Goal: Browse casually: Explore the website without a specific task or goal

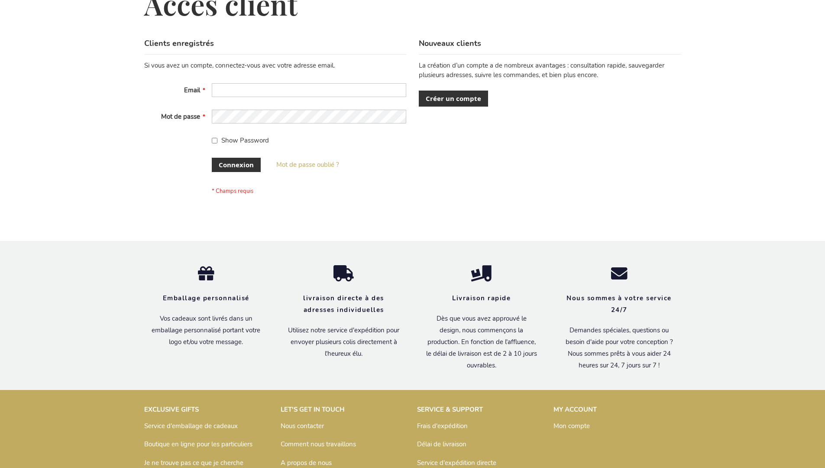
scroll to position [299, 0]
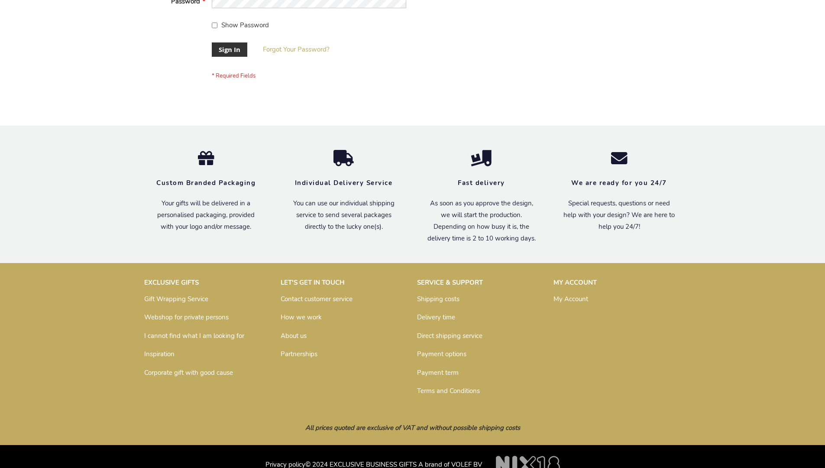
scroll to position [278, 0]
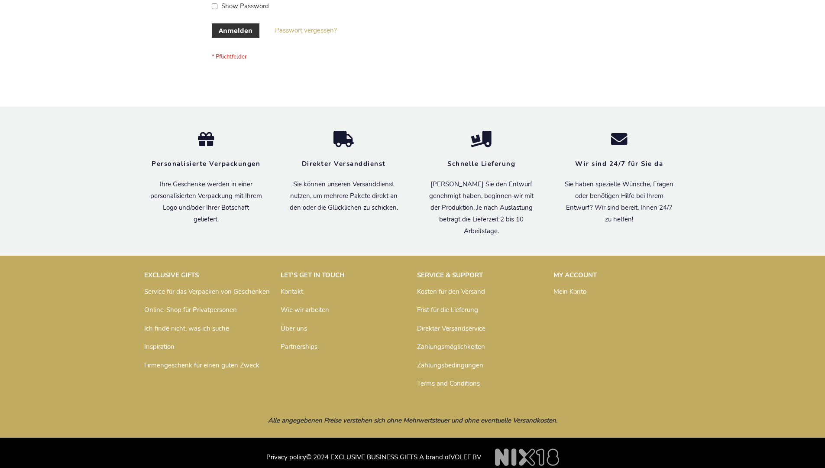
scroll to position [283, 0]
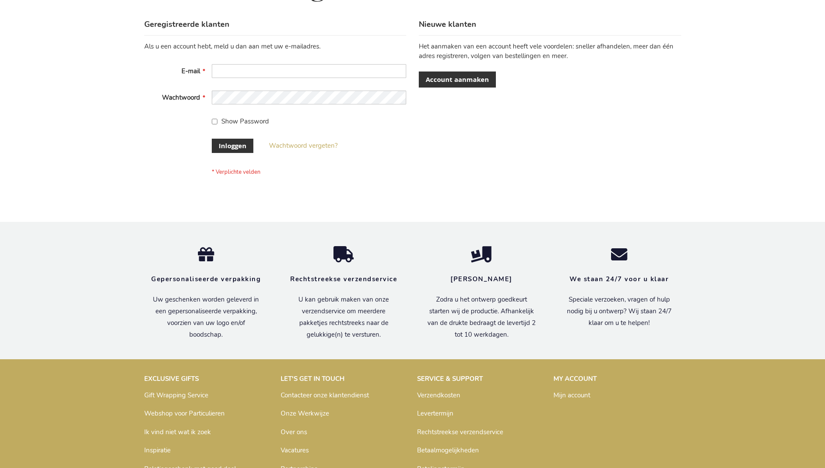
scroll to position [294, 0]
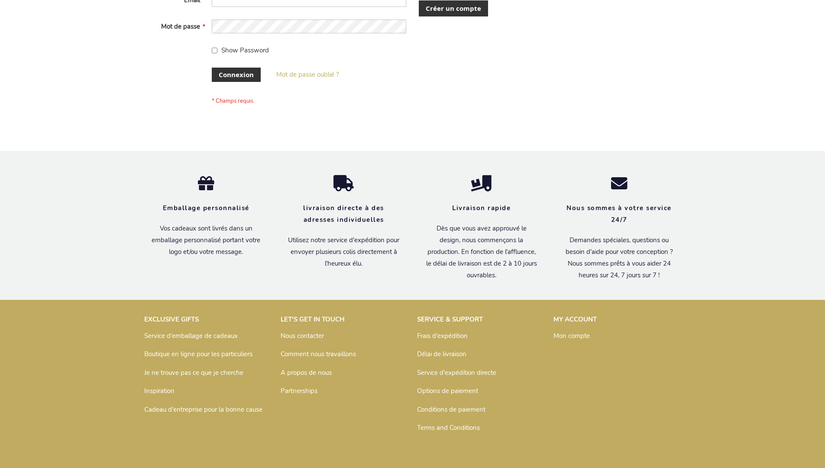
scroll to position [299, 0]
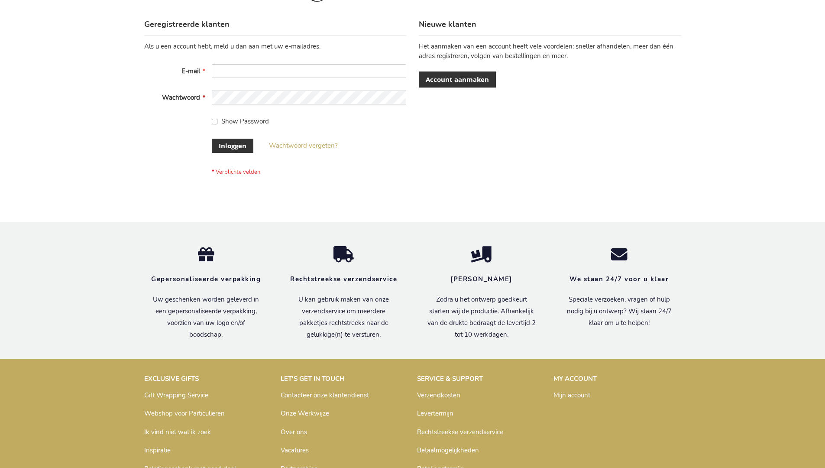
scroll to position [294, 0]
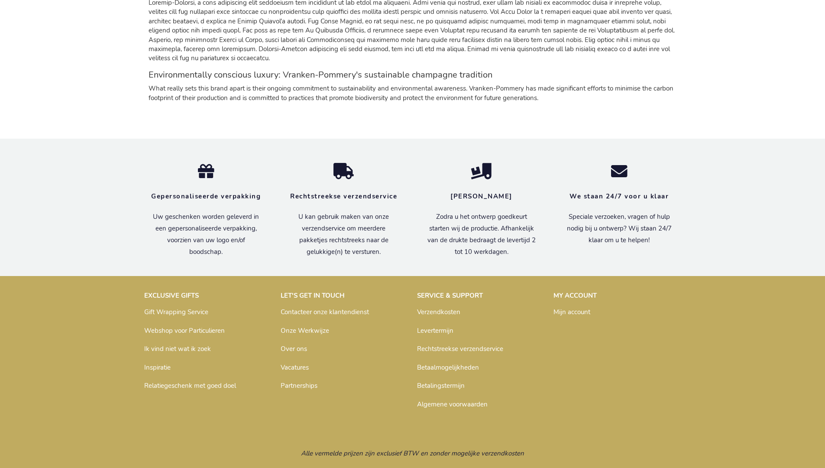
scroll to position [813, 0]
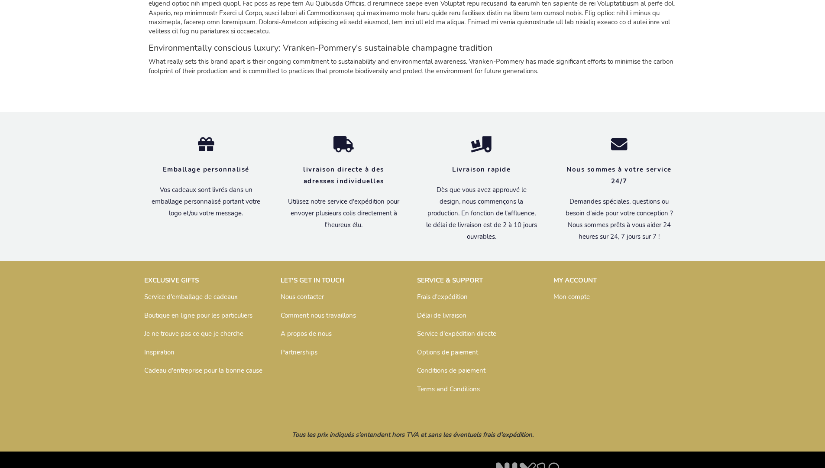
scroll to position [817, 0]
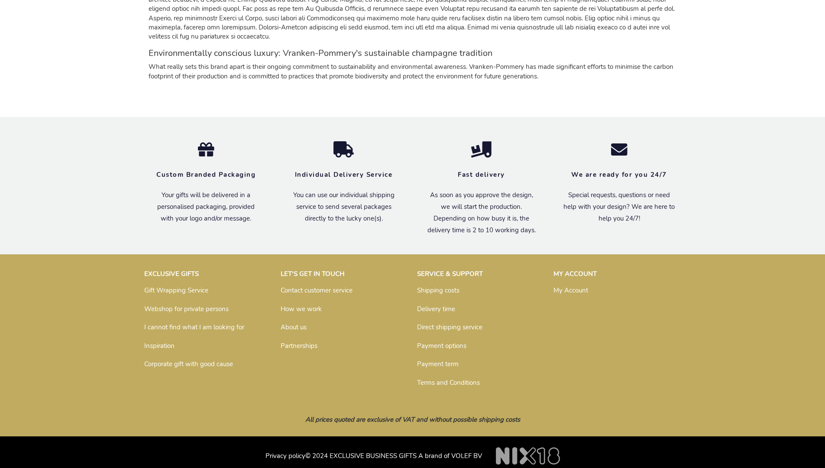
scroll to position [797, 0]
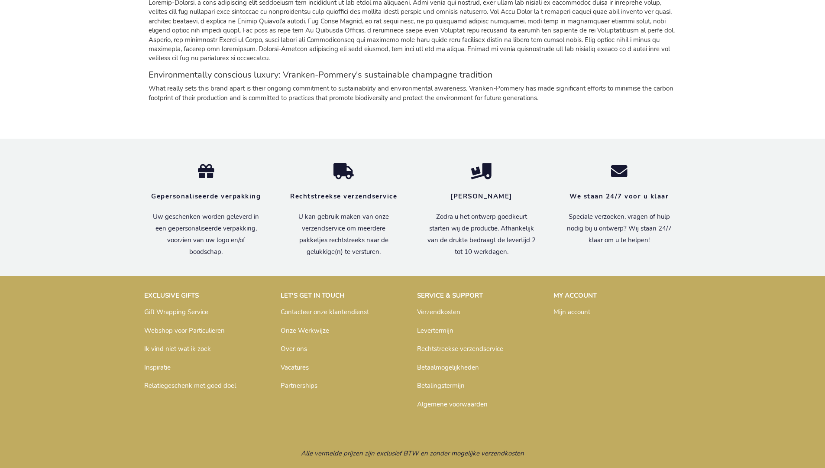
scroll to position [813, 0]
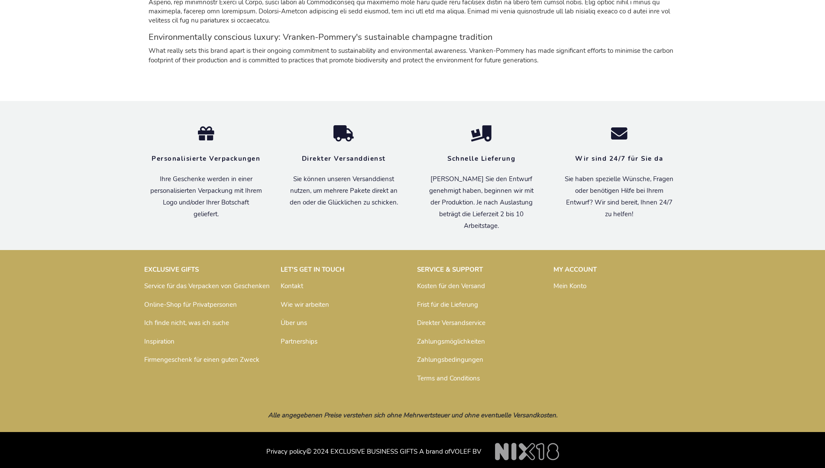
scroll to position [808, 0]
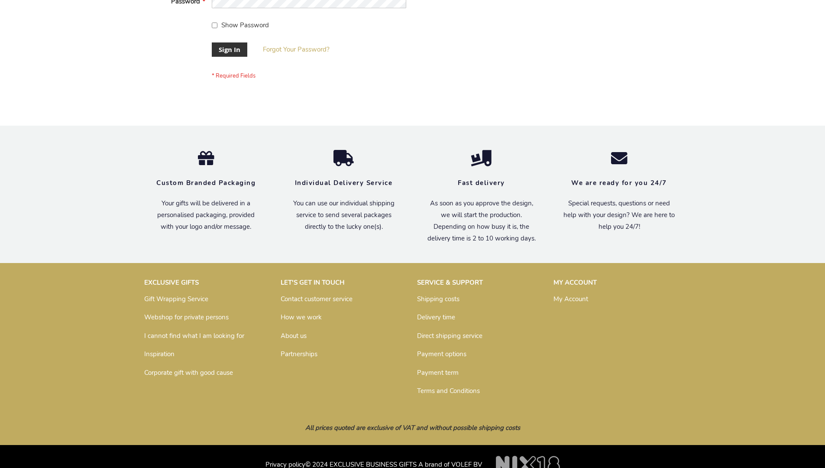
scroll to position [278, 0]
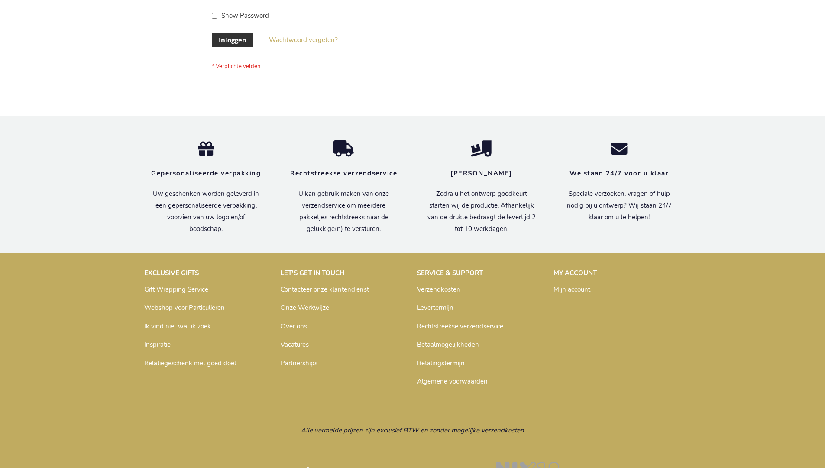
scroll to position [294, 0]
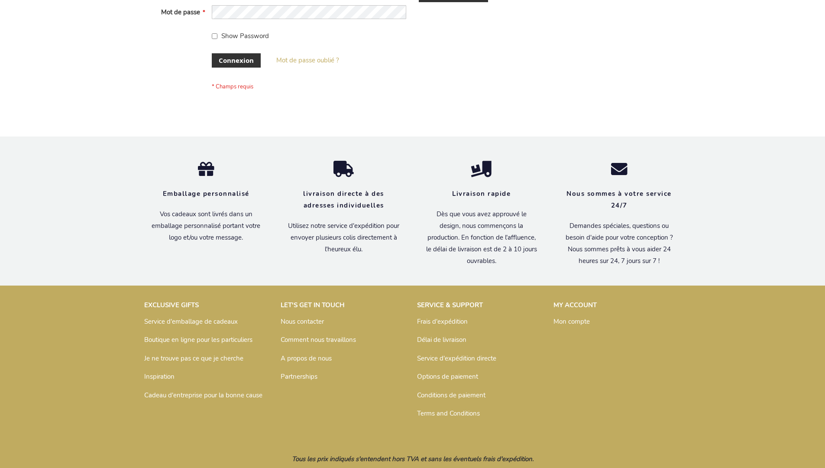
scroll to position [299, 0]
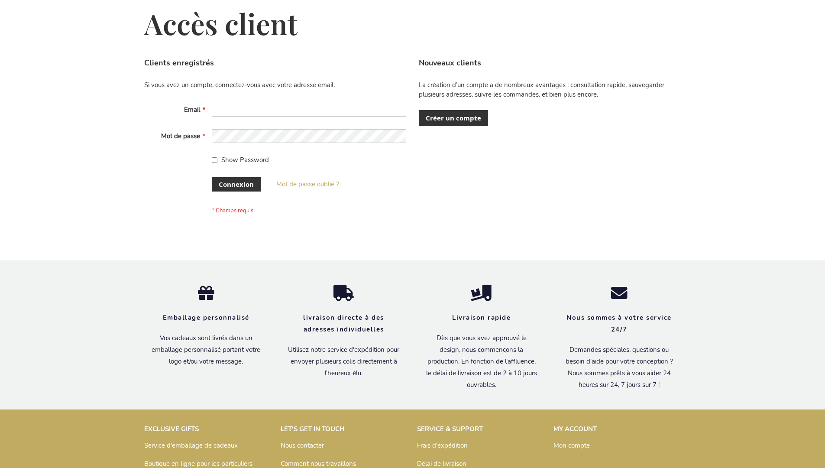
scroll to position [299, 0]
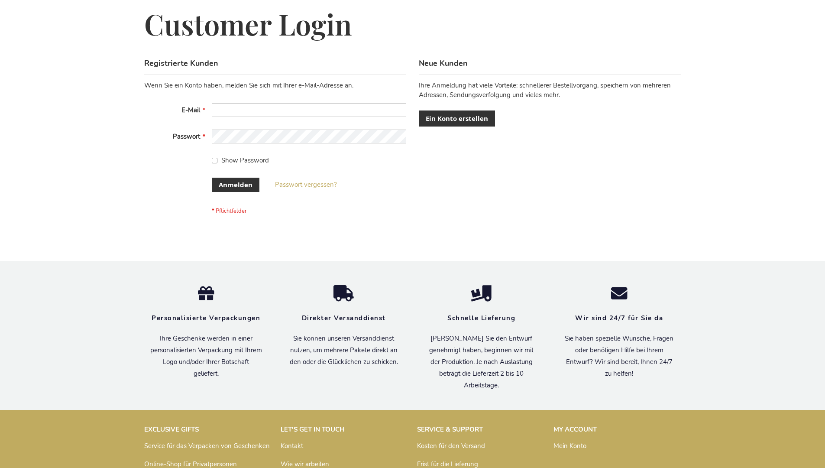
scroll to position [290, 0]
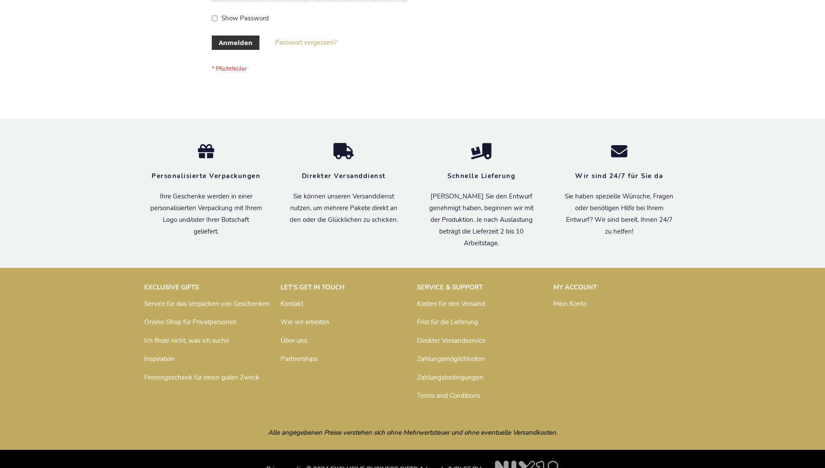
scroll to position [290, 0]
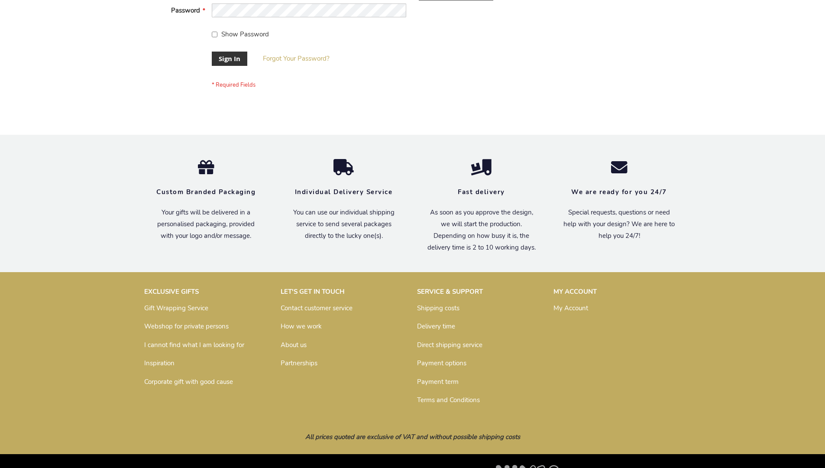
scroll to position [278, 0]
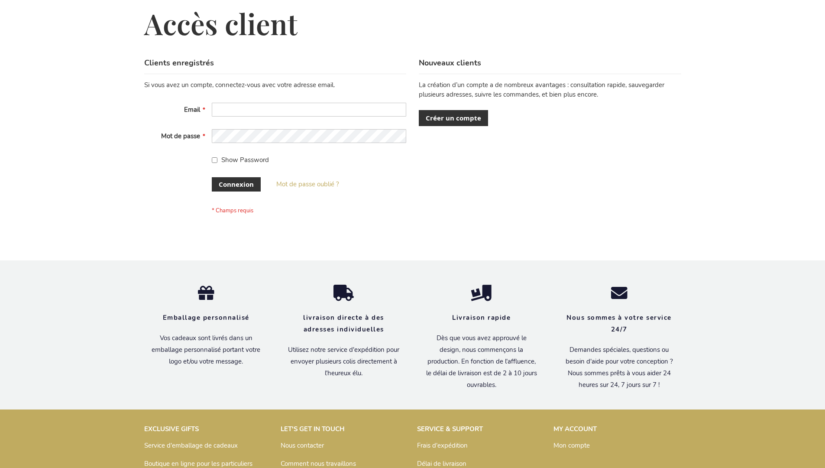
scroll to position [299, 0]
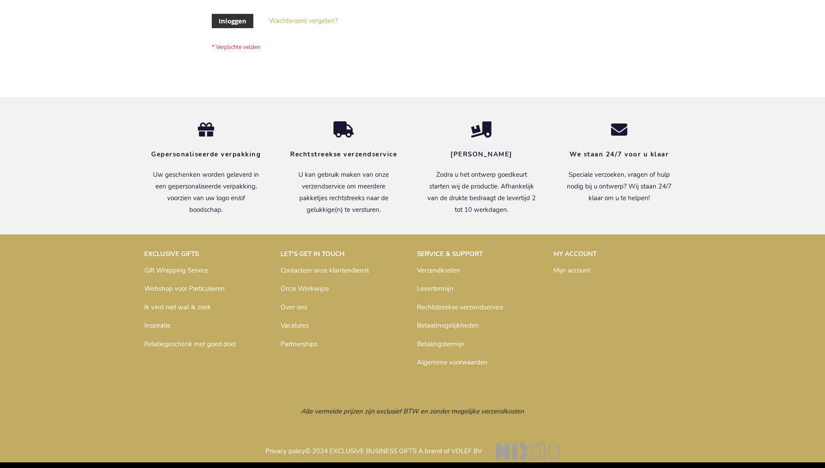
scroll to position [294, 0]
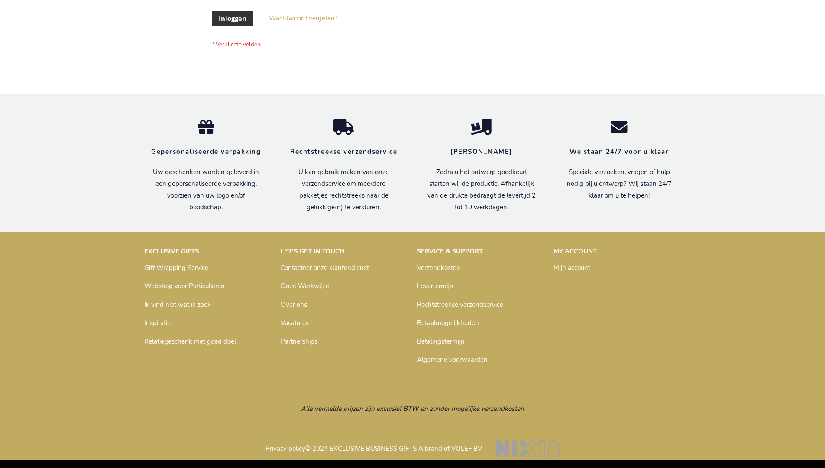
scroll to position [294, 0]
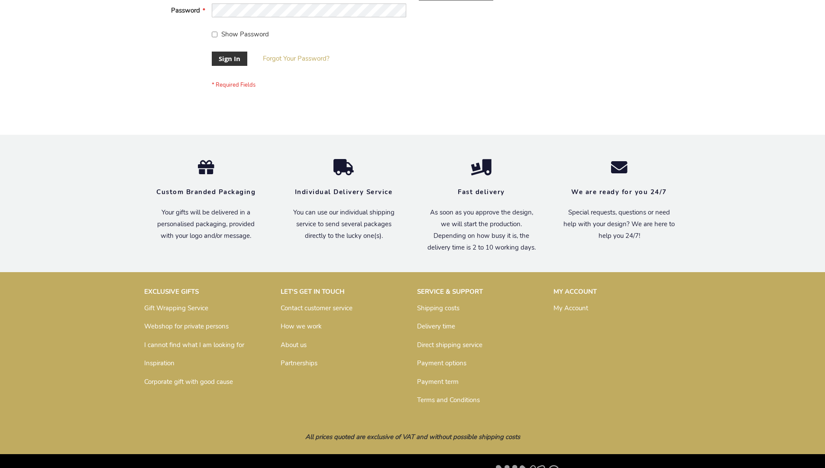
scroll to position [278, 0]
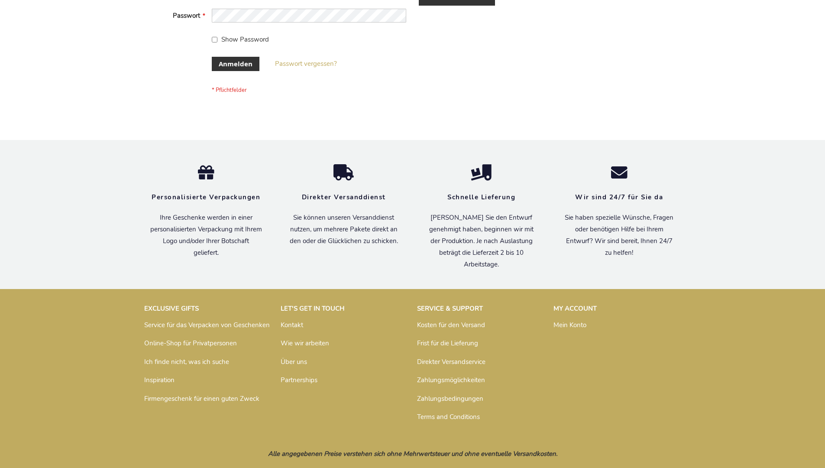
scroll to position [290, 0]
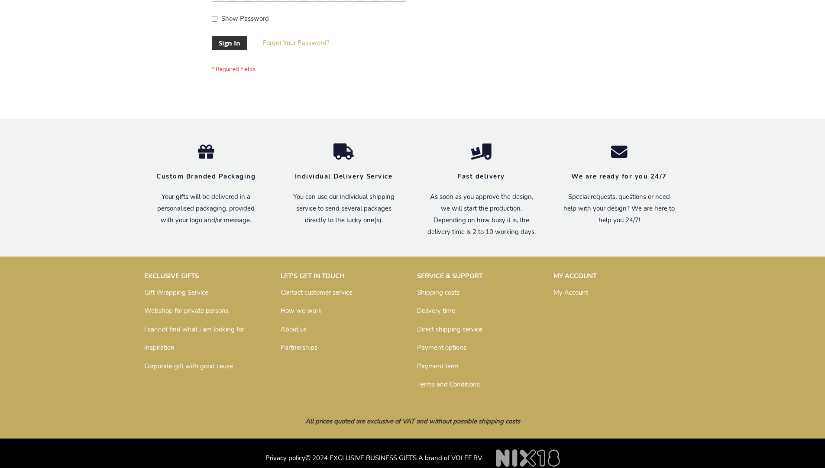
scroll to position [278, 0]
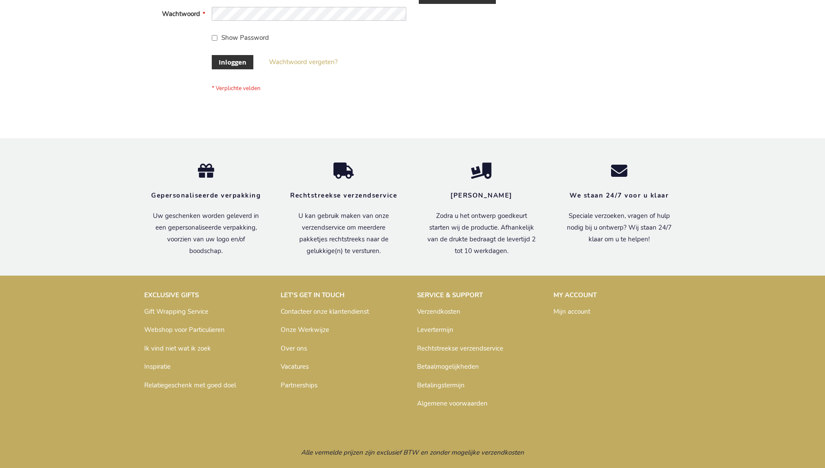
scroll to position [294, 0]
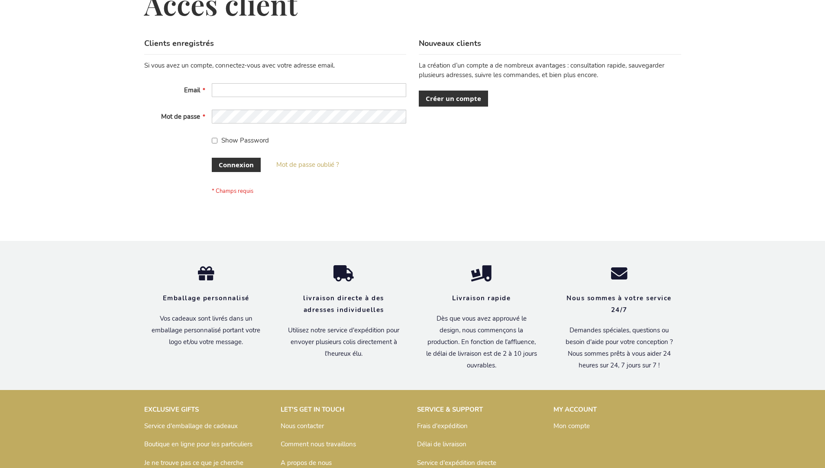
scroll to position [299, 0]
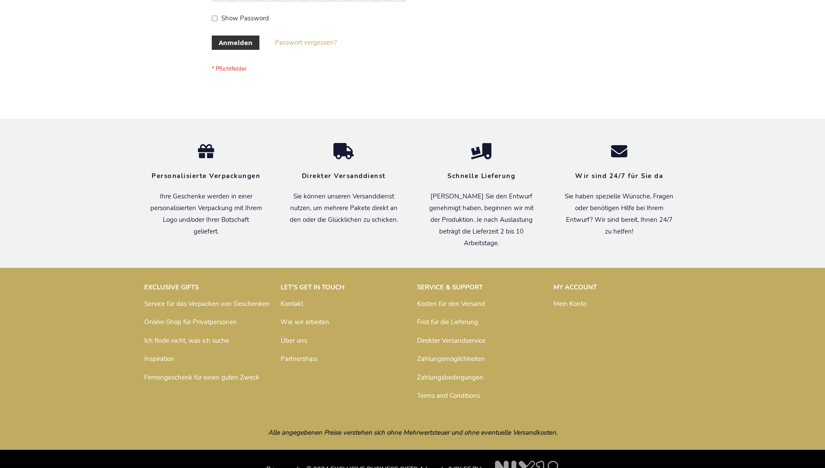
scroll to position [290, 0]
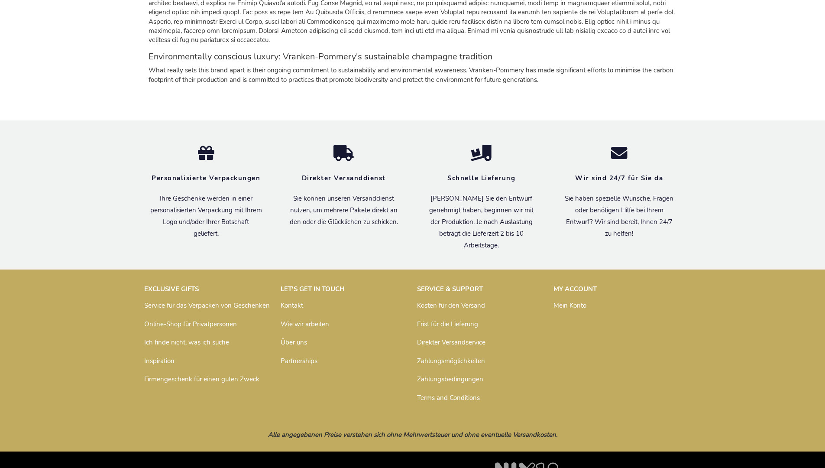
scroll to position [808, 0]
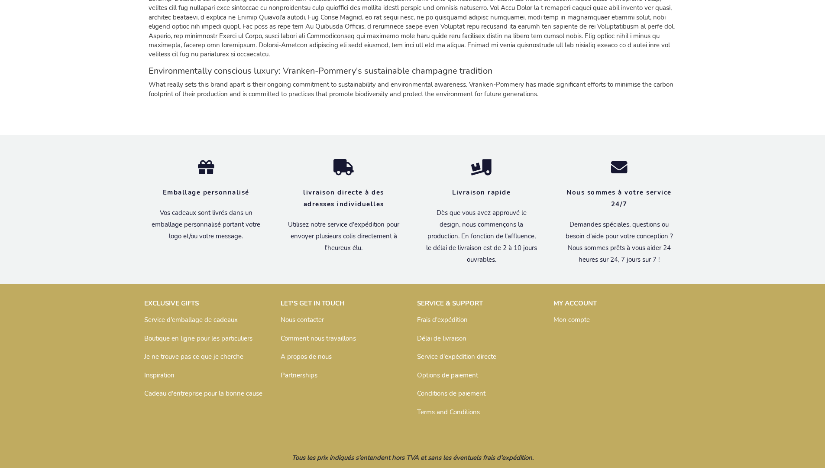
scroll to position [817, 0]
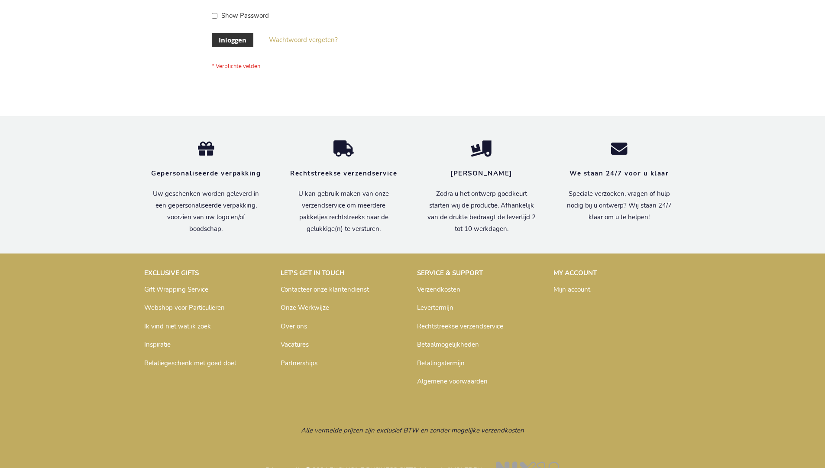
scroll to position [294, 0]
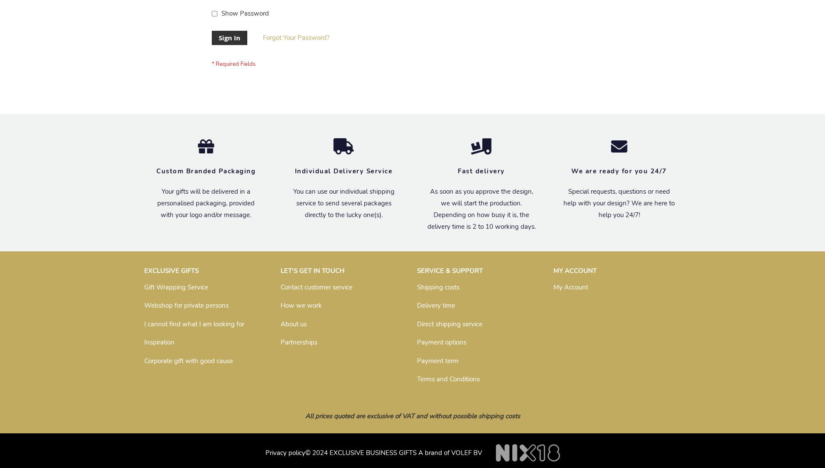
scroll to position [278, 0]
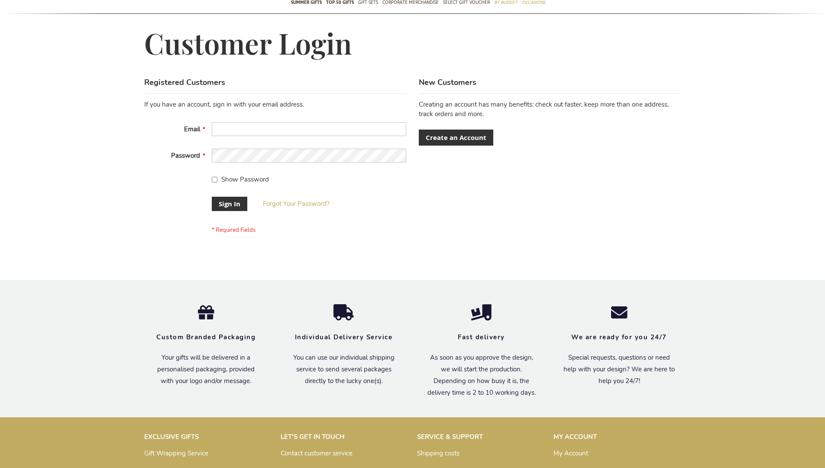
scroll to position [278, 0]
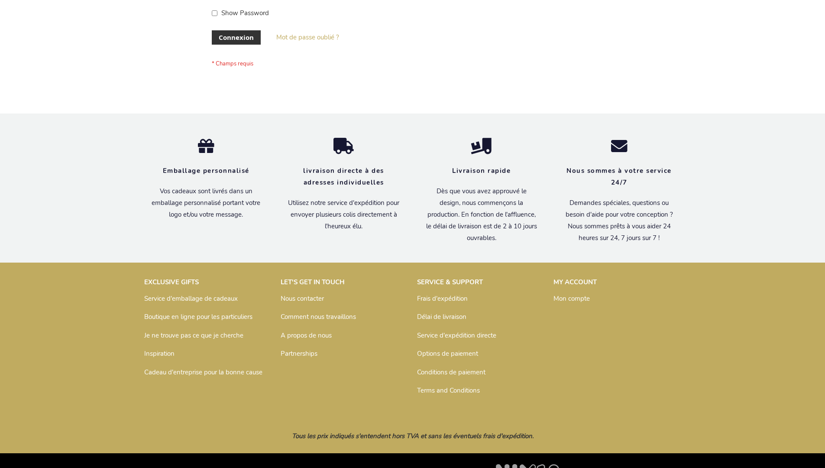
scroll to position [299, 0]
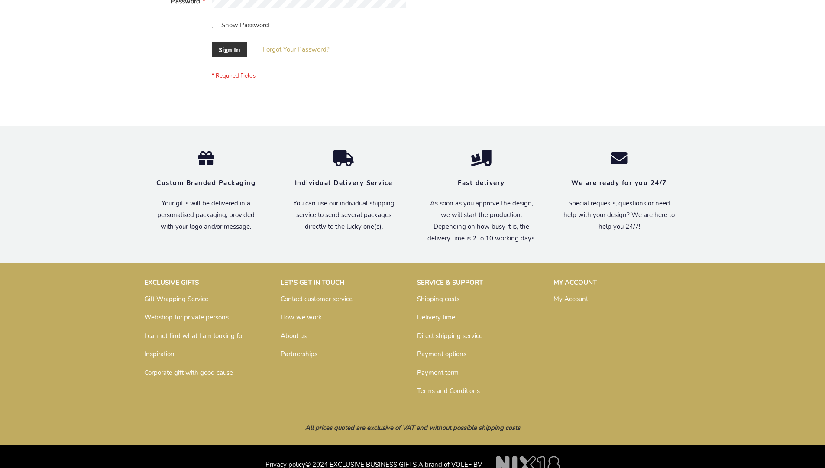
scroll to position [278, 0]
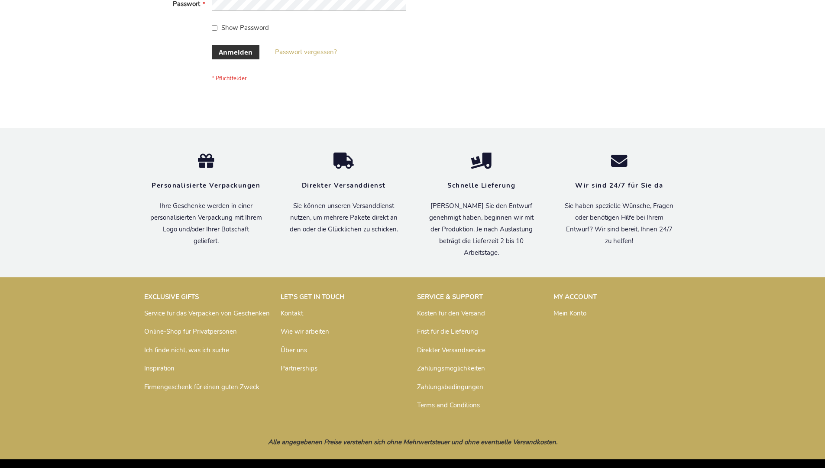
scroll to position [290, 0]
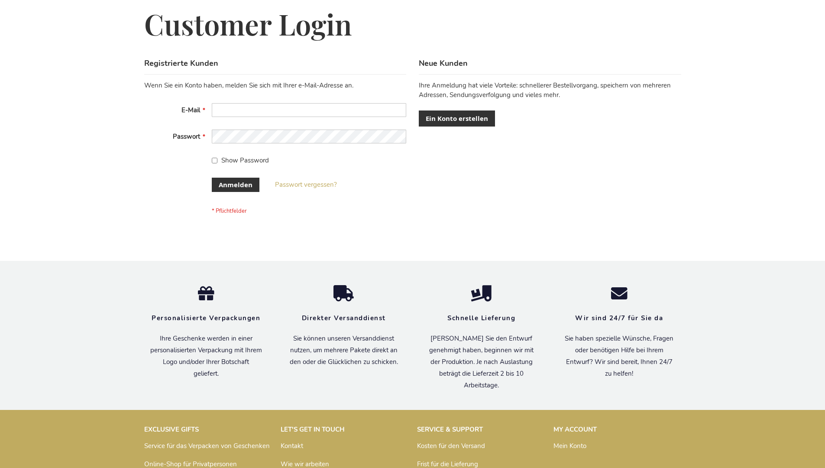
scroll to position [290, 0]
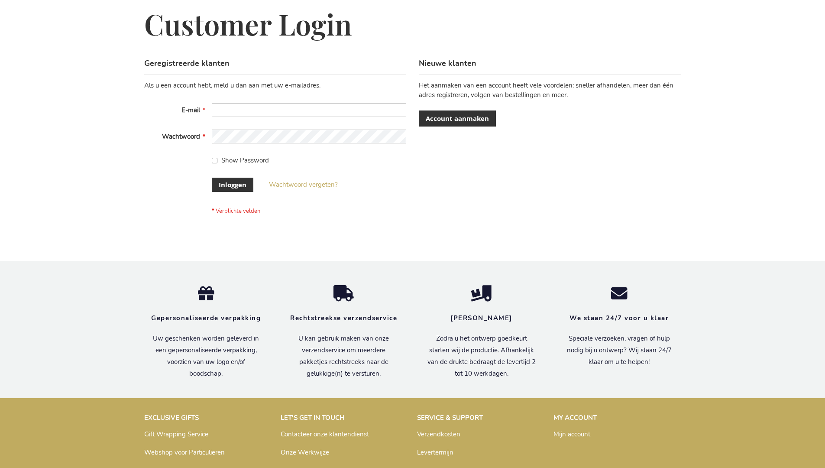
scroll to position [294, 0]
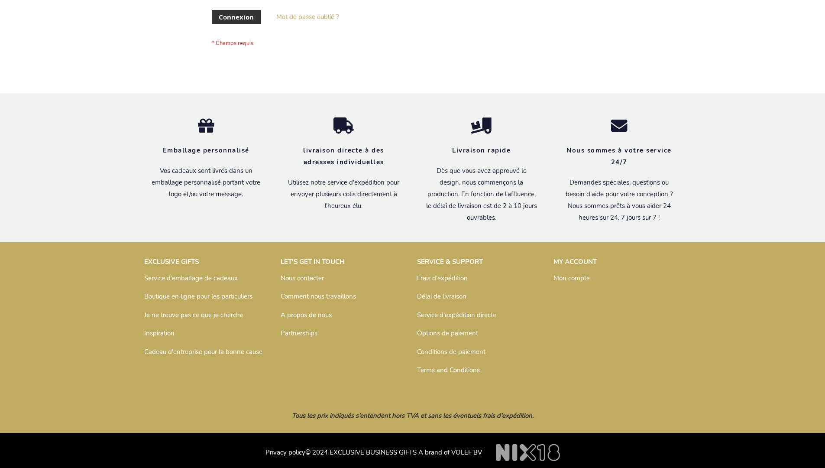
scroll to position [299, 0]
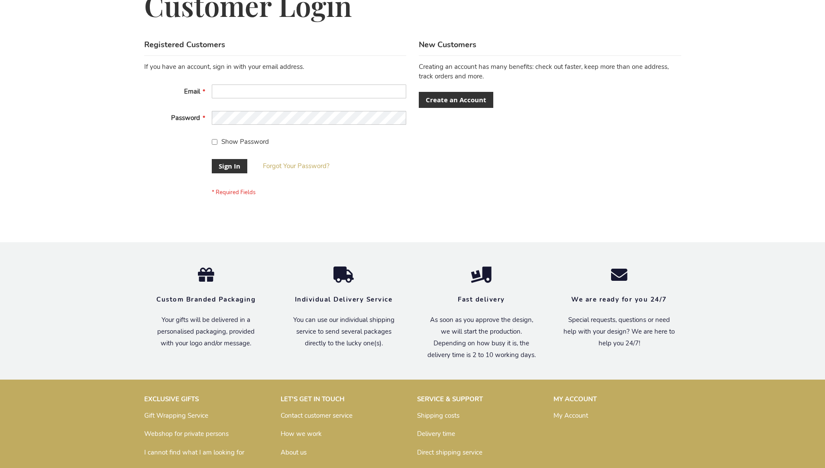
scroll to position [278, 0]
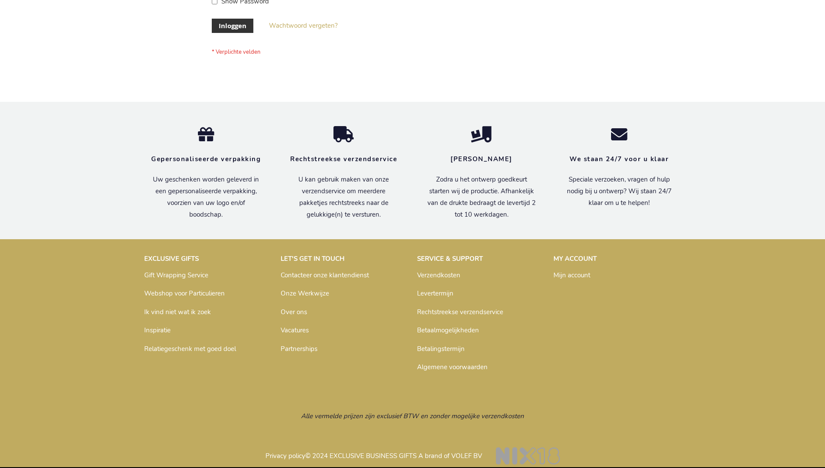
scroll to position [294, 0]
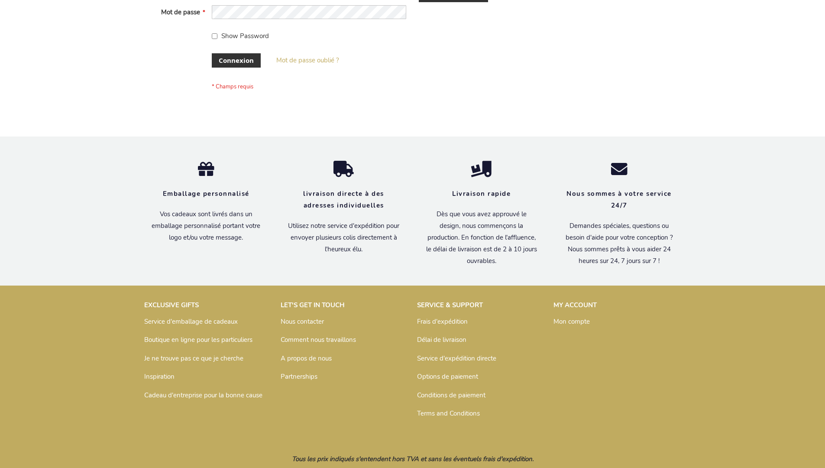
scroll to position [299, 0]
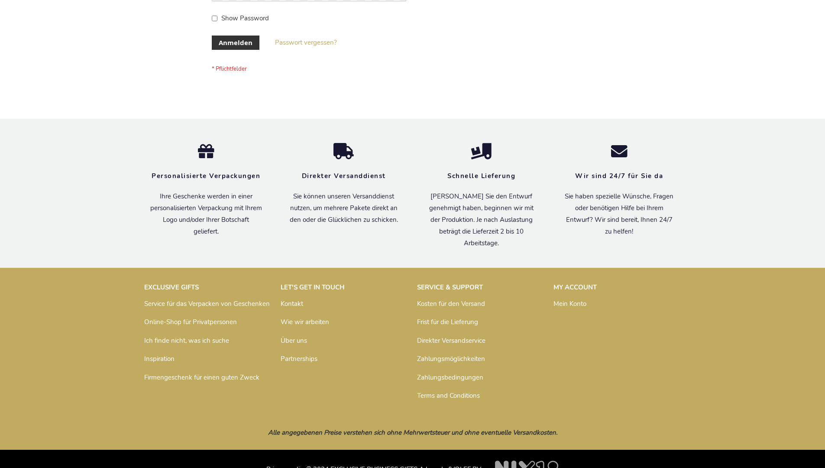
scroll to position [290, 0]
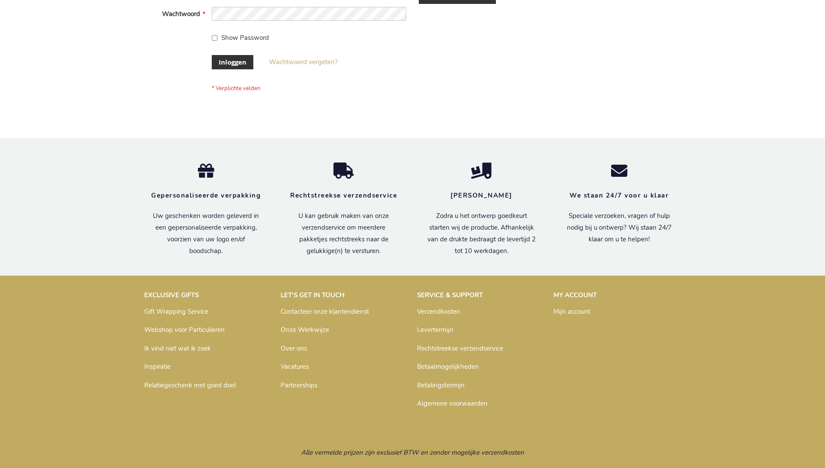
scroll to position [294, 0]
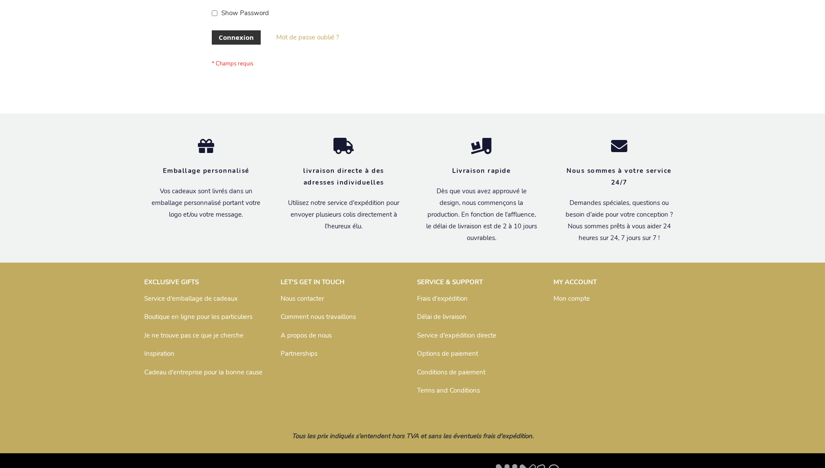
scroll to position [299, 0]
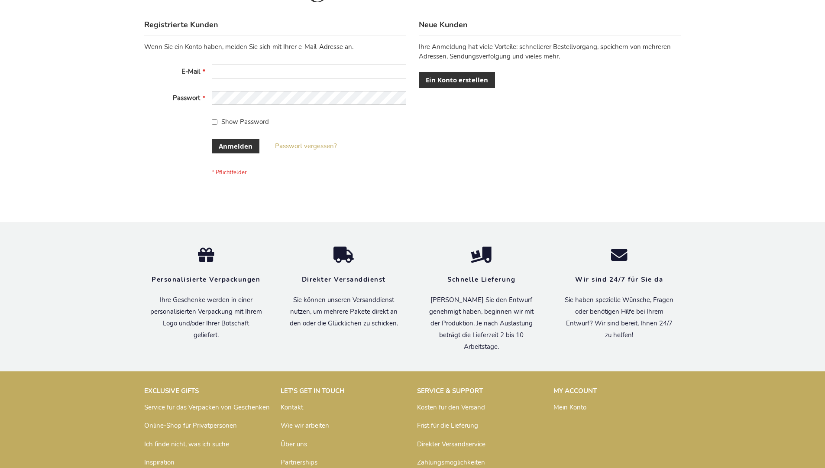
scroll to position [290, 0]
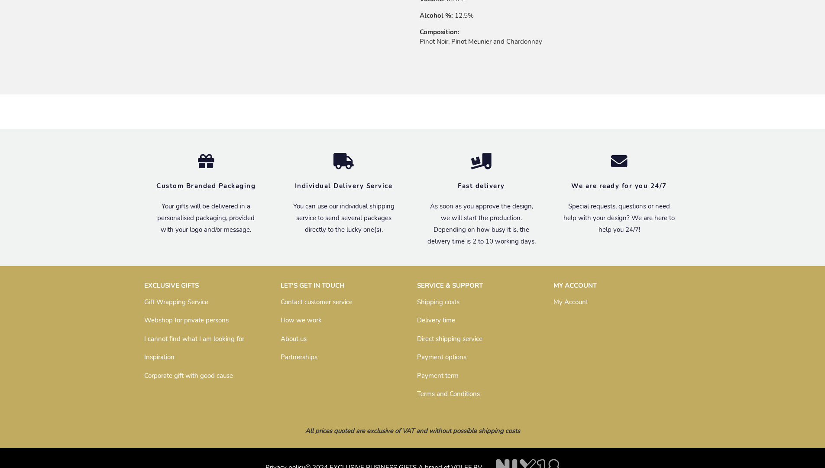
scroll to position [685, 0]
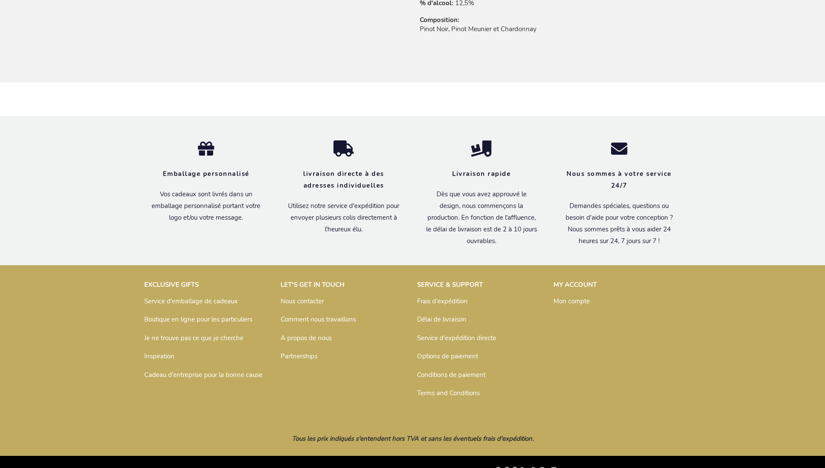
scroll to position [714, 0]
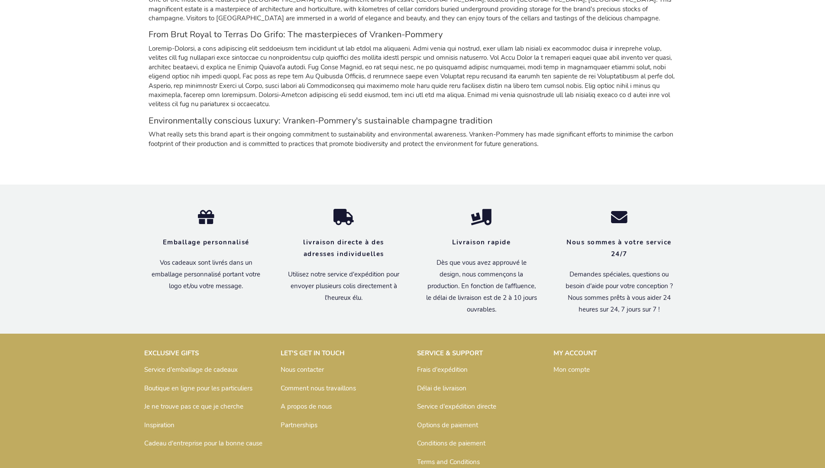
scroll to position [817, 0]
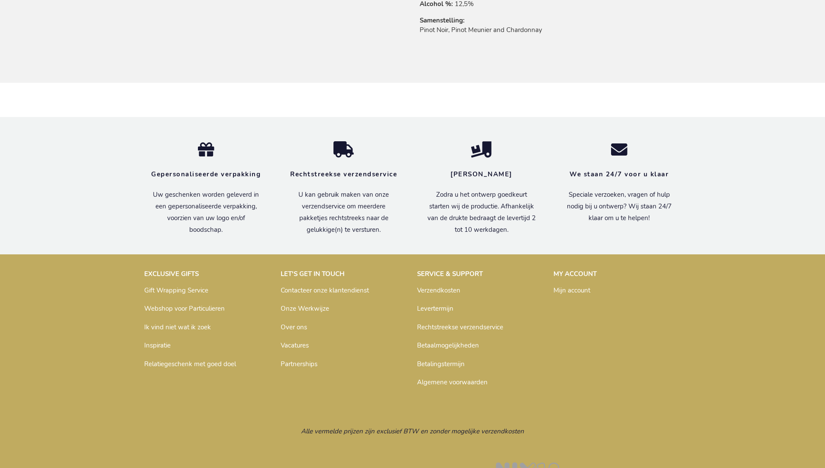
scroll to position [700, 0]
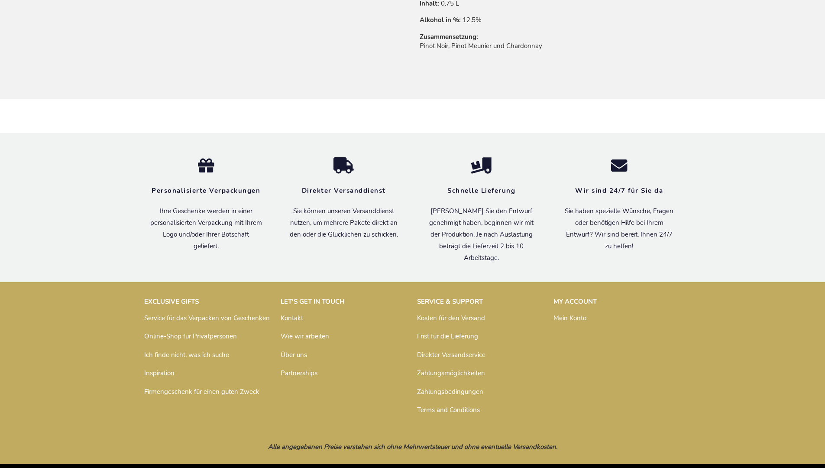
scroll to position [706, 0]
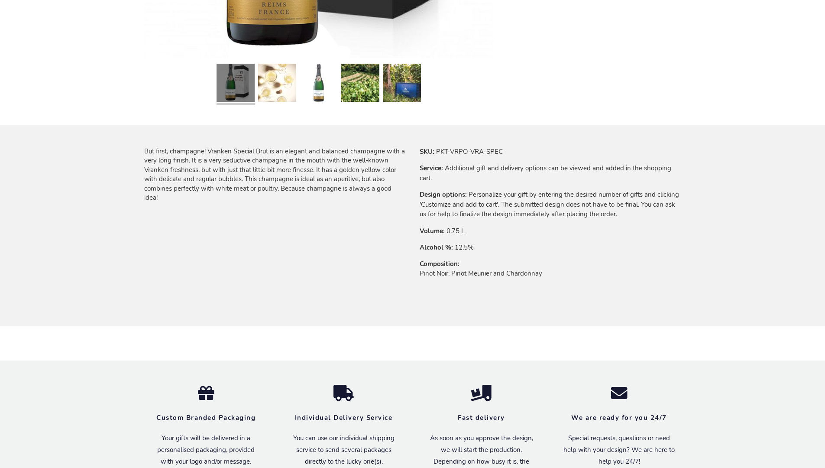
scroll to position [685, 0]
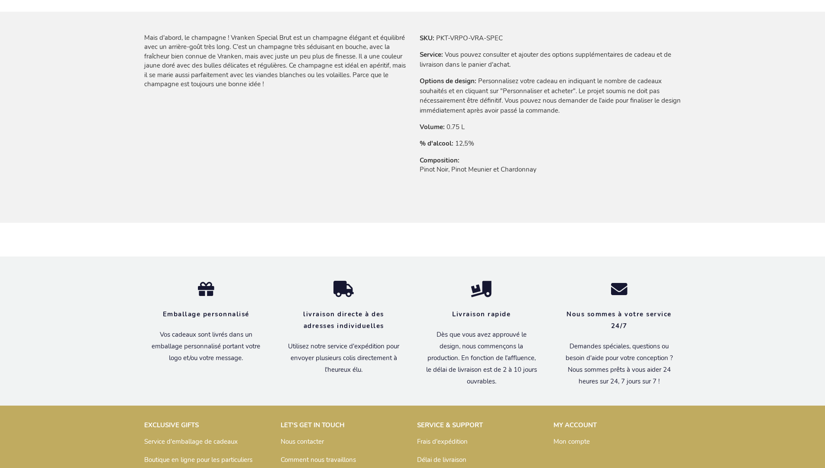
scroll to position [714, 0]
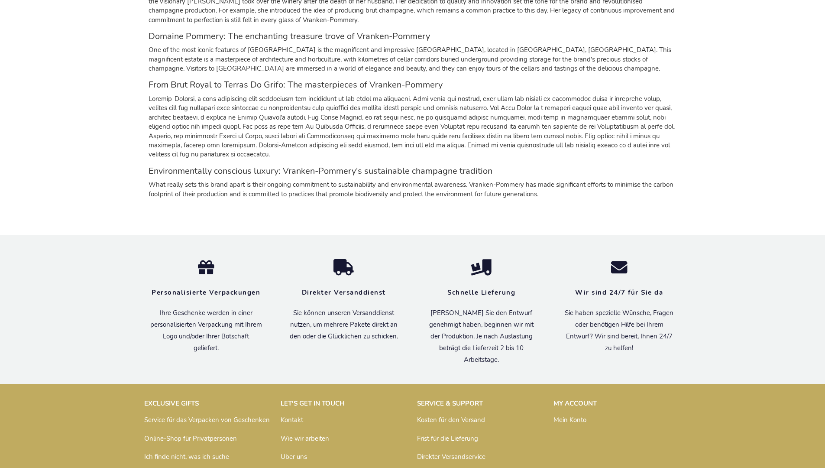
scroll to position [808, 0]
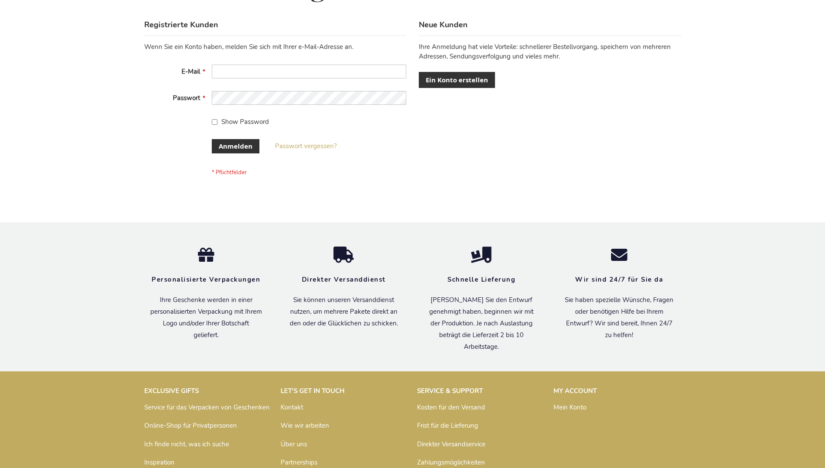
scroll to position [290, 0]
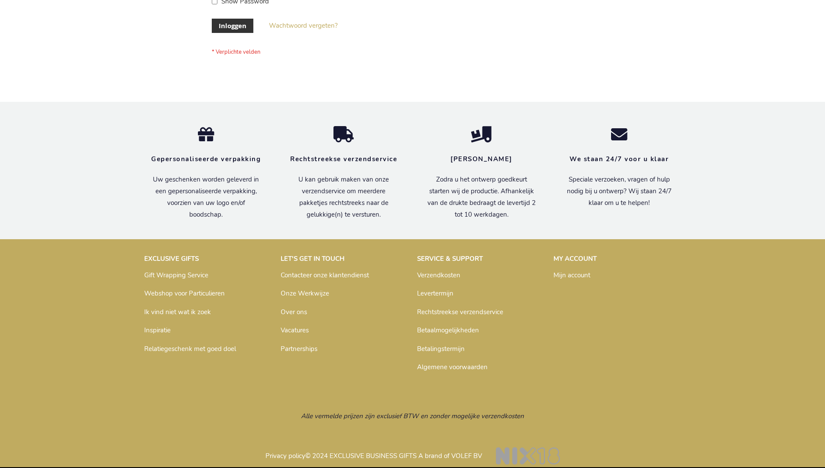
scroll to position [294, 0]
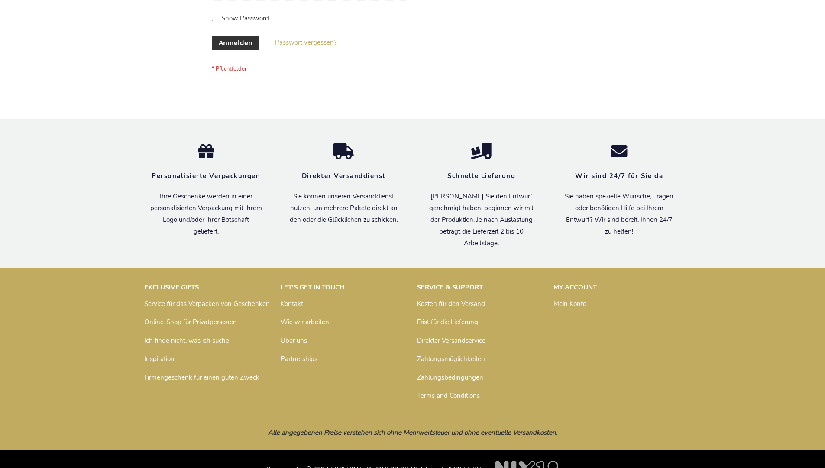
scroll to position [290, 0]
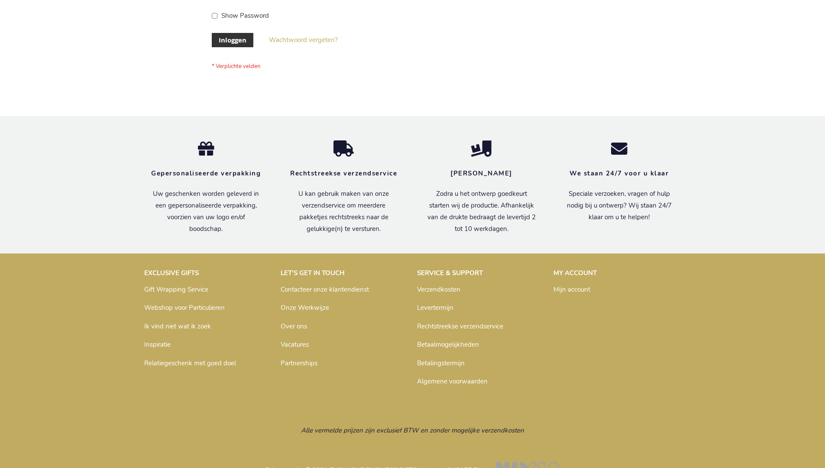
scroll to position [294, 0]
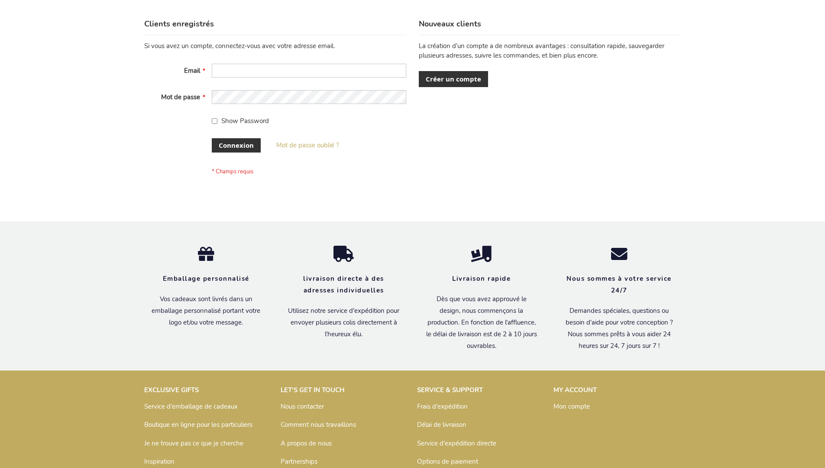
scroll to position [299, 0]
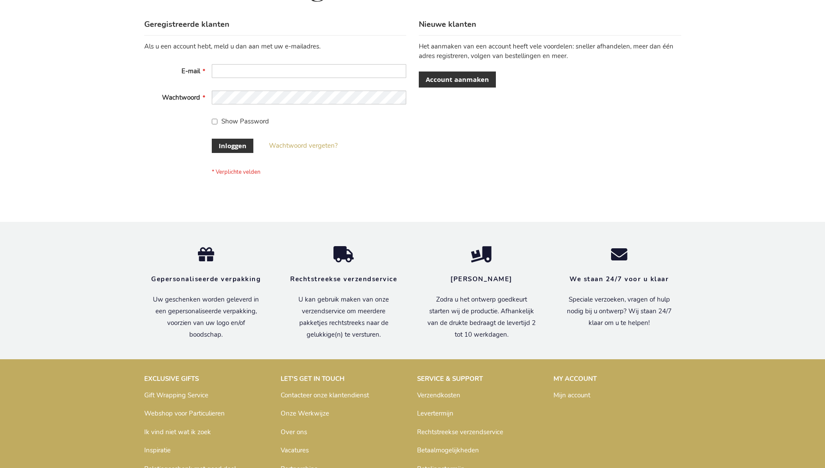
scroll to position [294, 0]
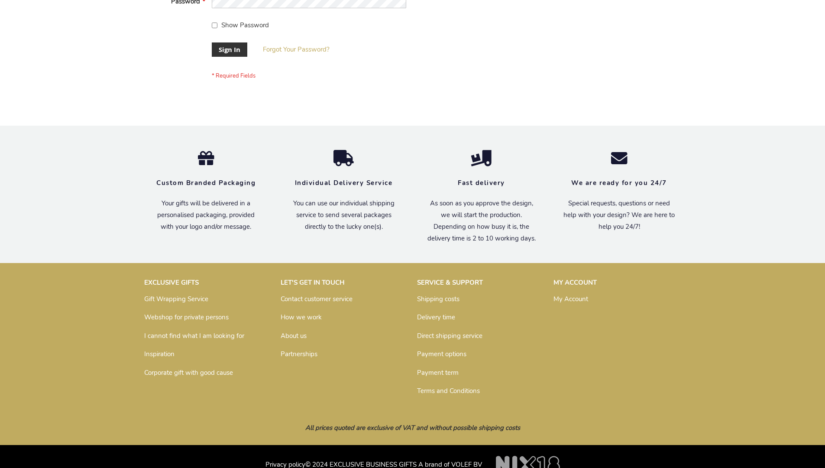
scroll to position [278, 0]
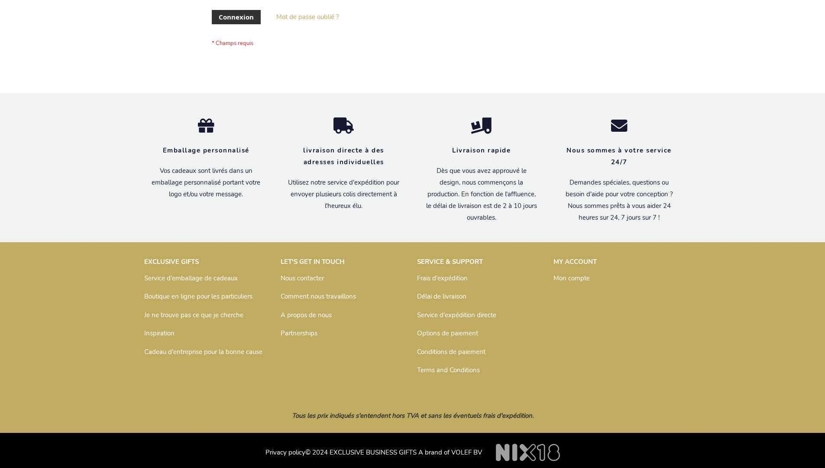
scroll to position [299, 0]
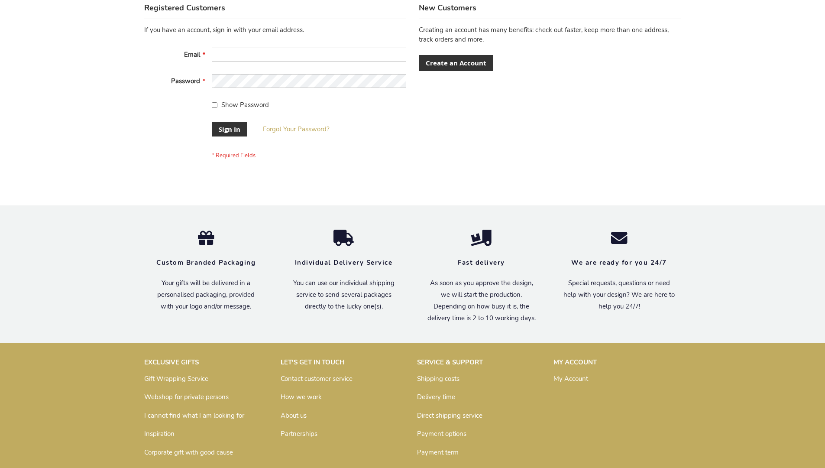
scroll to position [278, 0]
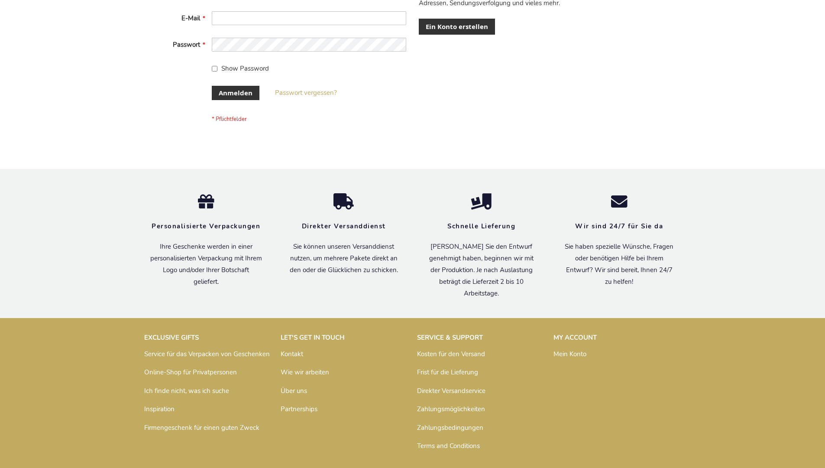
scroll to position [290, 0]
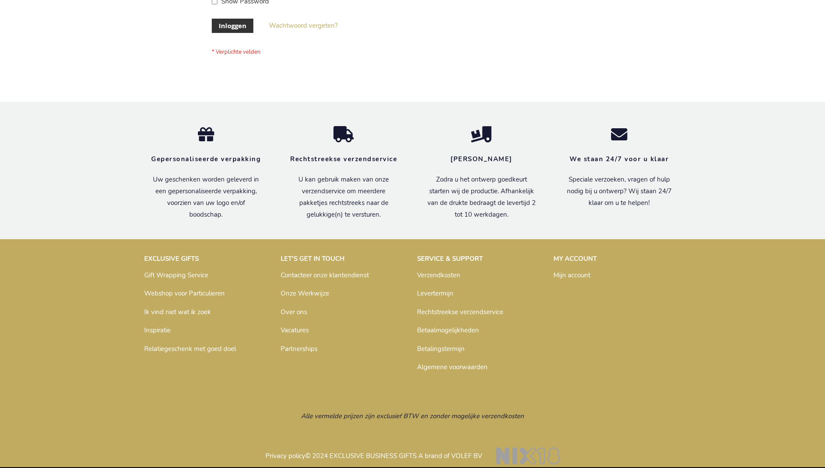
scroll to position [294, 0]
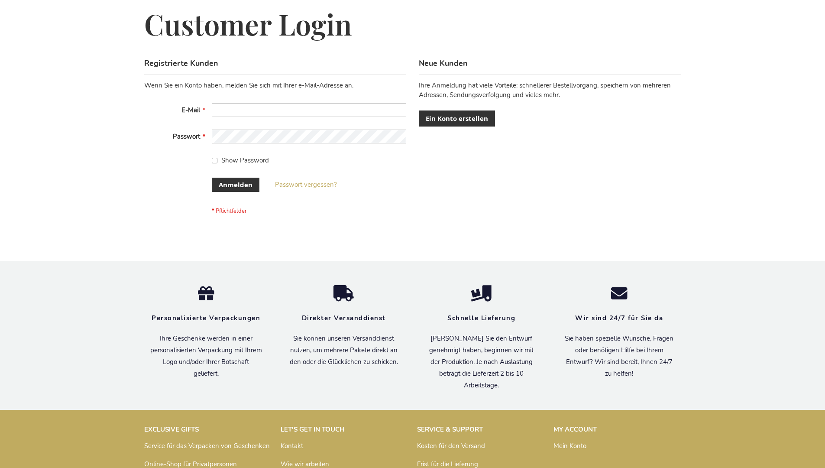
scroll to position [290, 0]
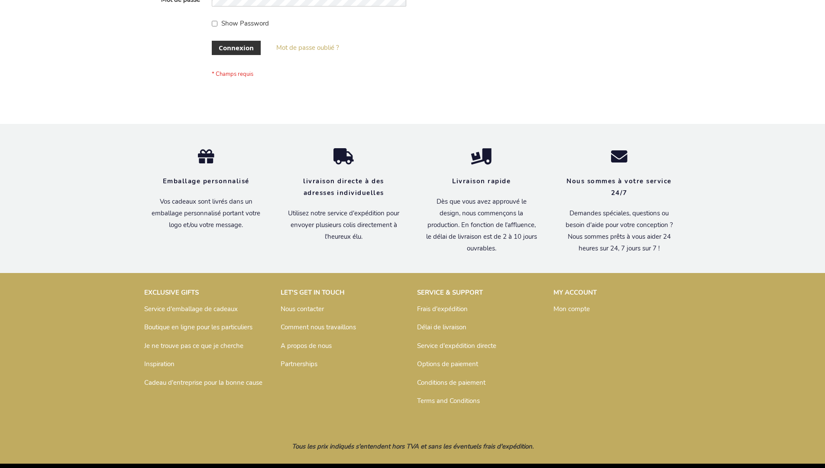
scroll to position [299, 0]
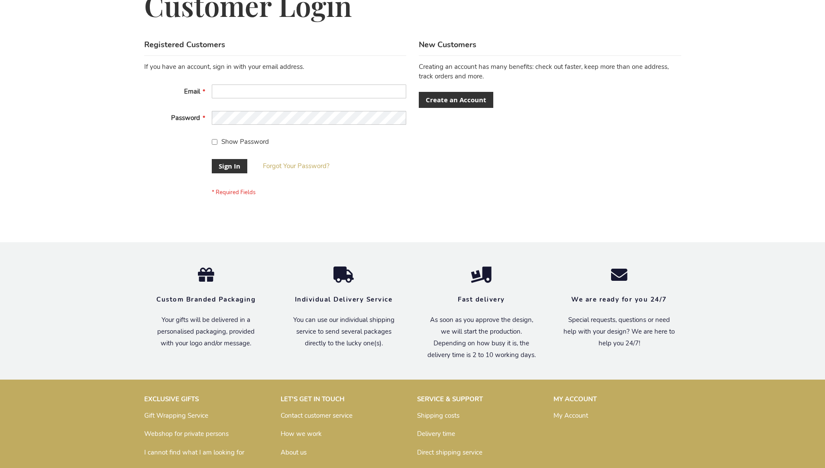
scroll to position [278, 0]
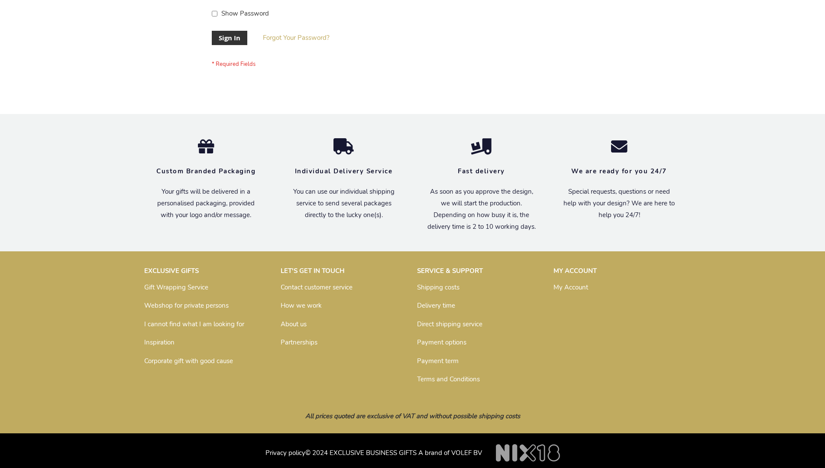
scroll to position [278, 0]
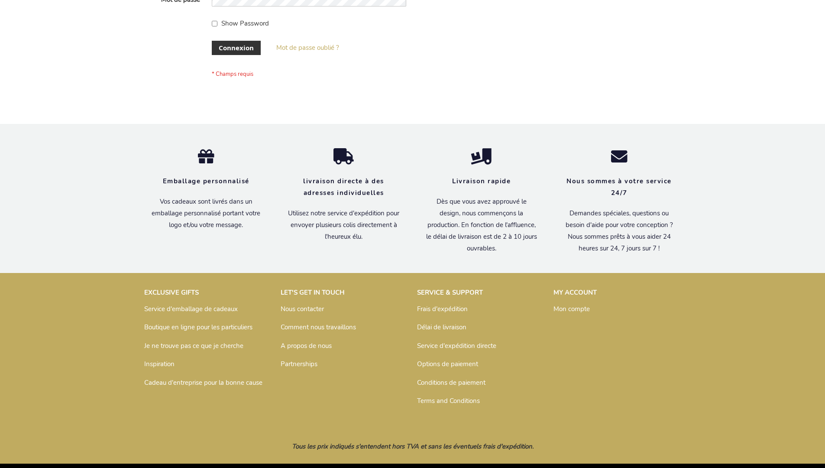
scroll to position [299, 0]
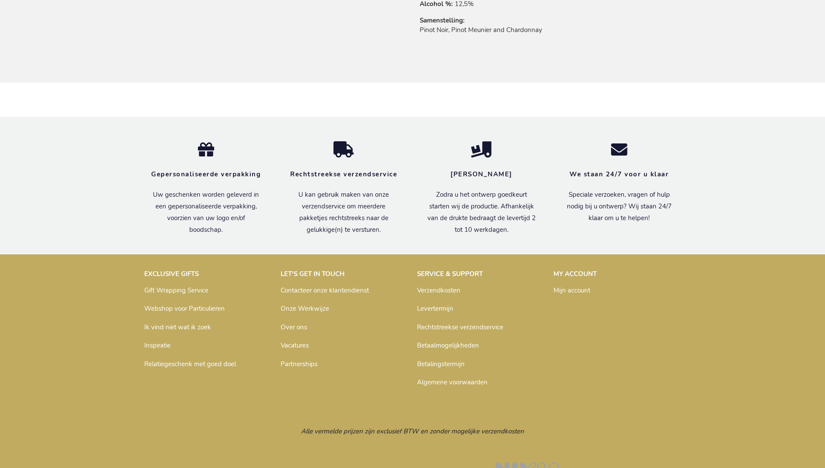
scroll to position [700, 0]
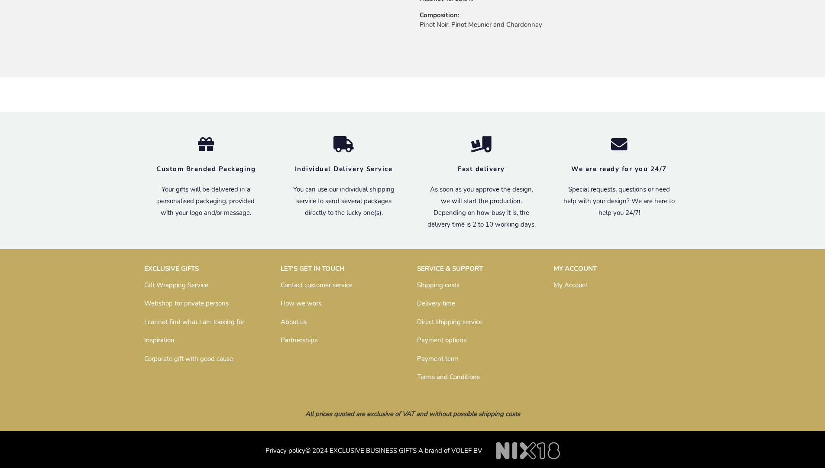
scroll to position [685, 0]
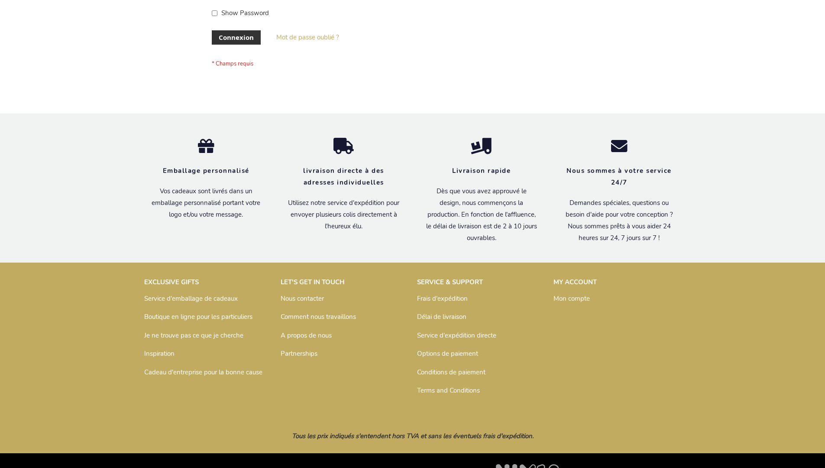
scroll to position [299, 0]
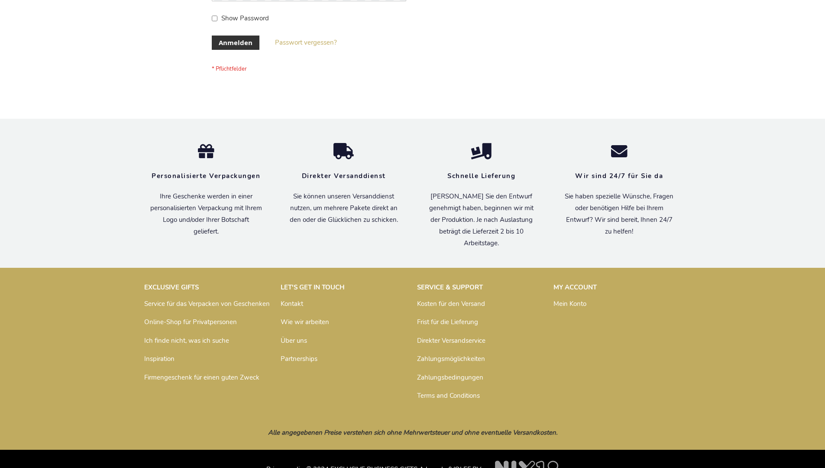
scroll to position [290, 0]
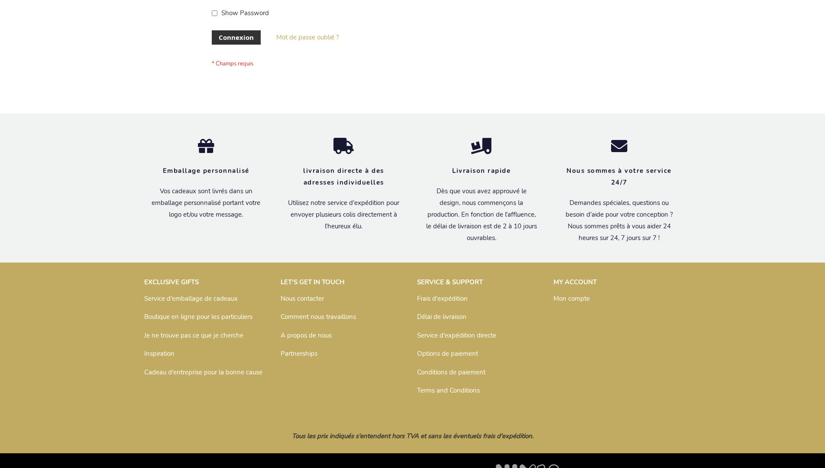
scroll to position [299, 0]
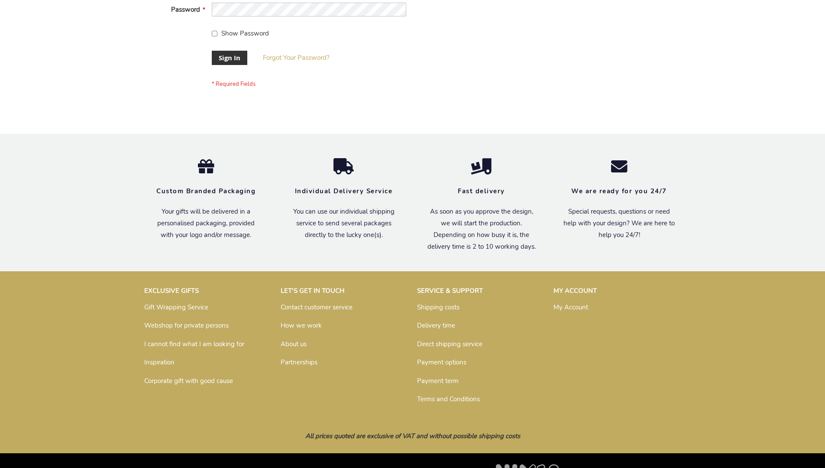
scroll to position [299, 0]
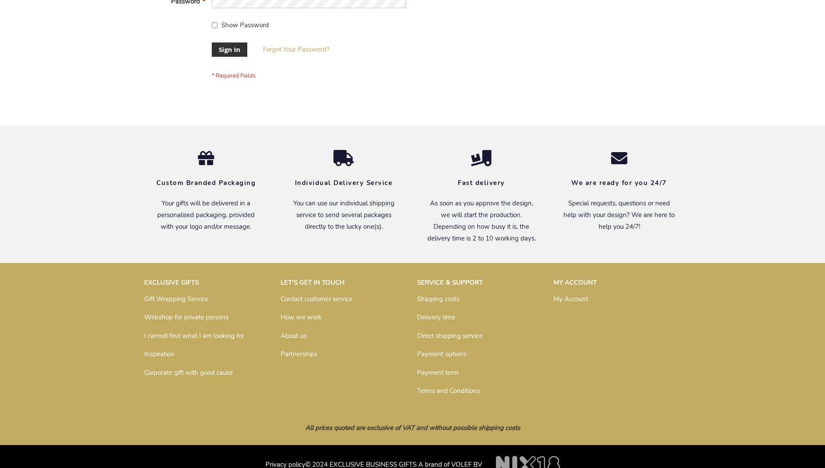
scroll to position [278, 0]
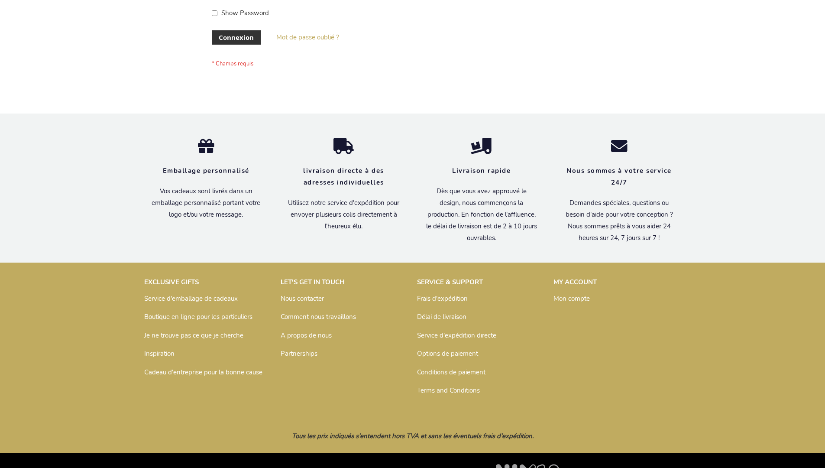
scroll to position [299, 0]
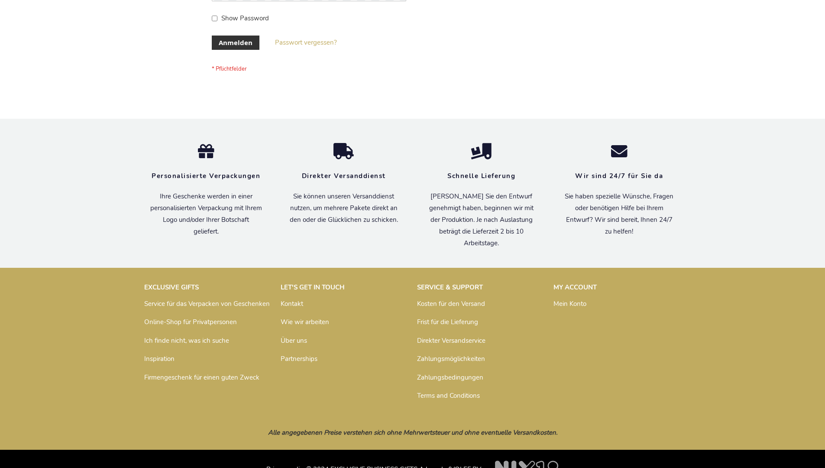
scroll to position [290, 0]
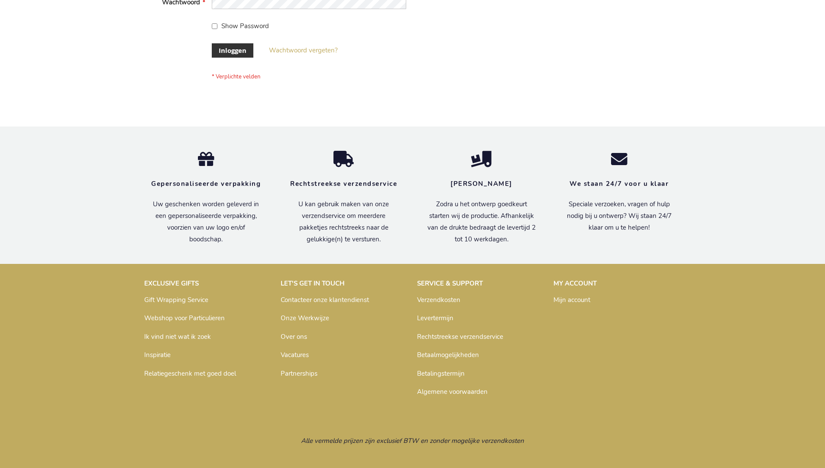
scroll to position [294, 0]
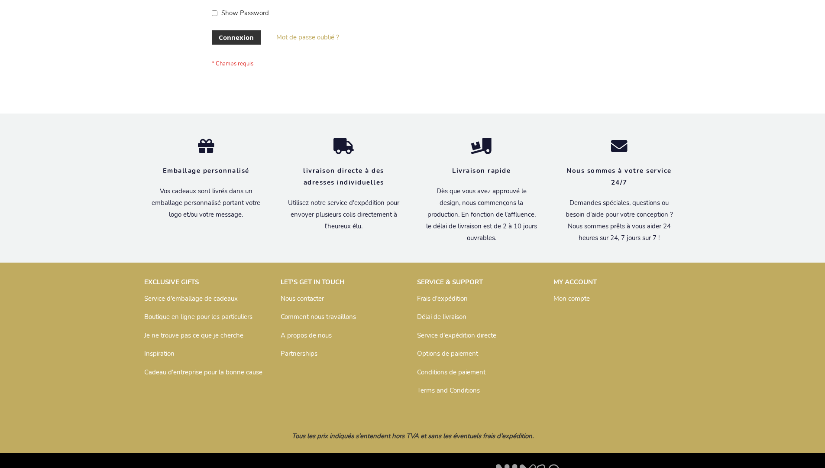
scroll to position [299, 0]
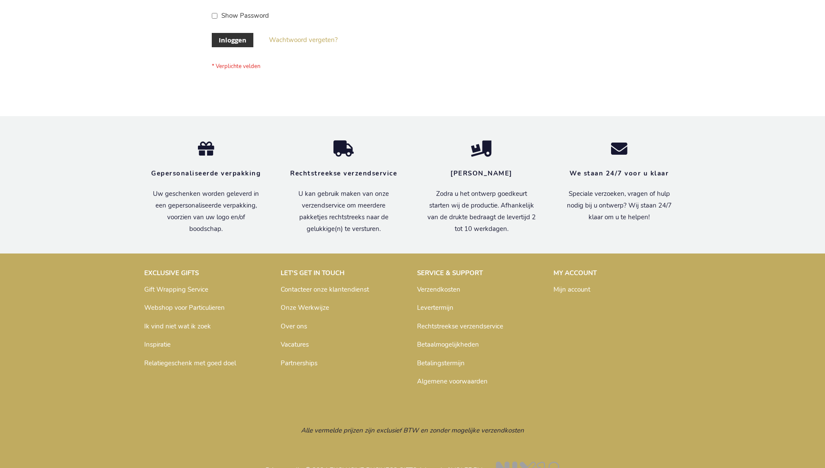
scroll to position [294, 0]
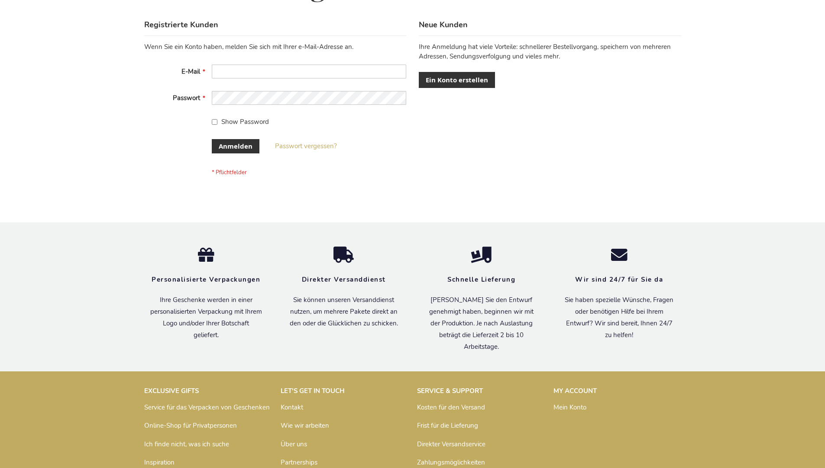
scroll to position [290, 0]
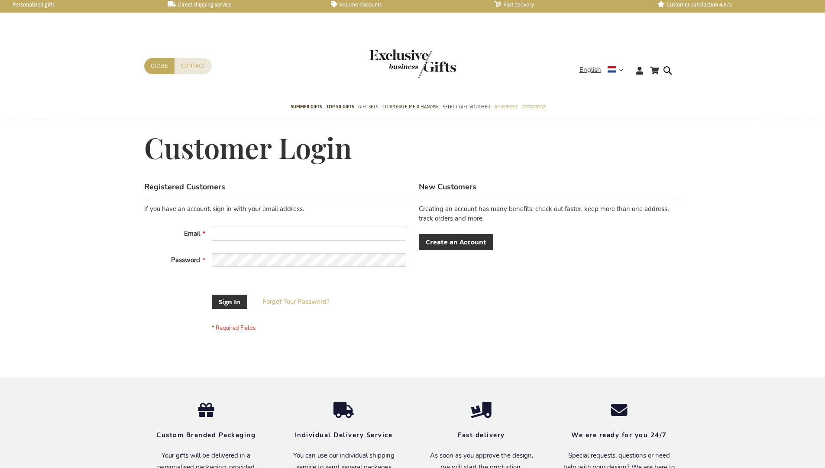
scroll to position [271, 0]
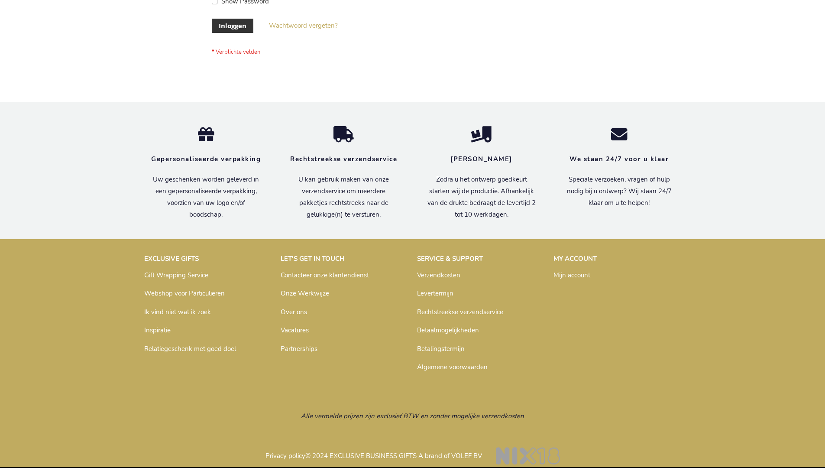
scroll to position [294, 0]
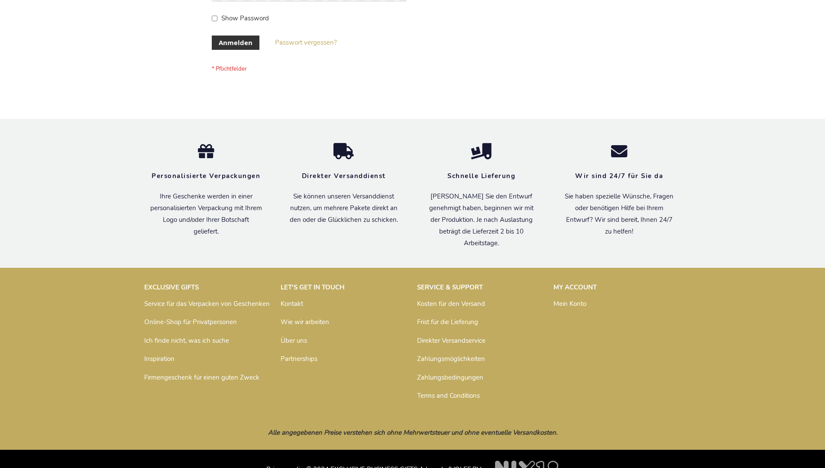
scroll to position [290, 0]
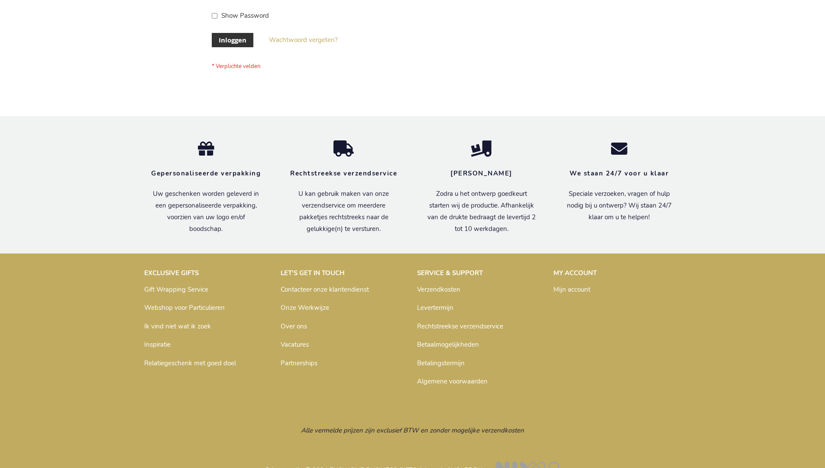
scroll to position [294, 0]
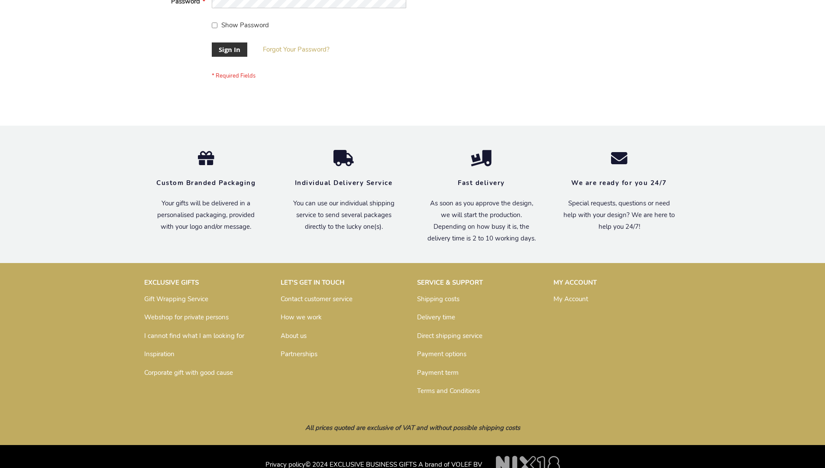
scroll to position [278, 0]
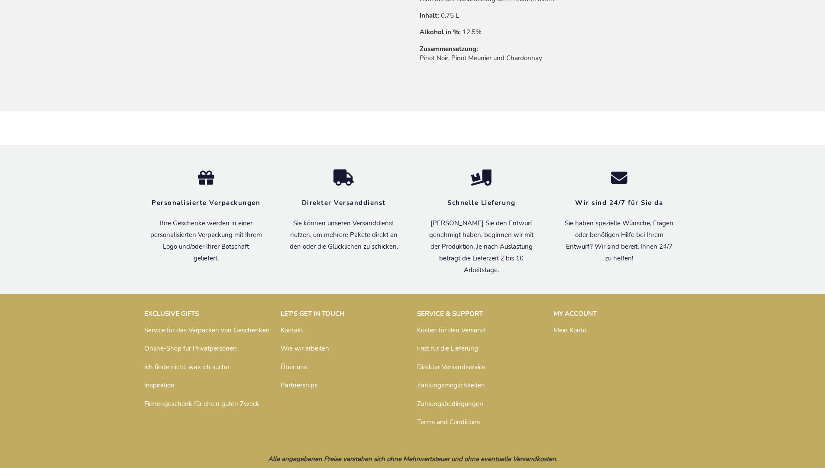
scroll to position [706, 0]
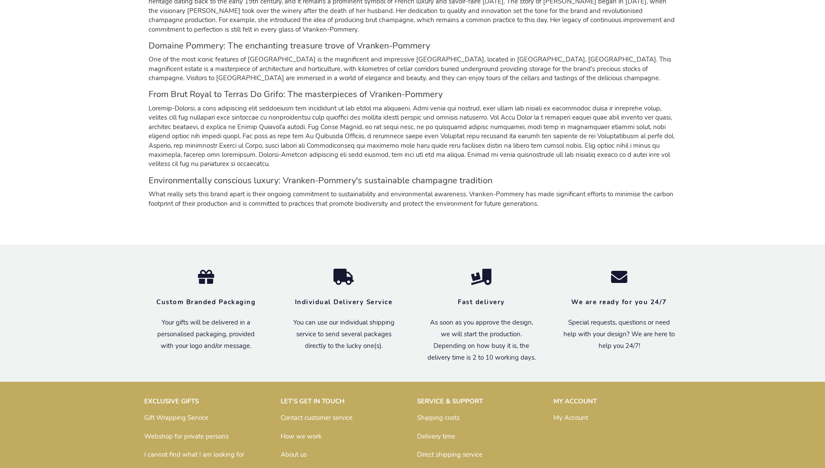
scroll to position [797, 0]
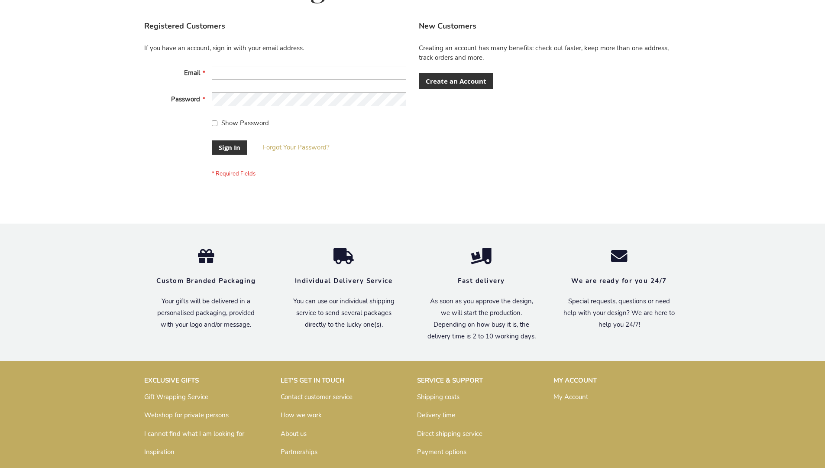
scroll to position [278, 0]
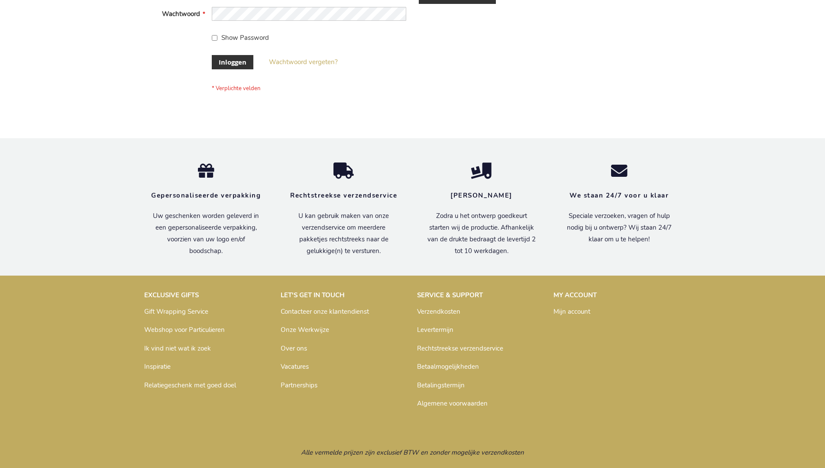
scroll to position [294, 0]
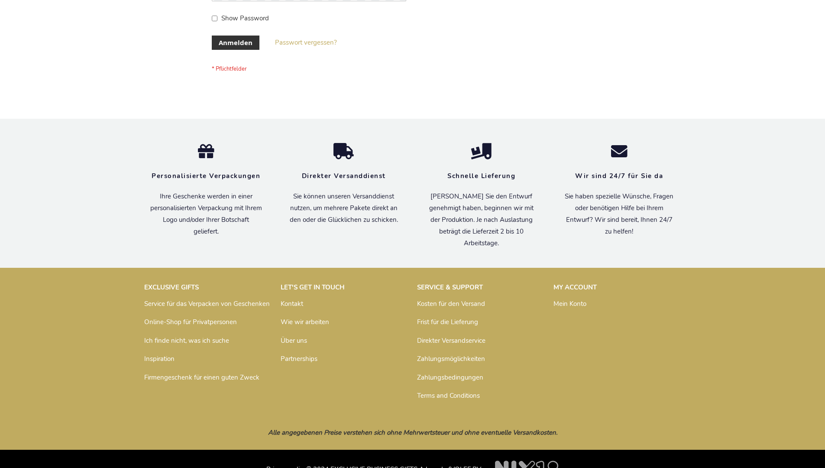
scroll to position [290, 0]
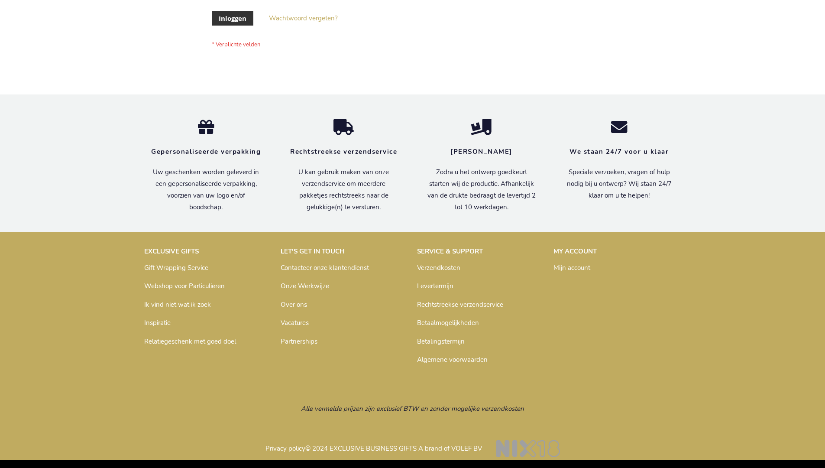
scroll to position [294, 0]
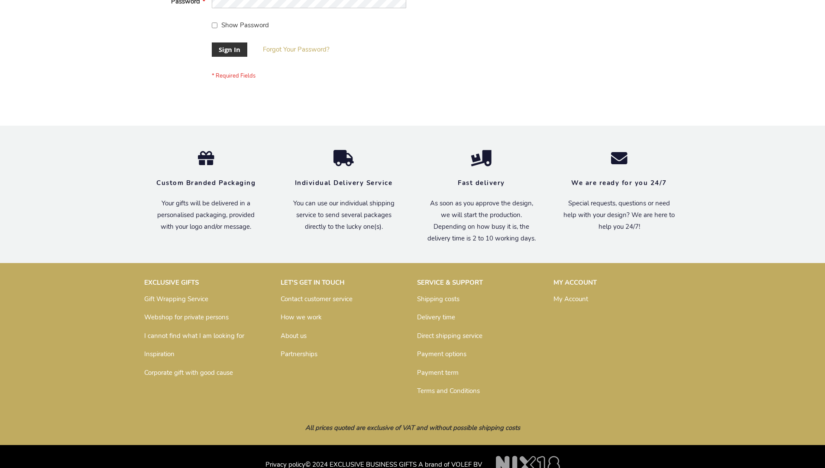
scroll to position [278, 0]
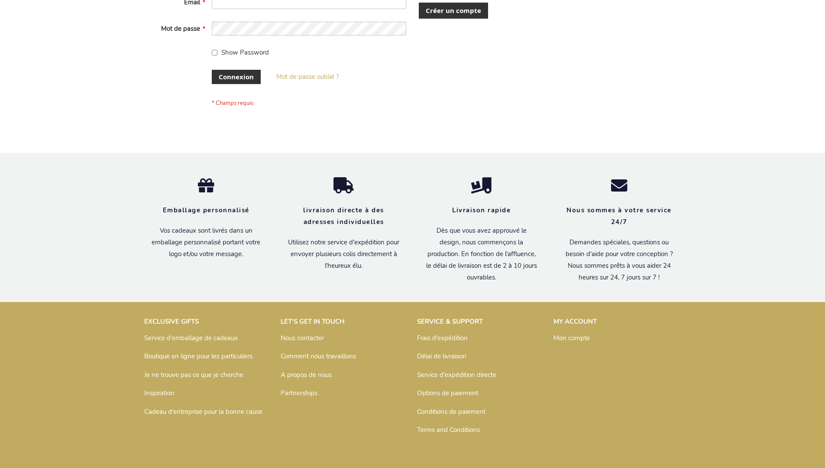
scroll to position [292, 0]
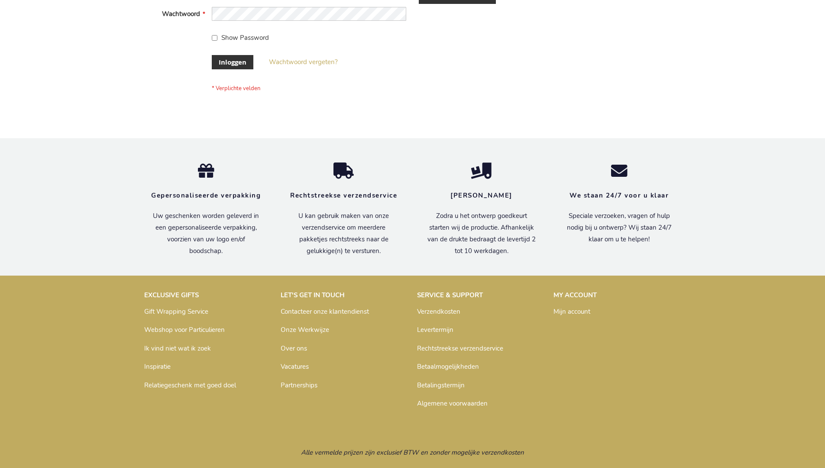
scroll to position [294, 0]
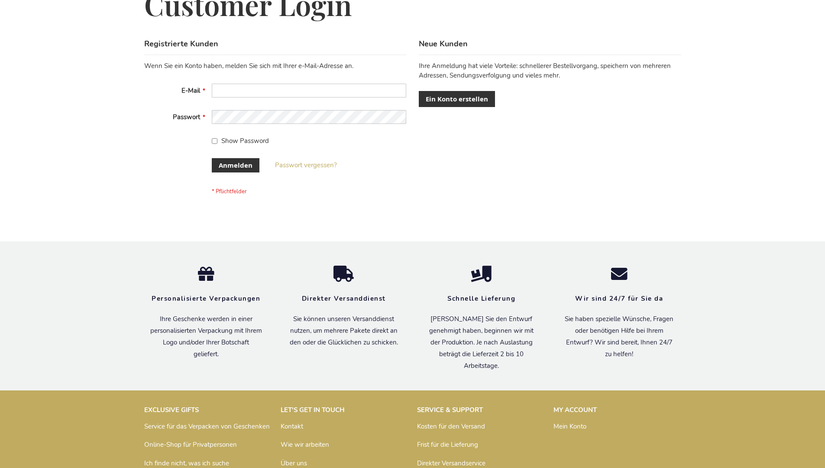
scroll to position [290, 0]
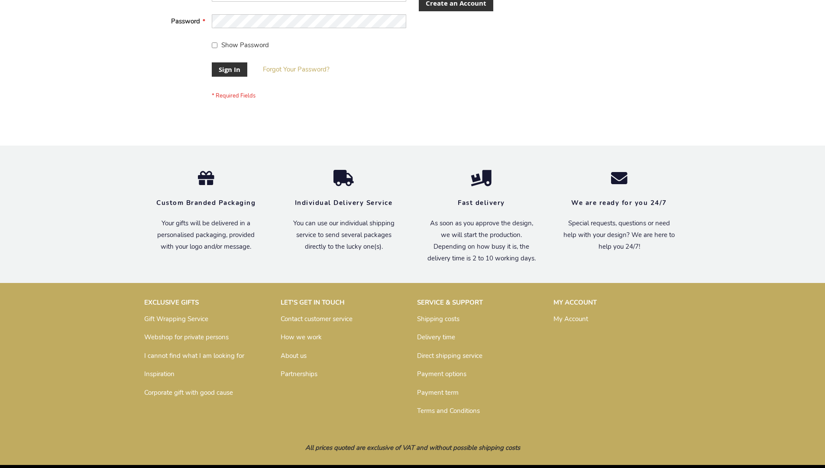
scroll to position [278, 0]
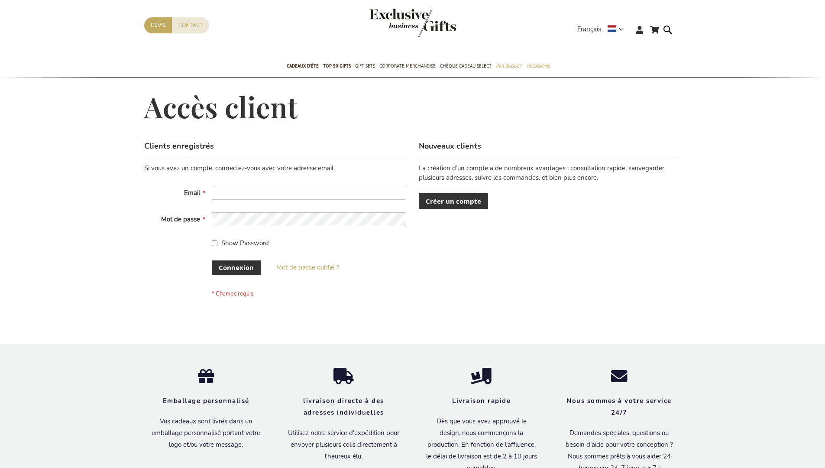
scroll to position [299, 0]
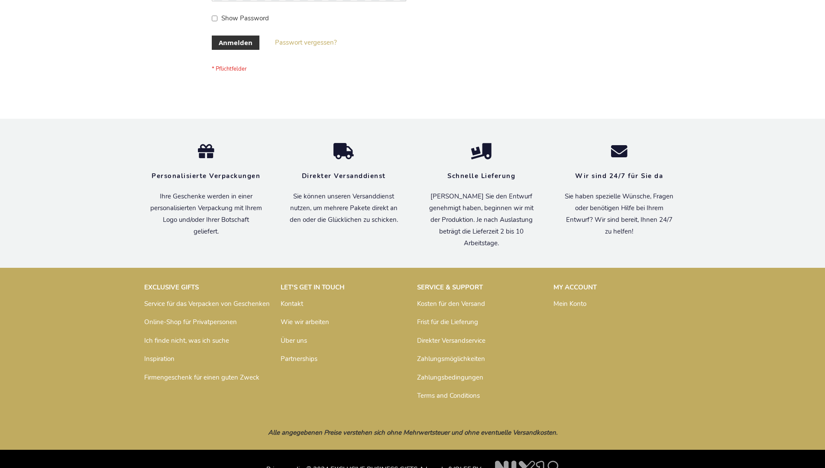
scroll to position [290, 0]
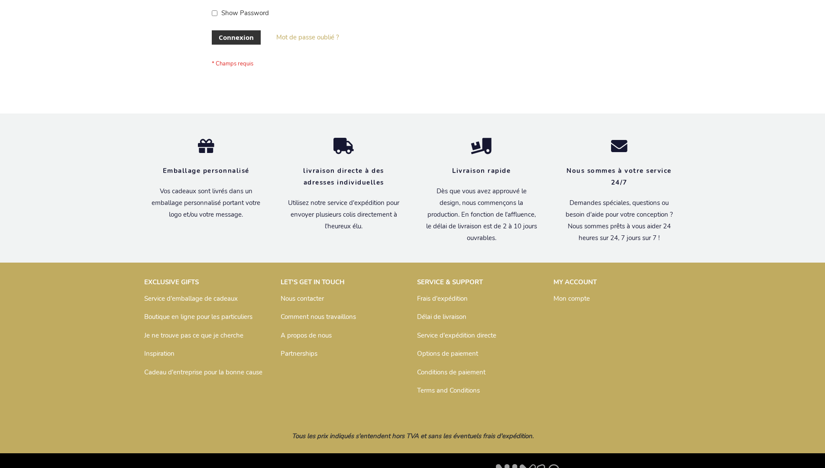
scroll to position [299, 0]
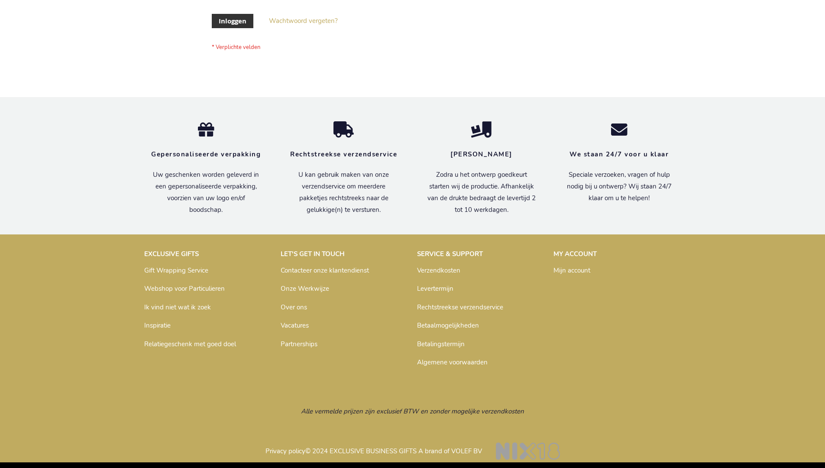
scroll to position [294, 0]
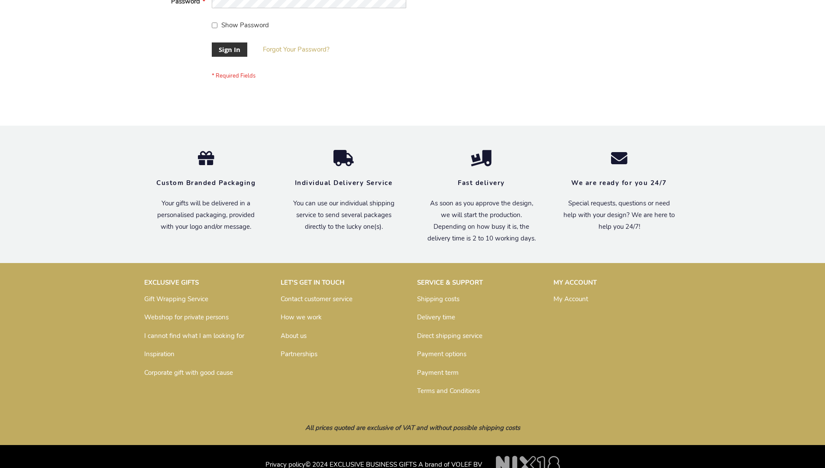
scroll to position [278, 0]
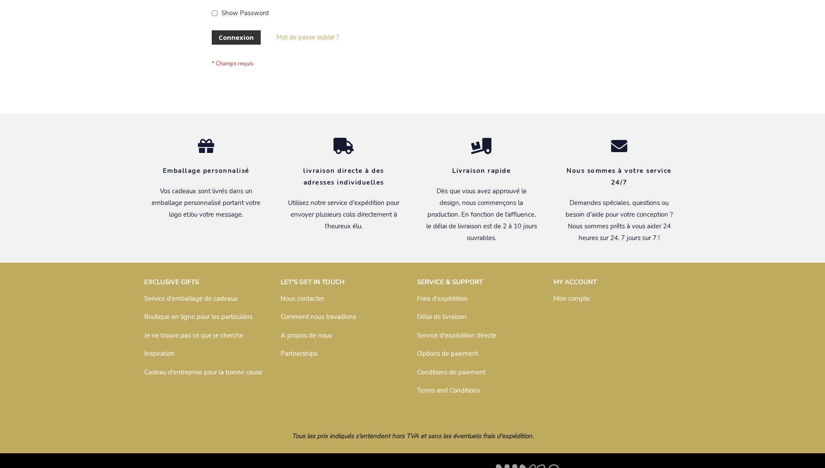
scroll to position [299, 0]
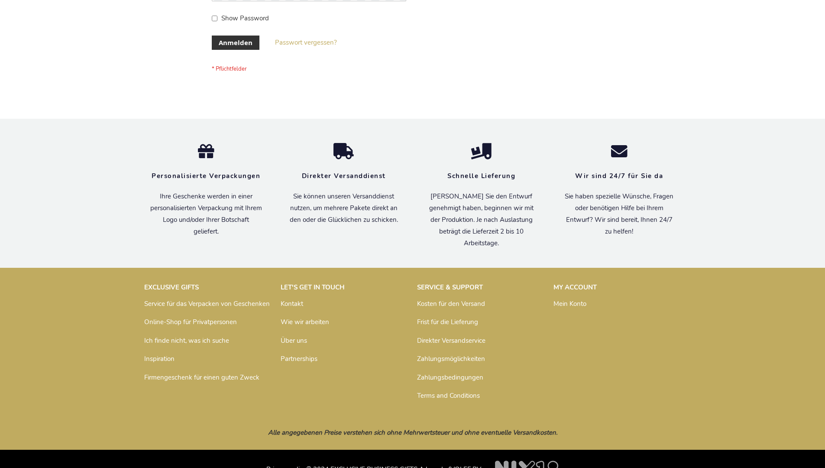
scroll to position [290, 0]
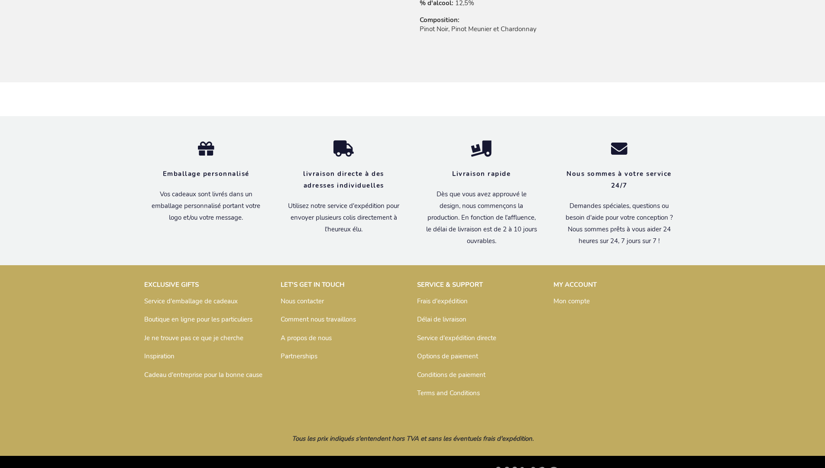
scroll to position [714, 0]
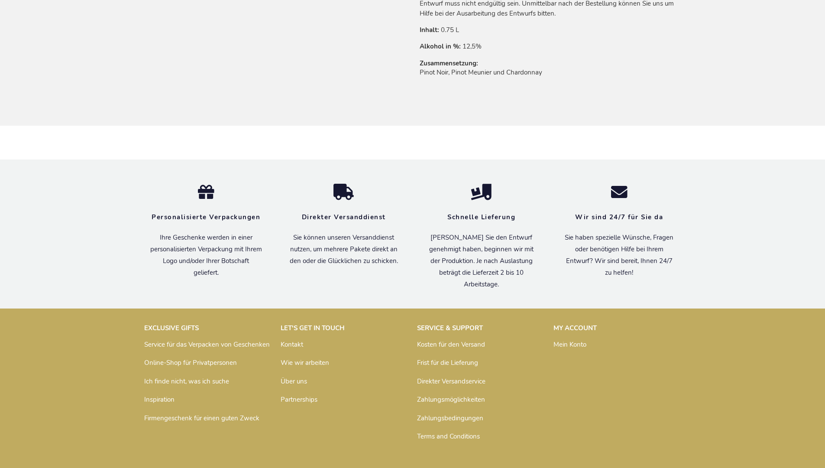
scroll to position [706, 0]
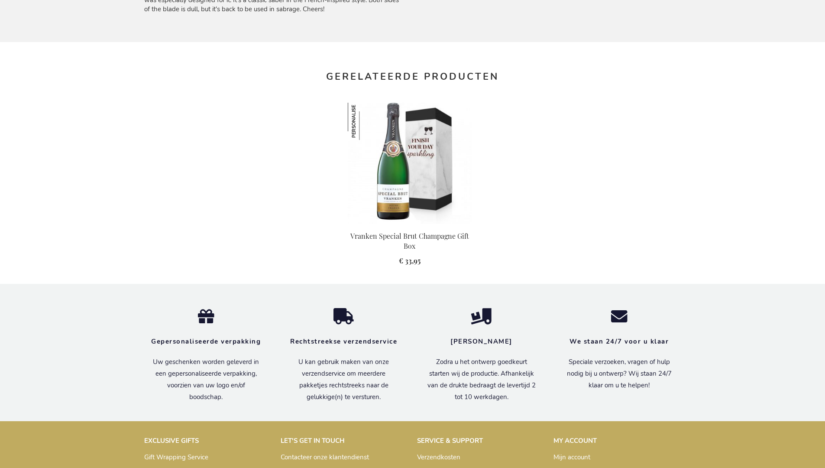
scroll to position [822, 0]
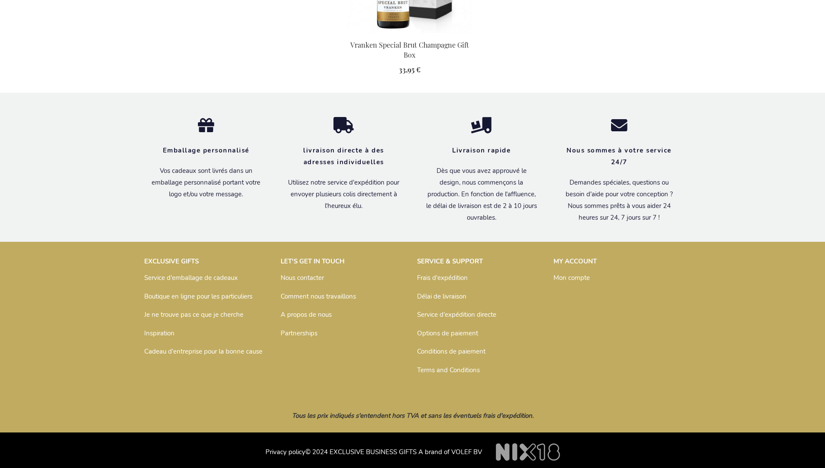
scroll to position [847, 0]
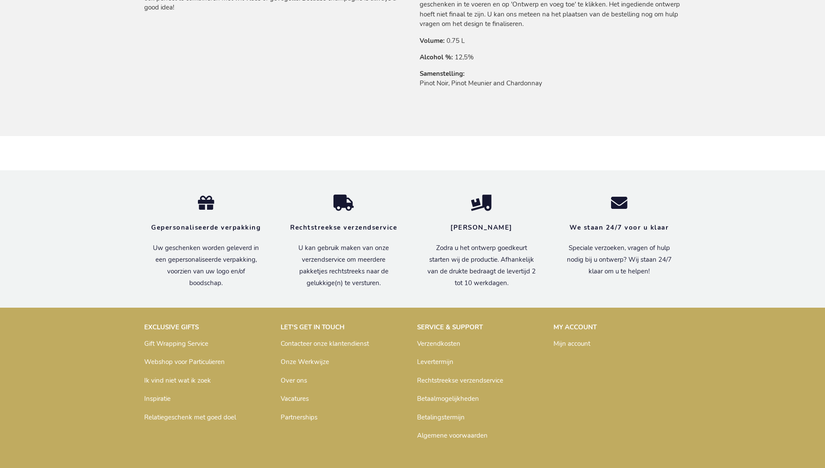
scroll to position [698, 0]
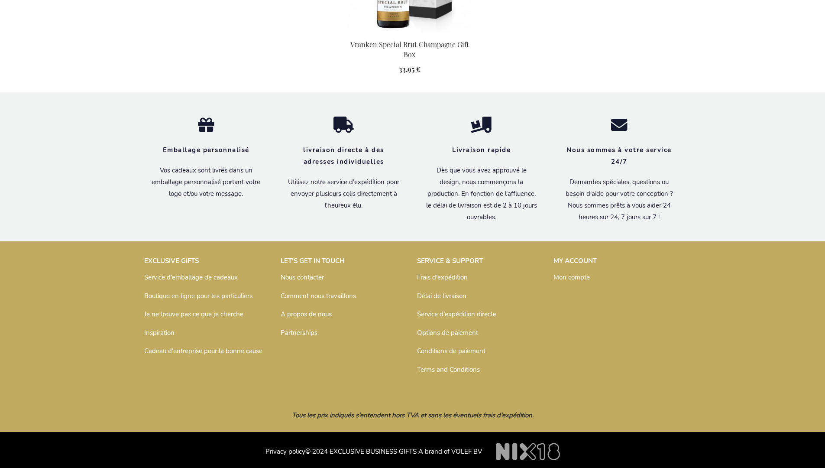
scroll to position [826, 0]
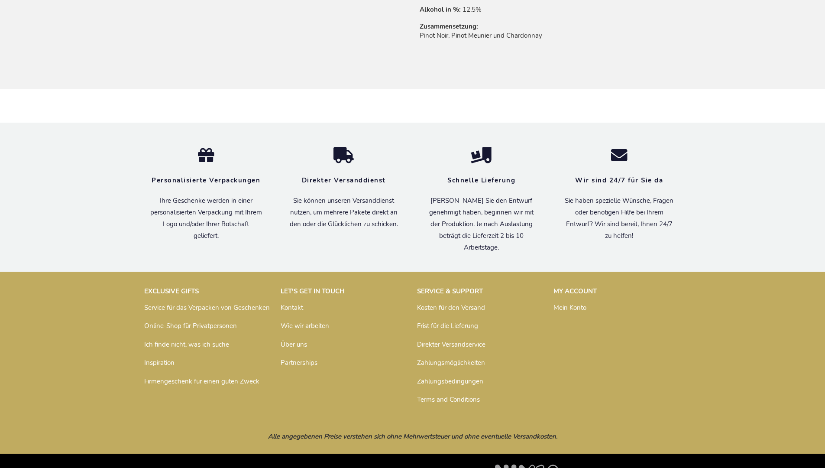
scroll to position [706, 0]
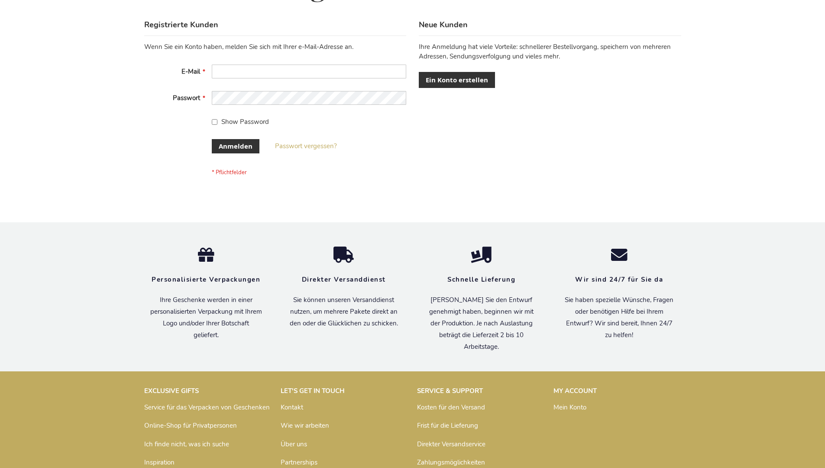
scroll to position [290, 0]
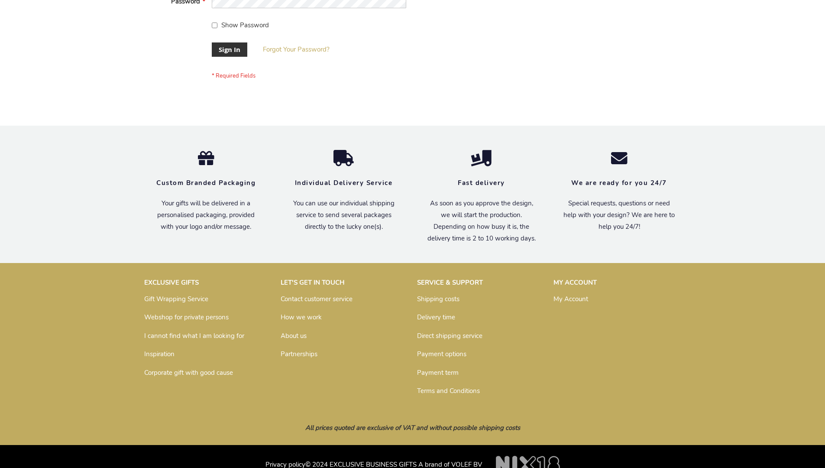
scroll to position [278, 0]
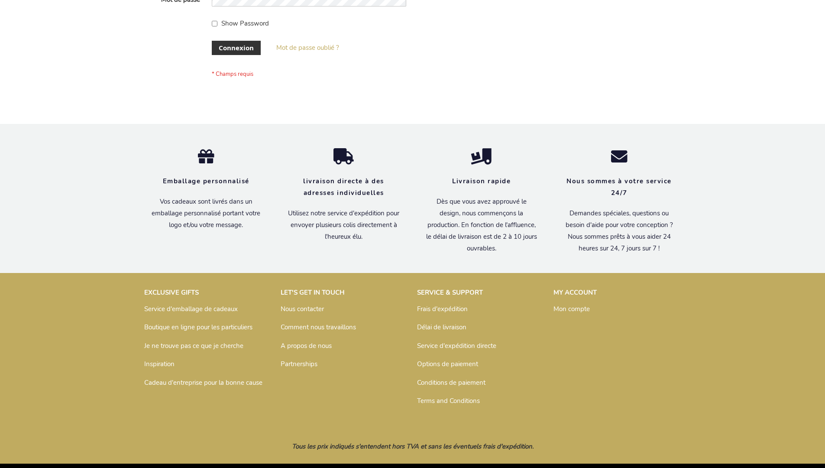
scroll to position [299, 0]
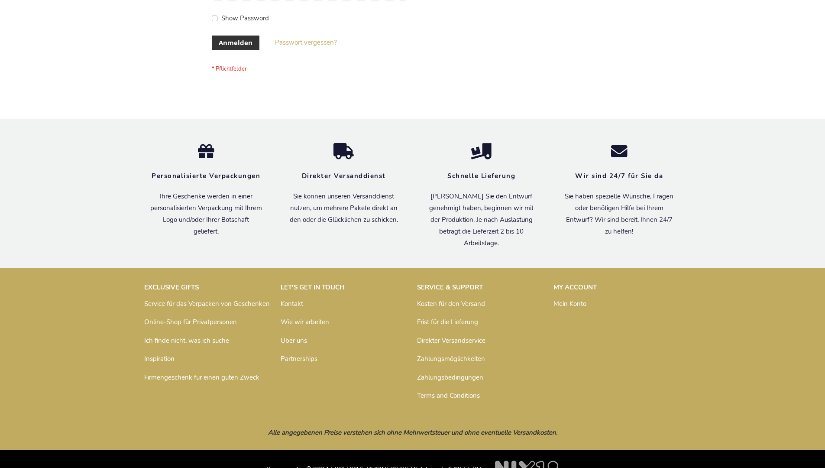
scroll to position [290, 0]
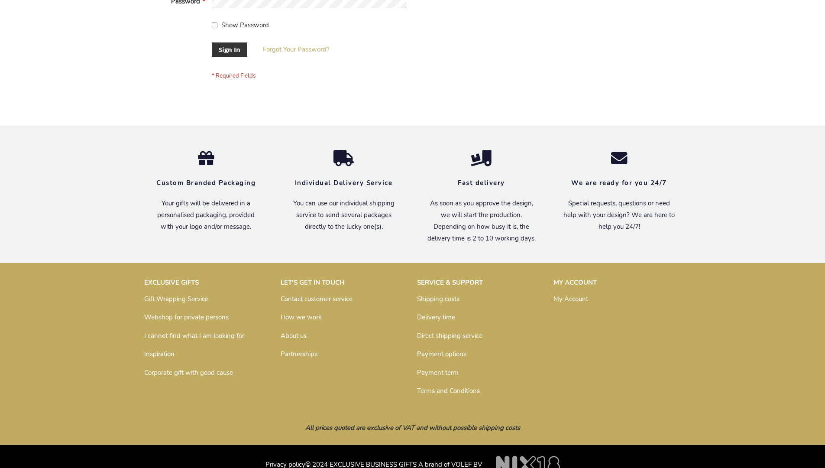
scroll to position [278, 0]
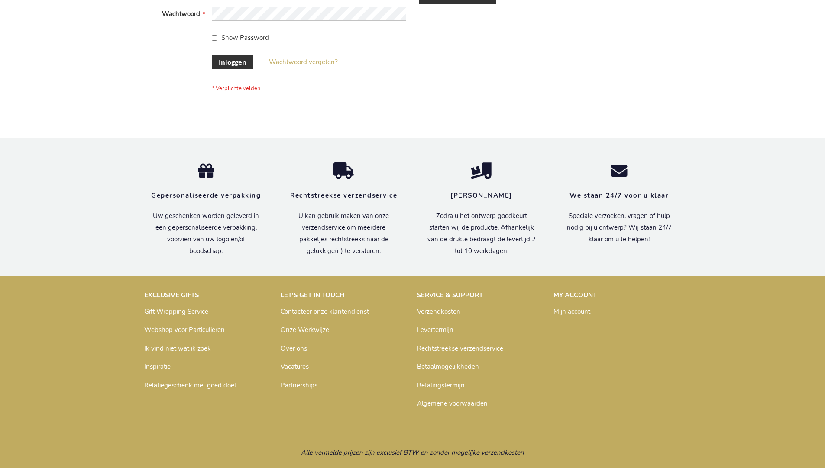
scroll to position [294, 0]
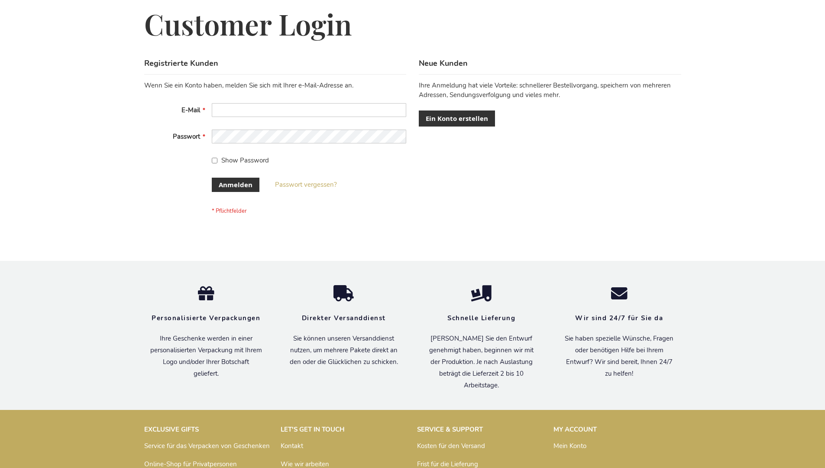
scroll to position [290, 0]
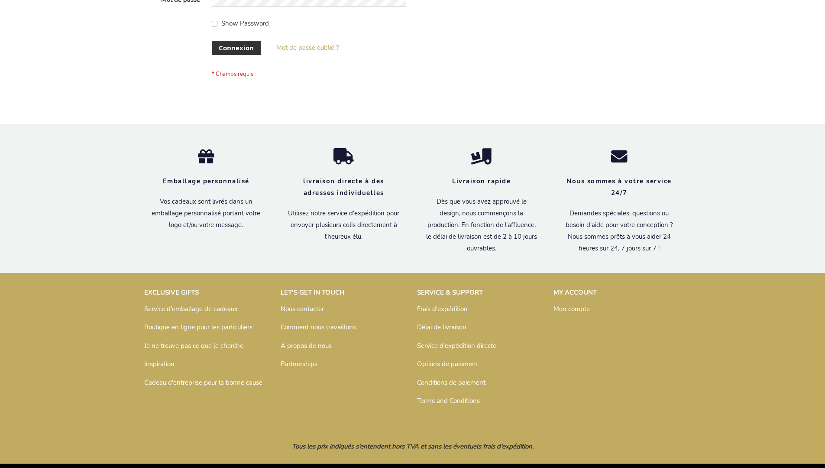
scroll to position [299, 0]
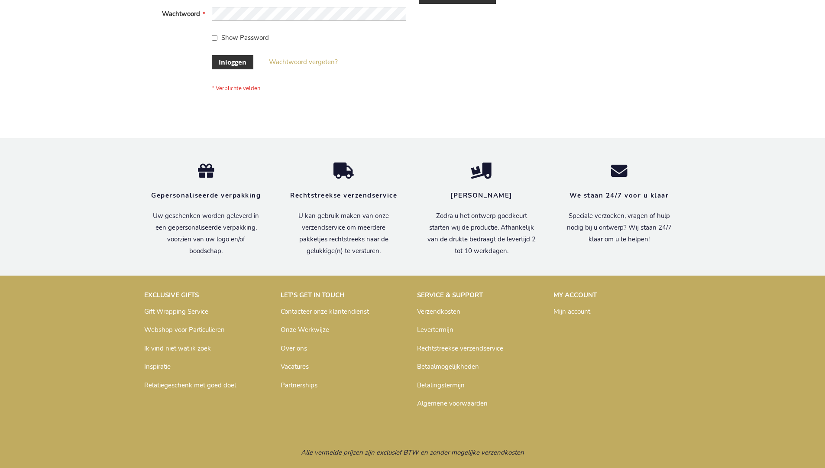
scroll to position [294, 0]
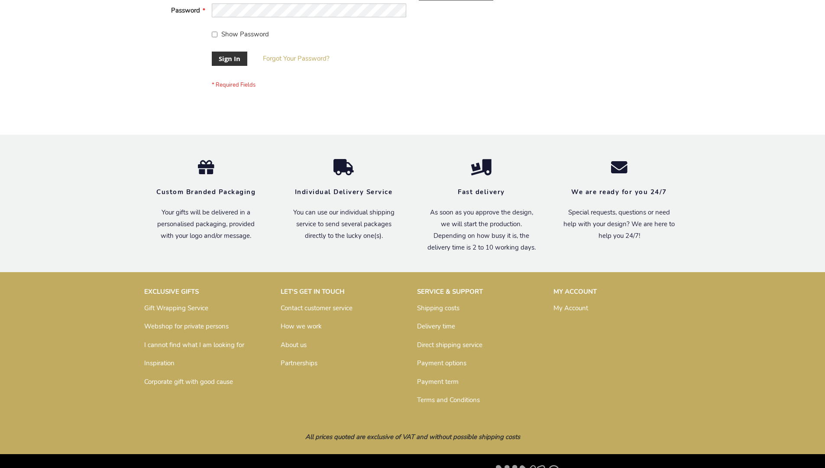
scroll to position [278, 0]
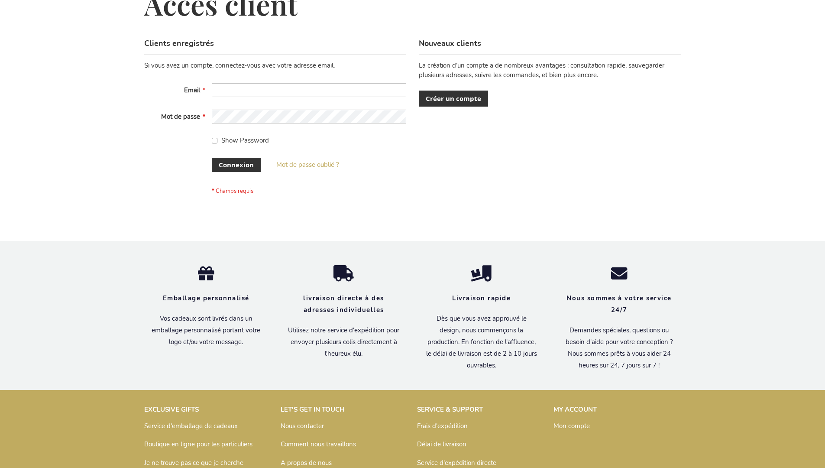
scroll to position [299, 0]
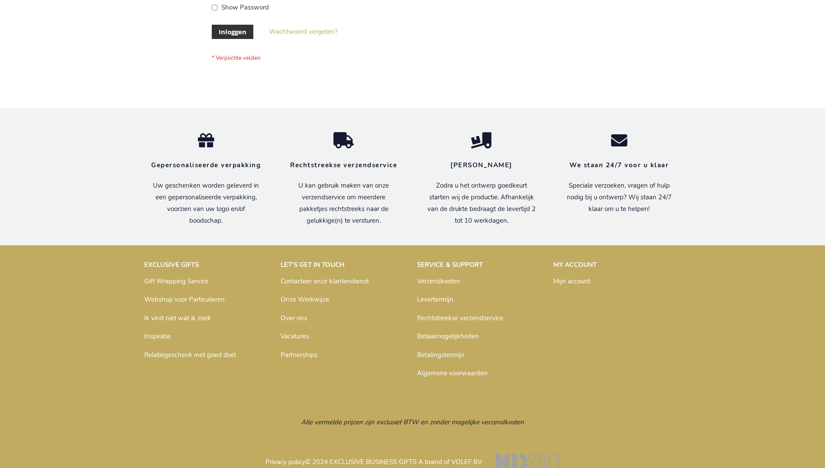
scroll to position [294, 0]
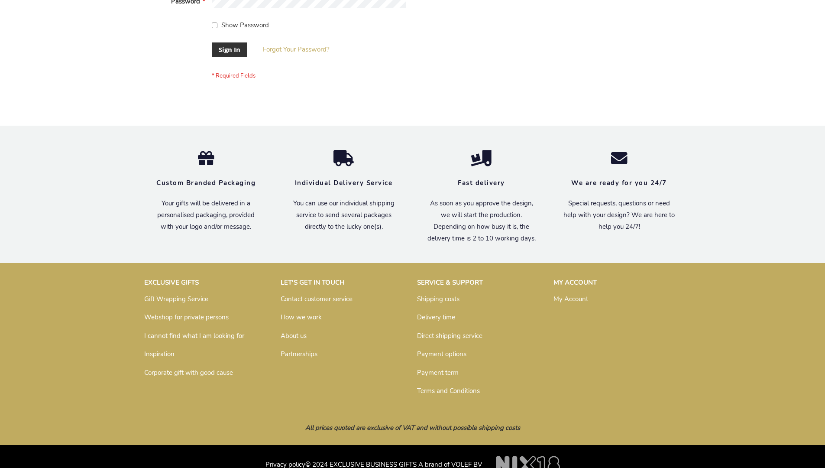
scroll to position [278, 0]
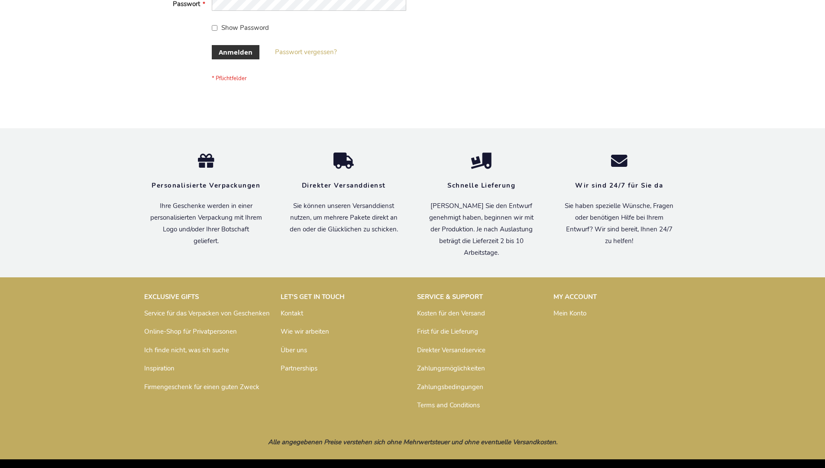
scroll to position [290, 0]
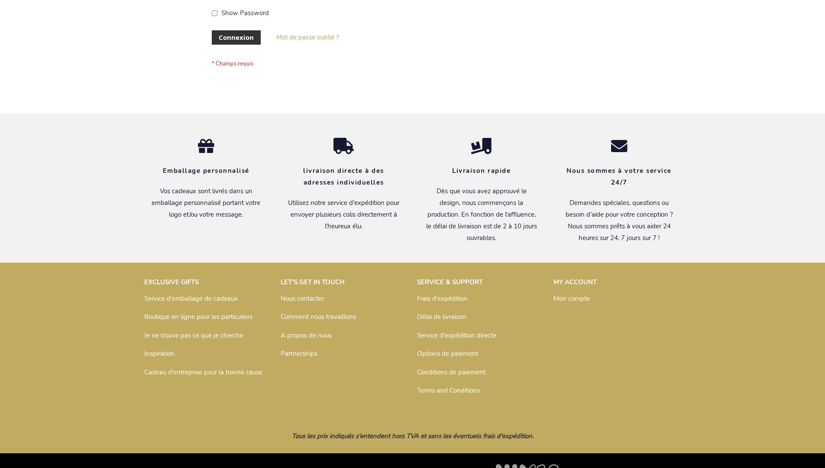
scroll to position [299, 0]
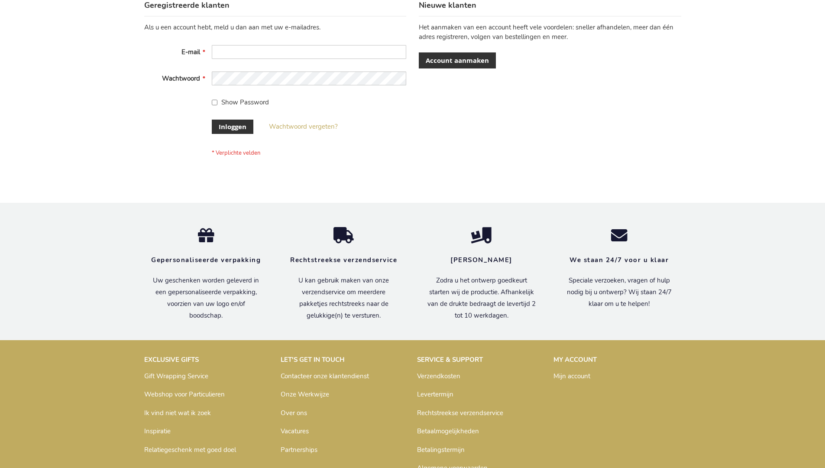
scroll to position [294, 0]
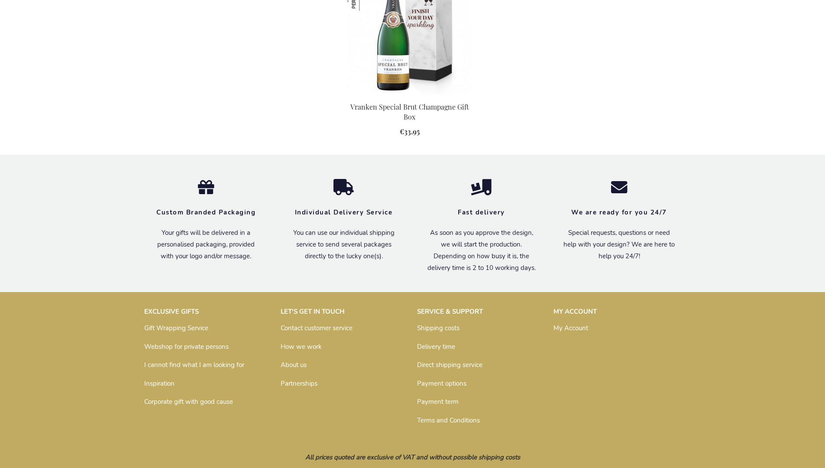
scroll to position [806, 0]
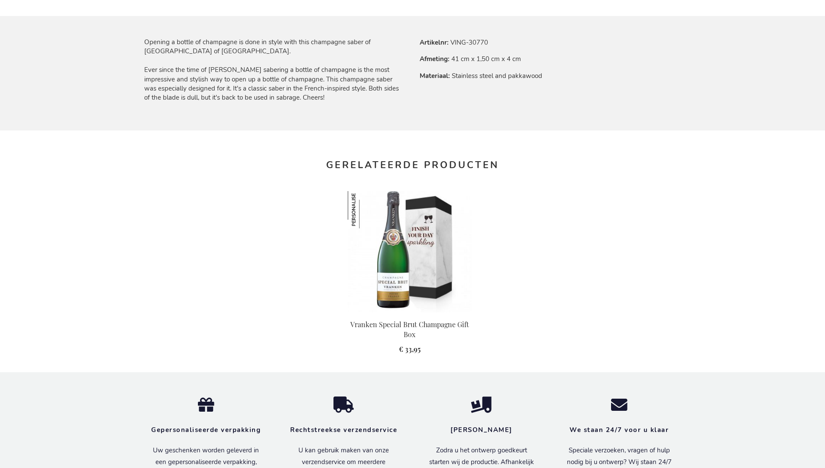
scroll to position [822, 0]
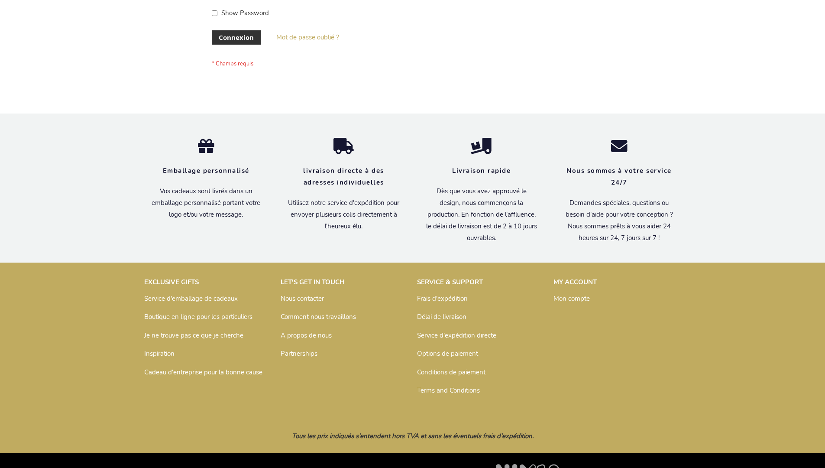
scroll to position [299, 0]
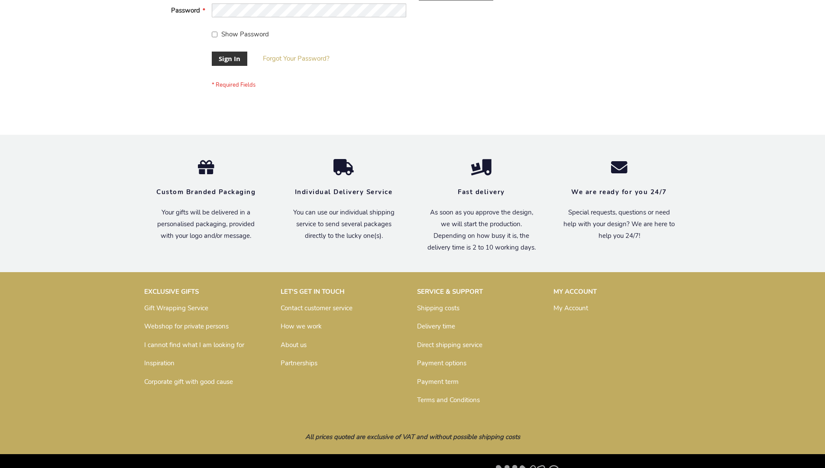
scroll to position [278, 0]
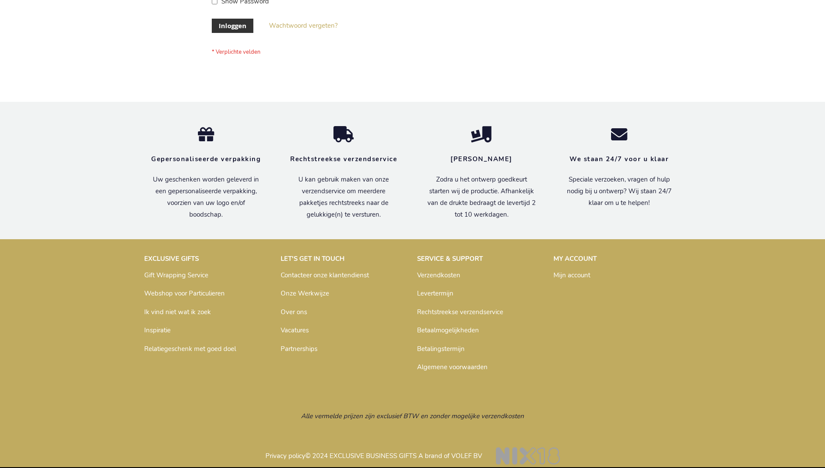
scroll to position [294, 0]
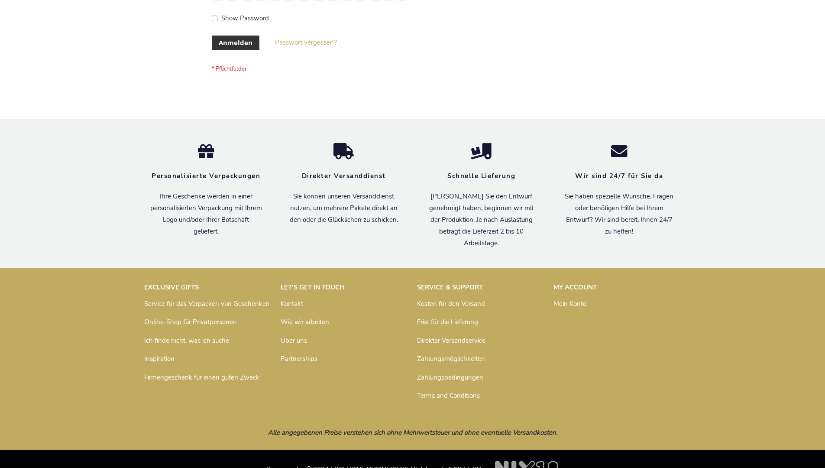
scroll to position [290, 0]
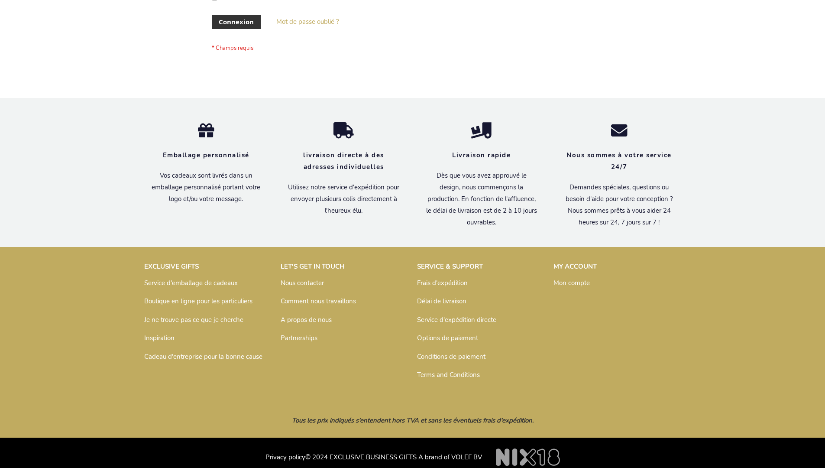
scroll to position [299, 0]
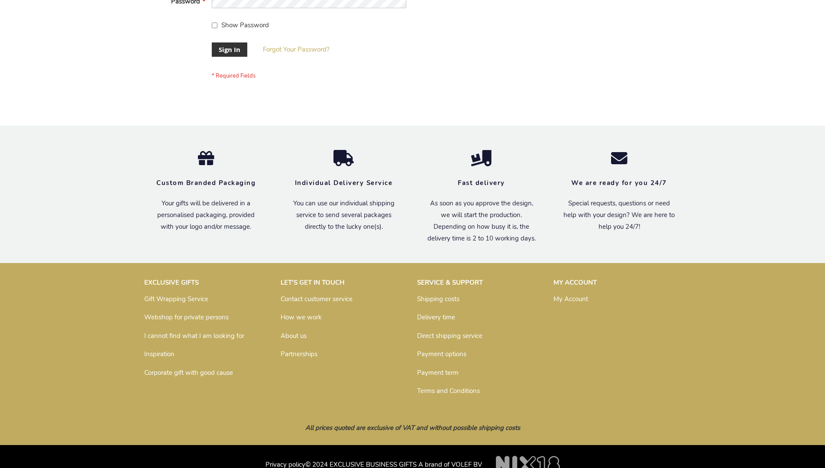
scroll to position [278, 0]
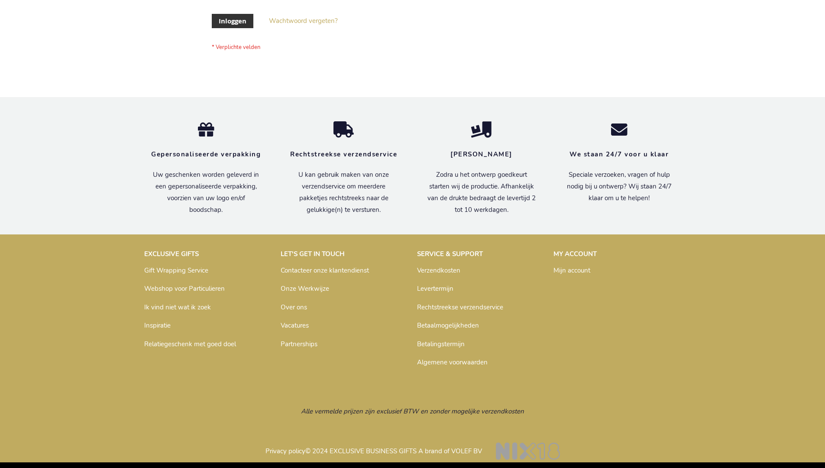
scroll to position [294, 0]
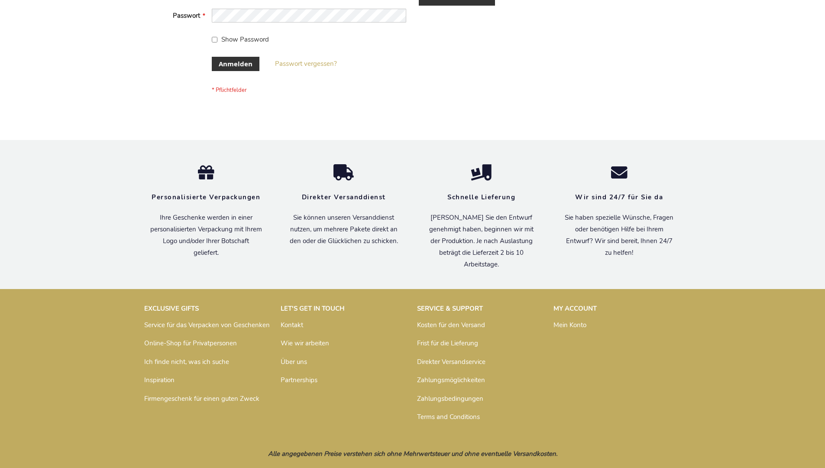
scroll to position [290, 0]
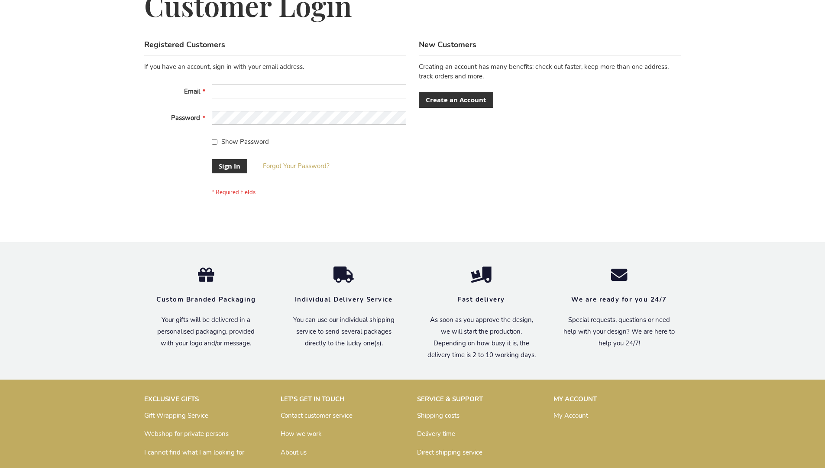
scroll to position [278, 0]
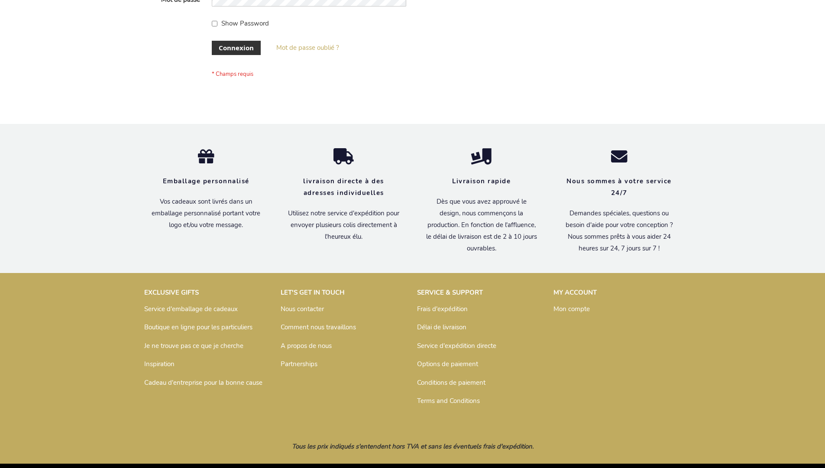
scroll to position [299, 0]
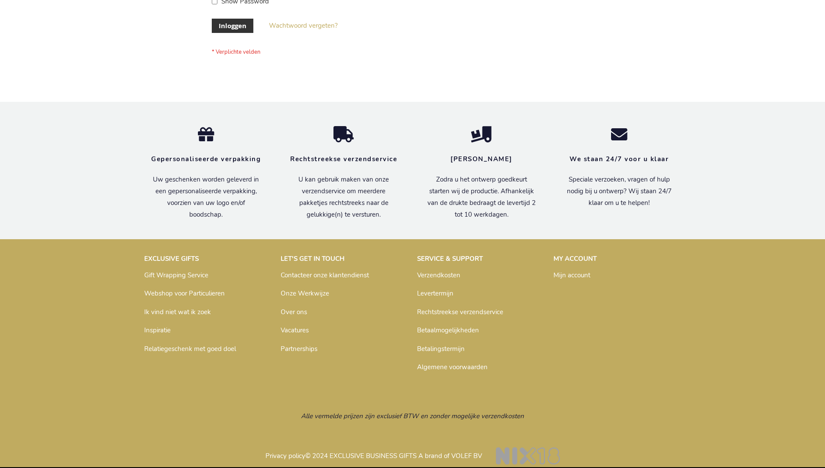
scroll to position [294, 0]
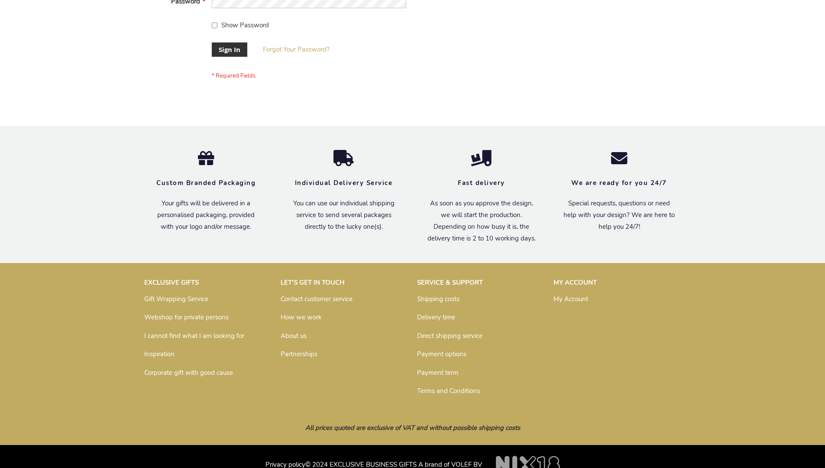
scroll to position [278, 0]
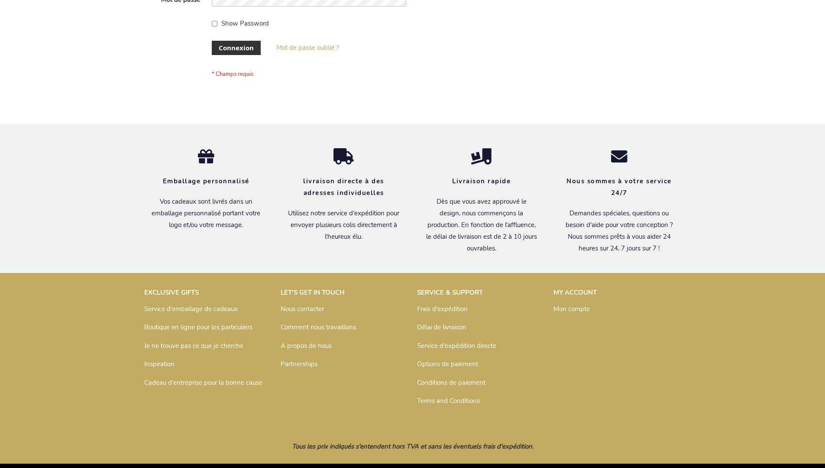
scroll to position [299, 0]
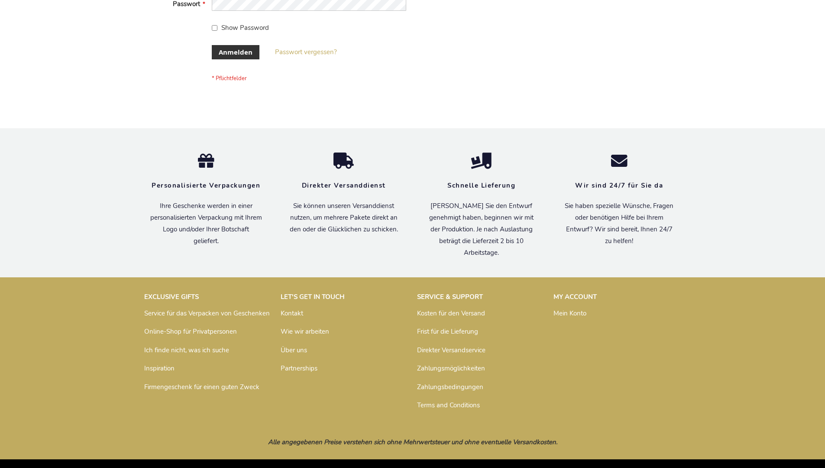
scroll to position [290, 0]
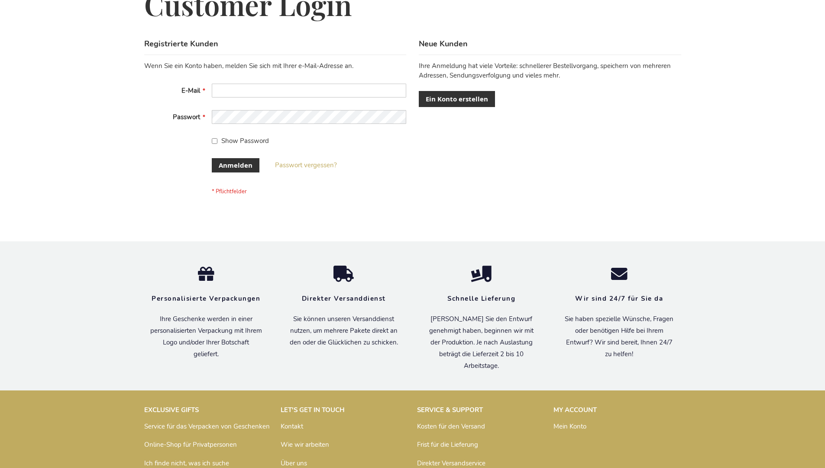
scroll to position [290, 0]
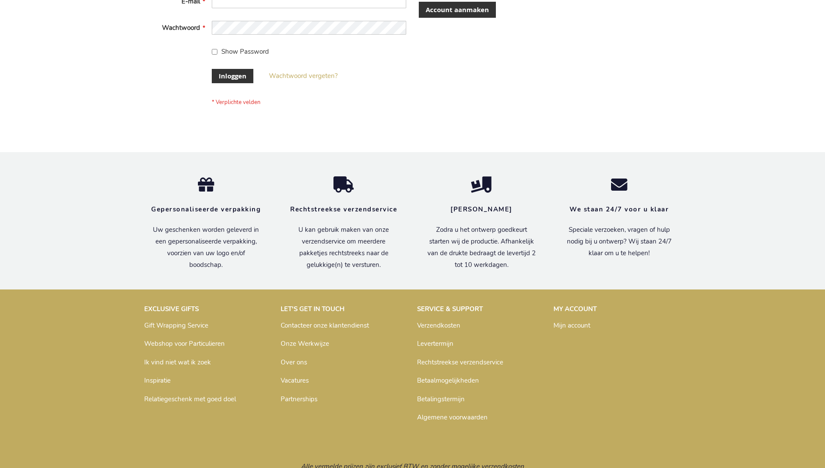
scroll to position [294, 0]
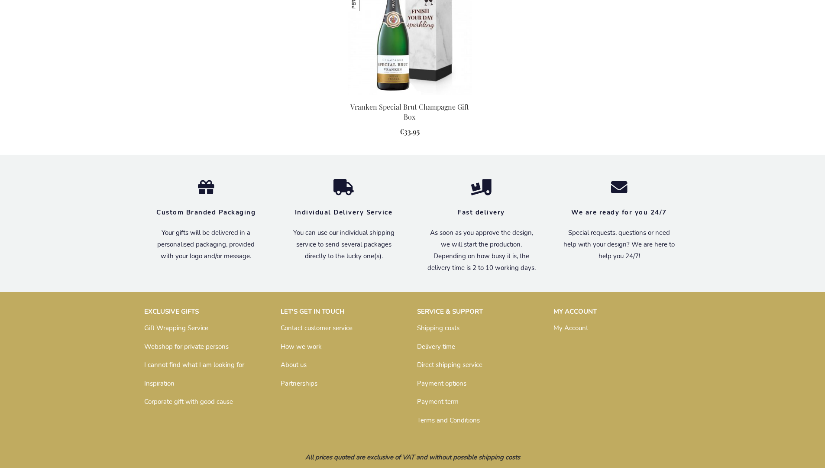
scroll to position [806, 0]
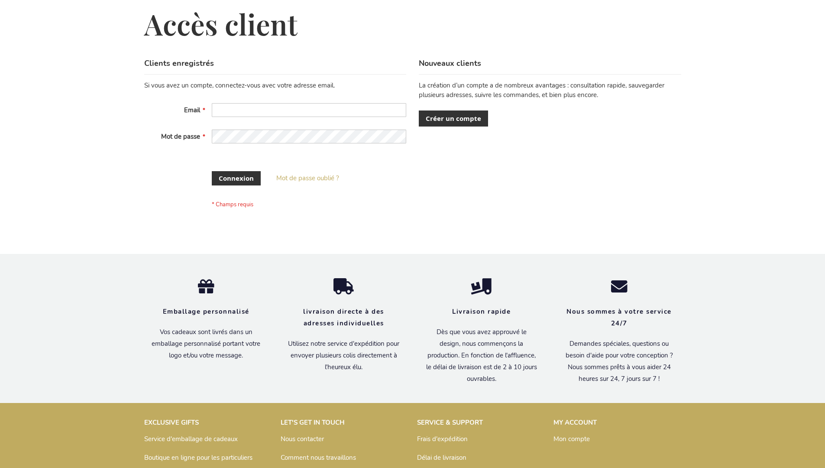
scroll to position [298, 0]
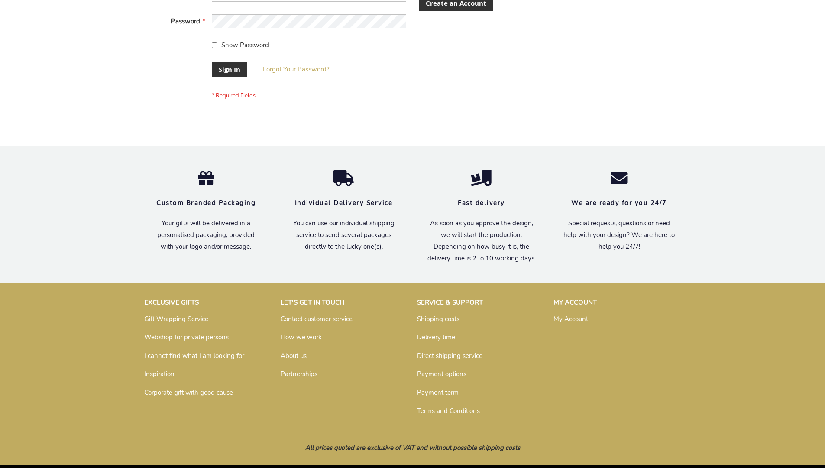
scroll to position [278, 0]
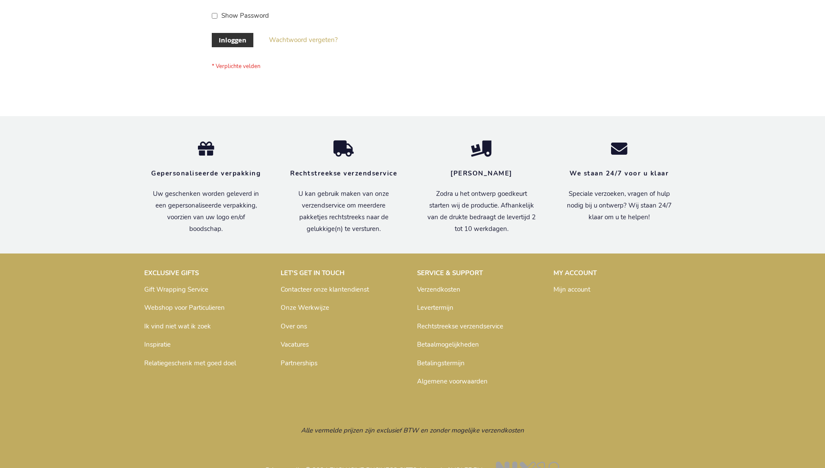
scroll to position [294, 0]
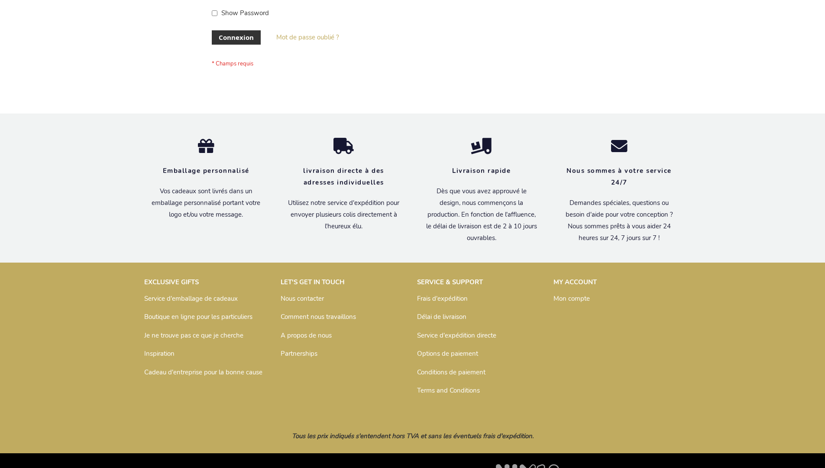
scroll to position [299, 0]
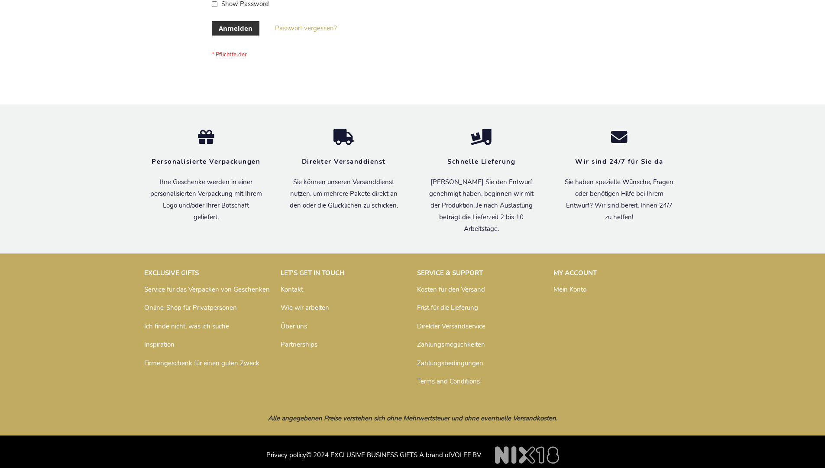
scroll to position [290, 0]
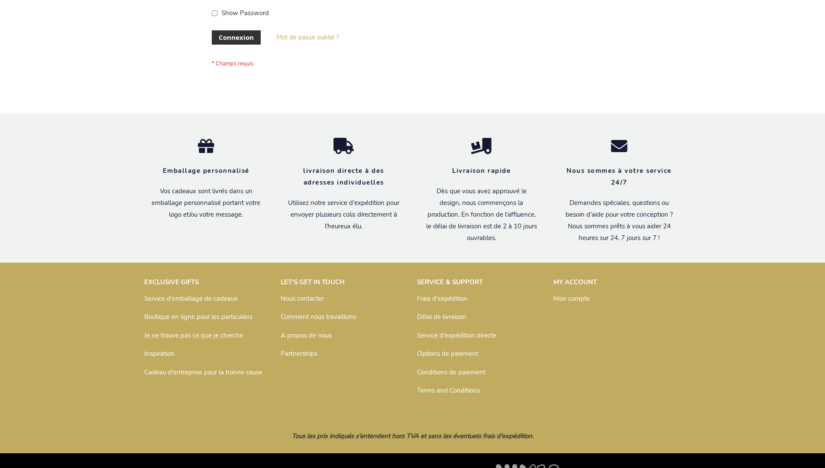
scroll to position [299, 0]
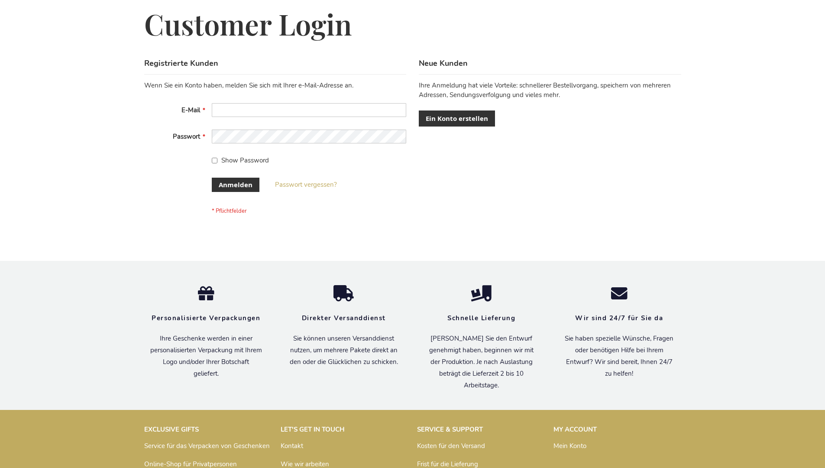
scroll to position [290, 0]
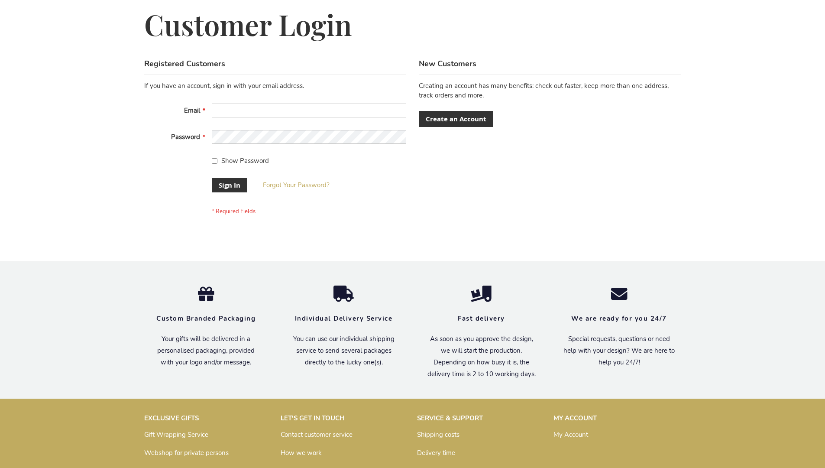
scroll to position [278, 0]
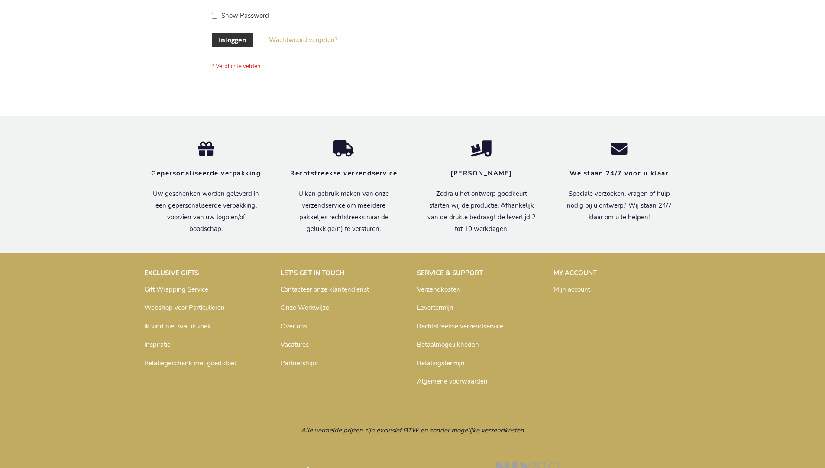
scroll to position [294, 0]
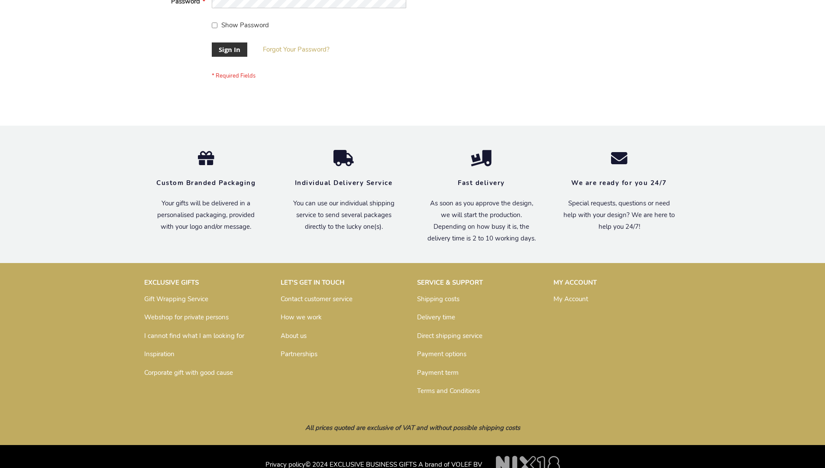
scroll to position [278, 0]
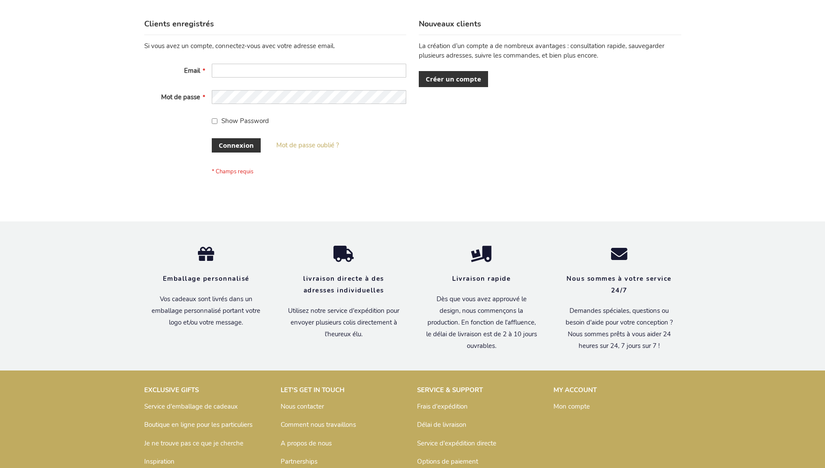
scroll to position [299, 0]
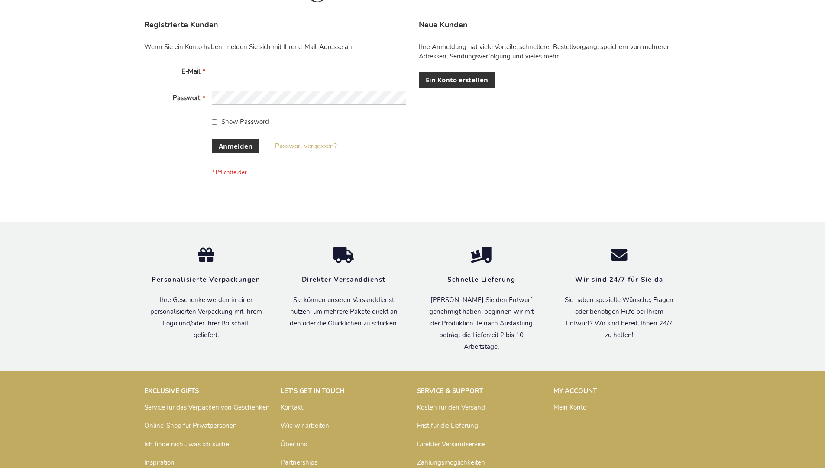
scroll to position [290, 0]
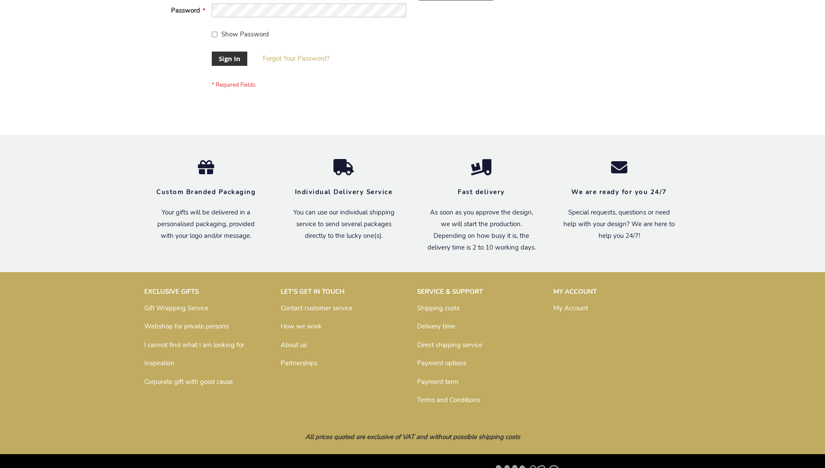
scroll to position [278, 0]
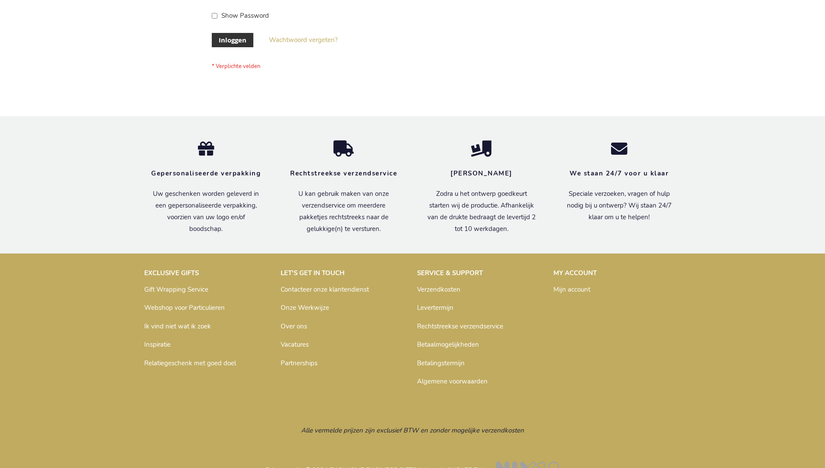
scroll to position [294, 0]
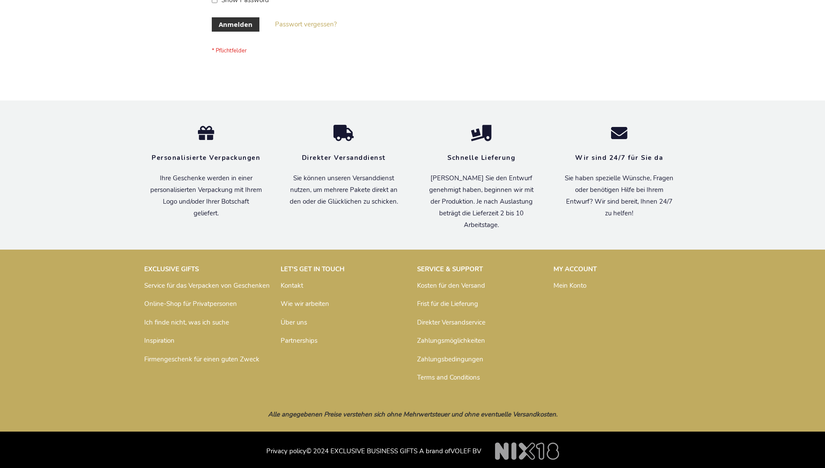
scroll to position [290, 0]
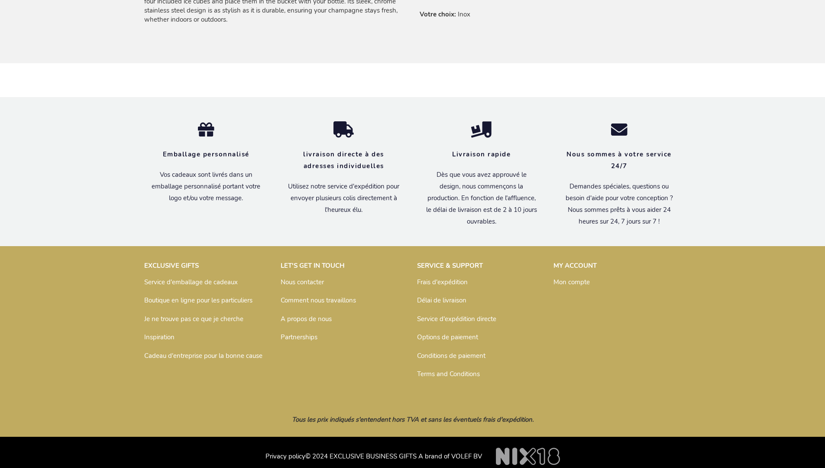
scroll to position [629, 0]
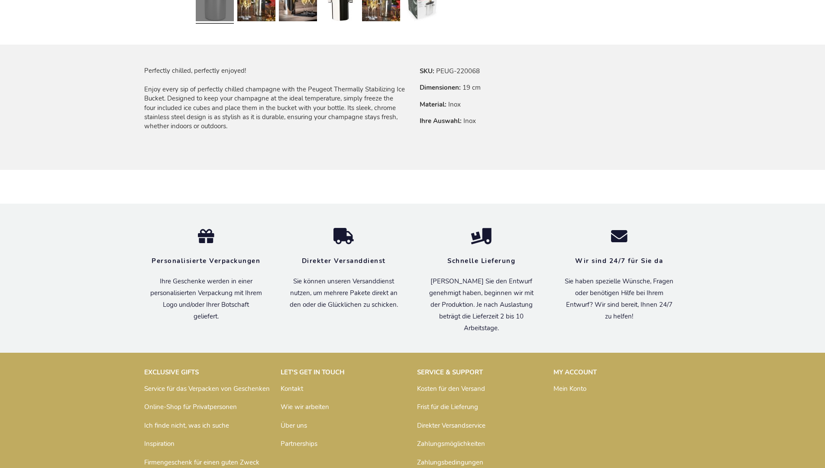
scroll to position [620, 0]
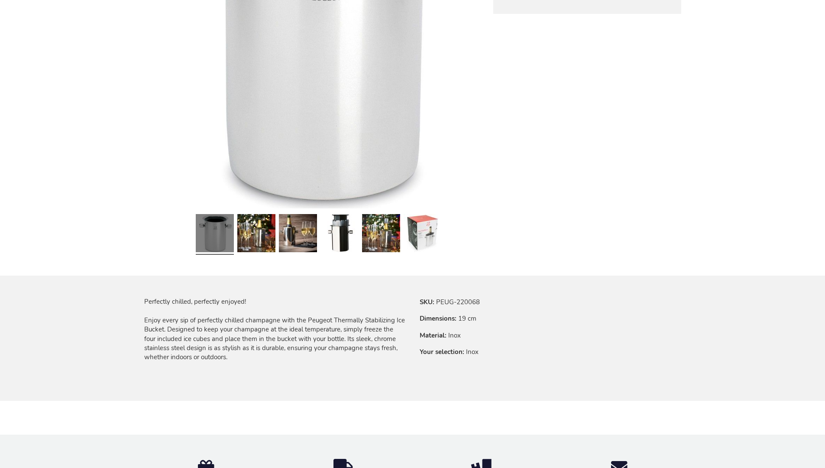
scroll to position [609, 0]
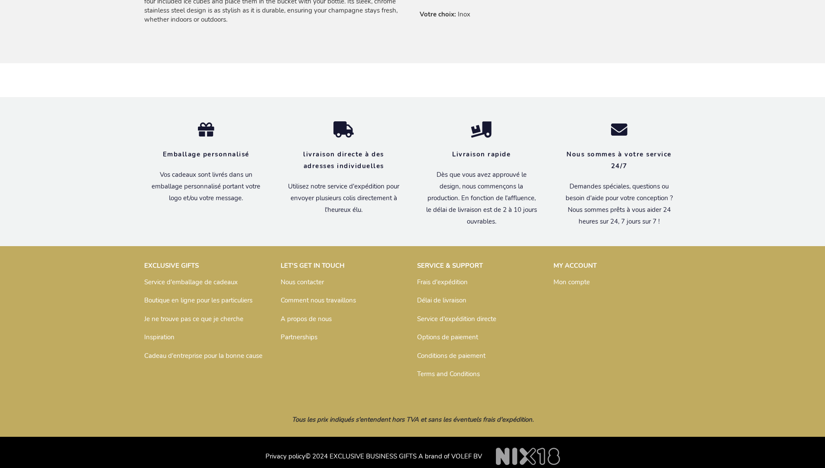
scroll to position [629, 0]
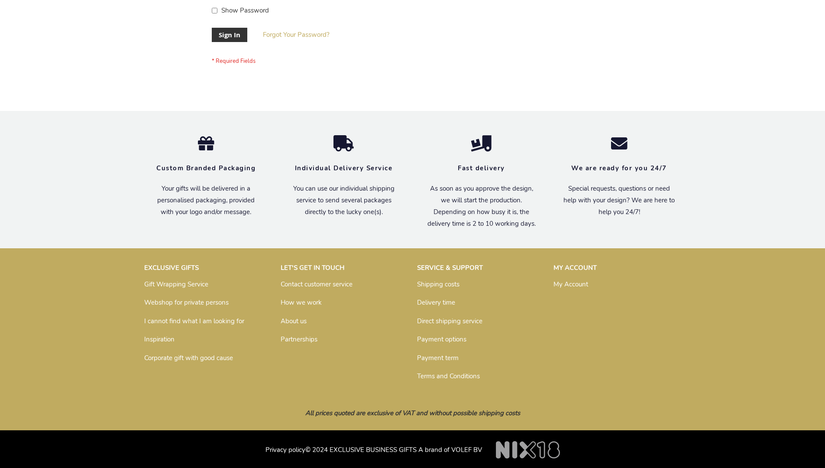
scroll to position [278, 0]
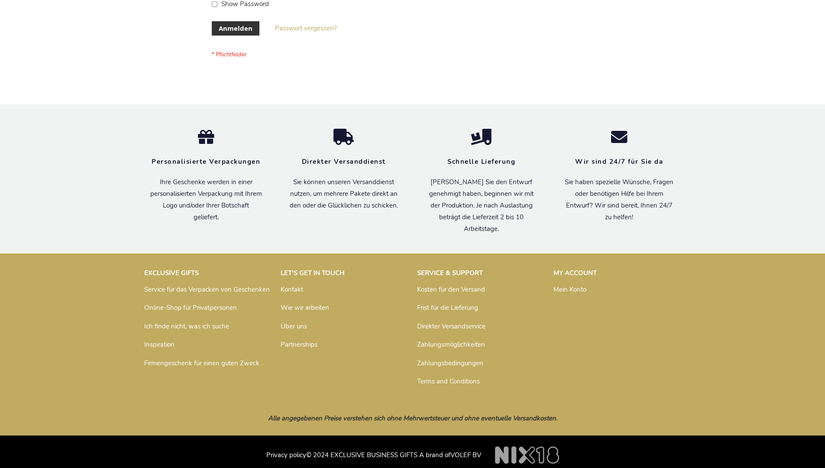
scroll to position [290, 0]
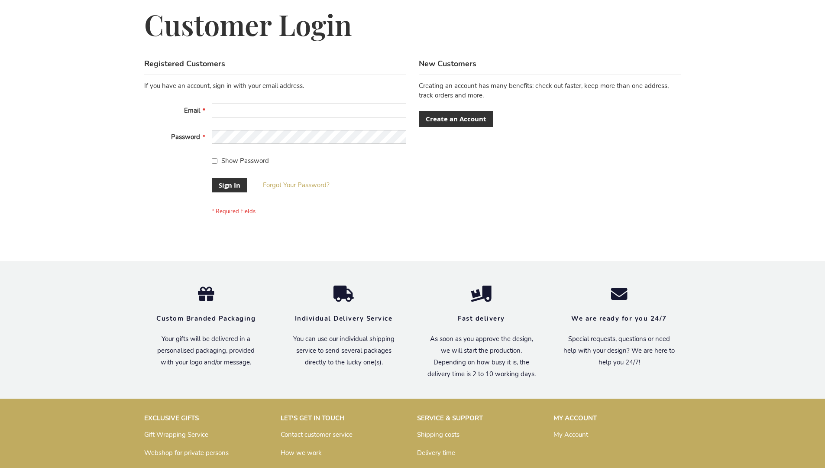
scroll to position [278, 0]
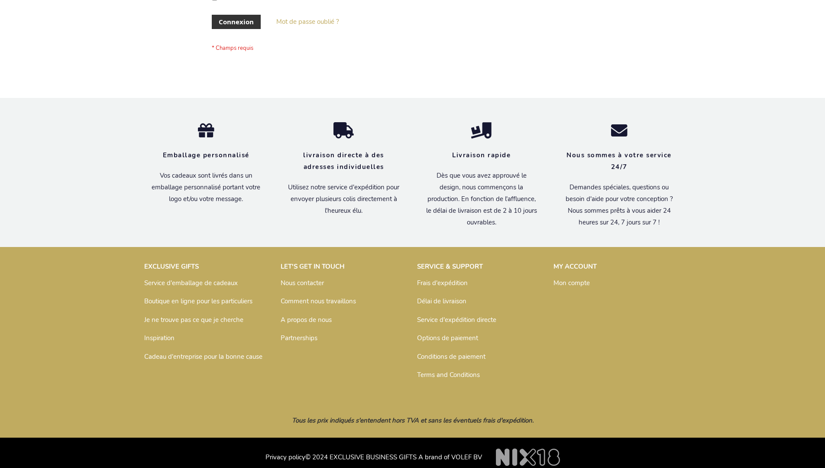
scroll to position [299, 0]
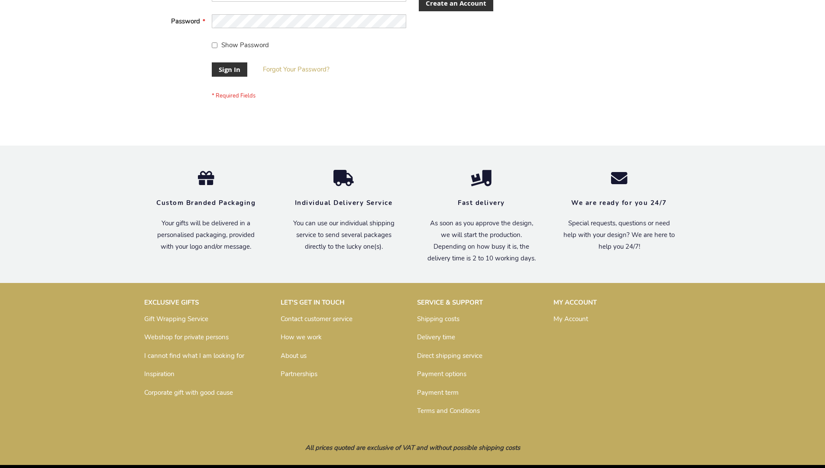
scroll to position [278, 0]
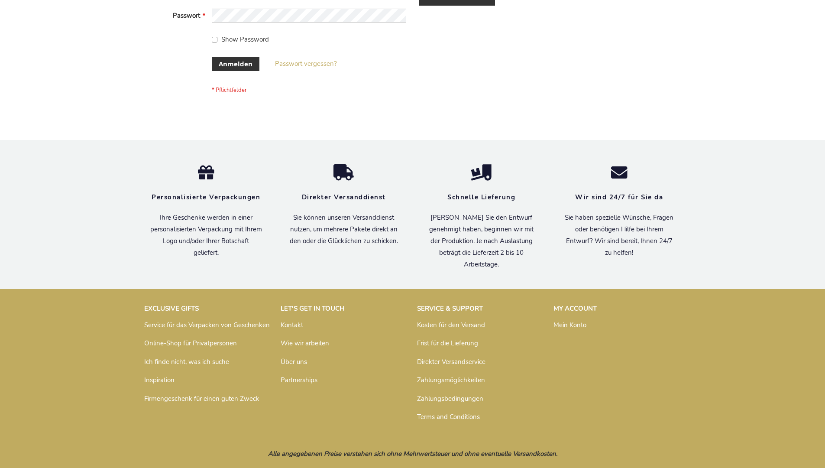
scroll to position [290, 0]
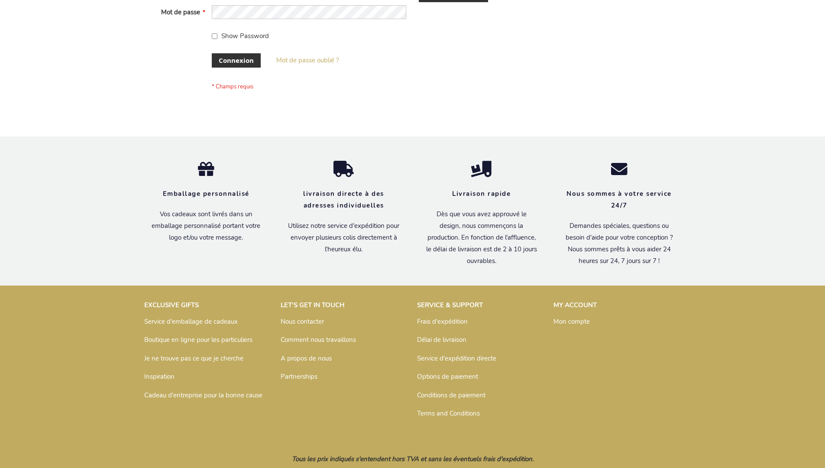
scroll to position [299, 0]
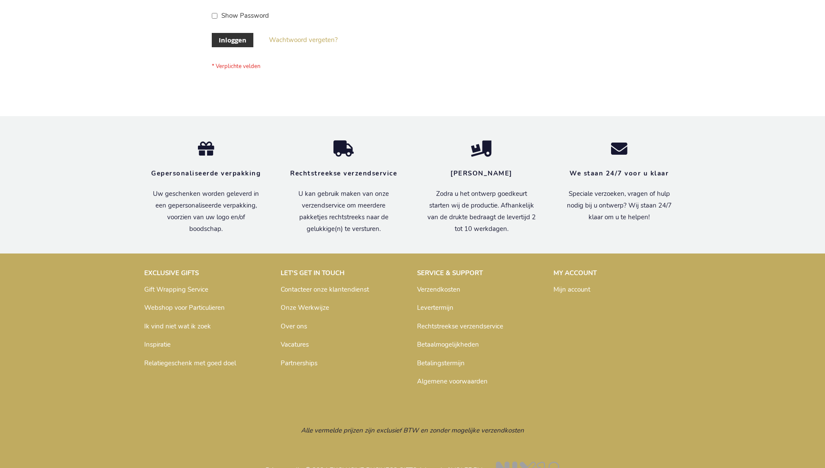
scroll to position [294, 0]
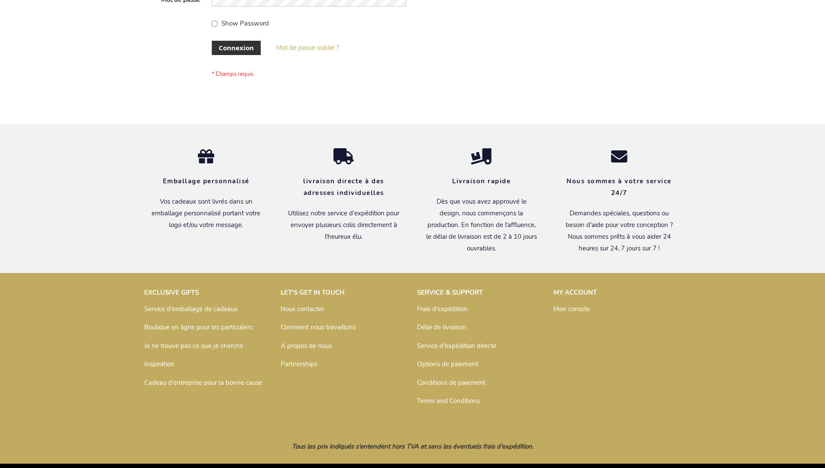
scroll to position [299, 0]
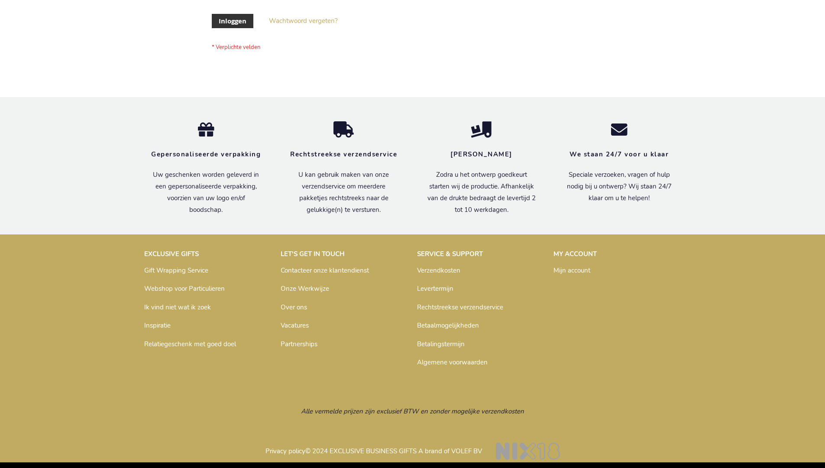
scroll to position [294, 0]
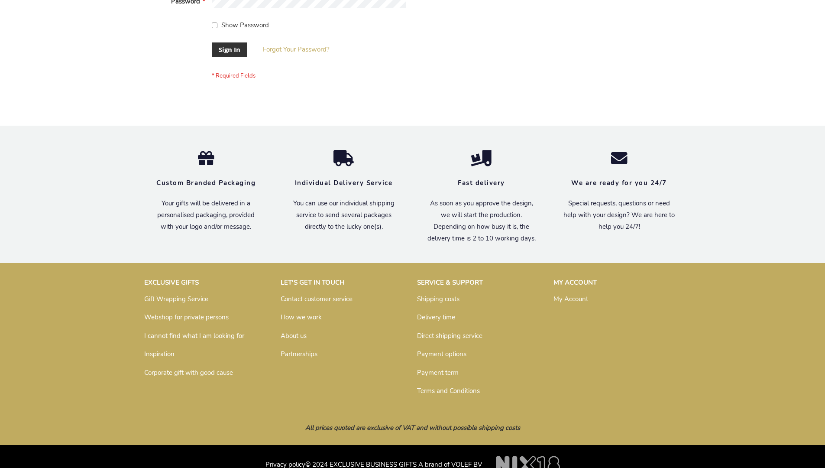
scroll to position [278, 0]
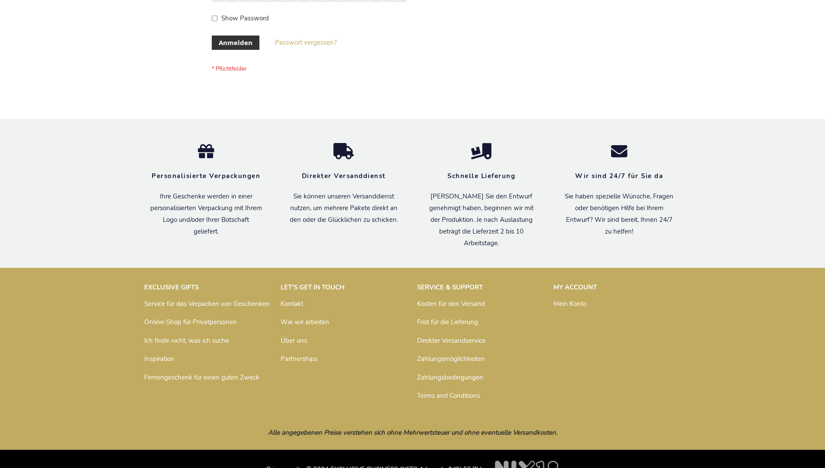
scroll to position [290, 0]
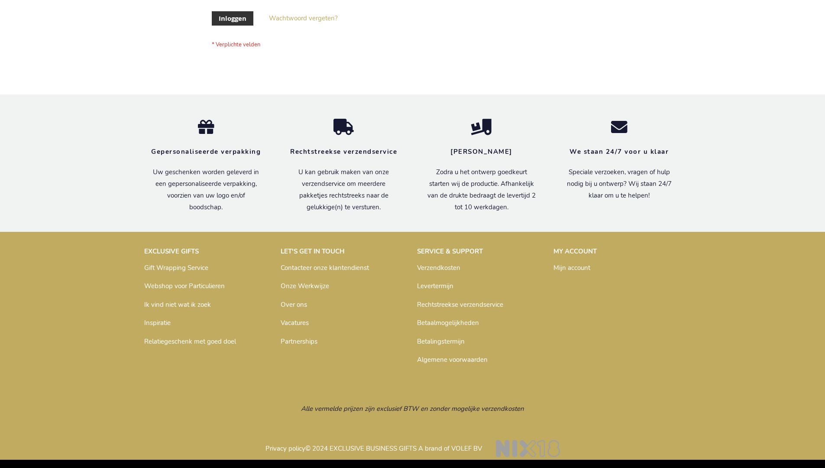
scroll to position [294, 0]
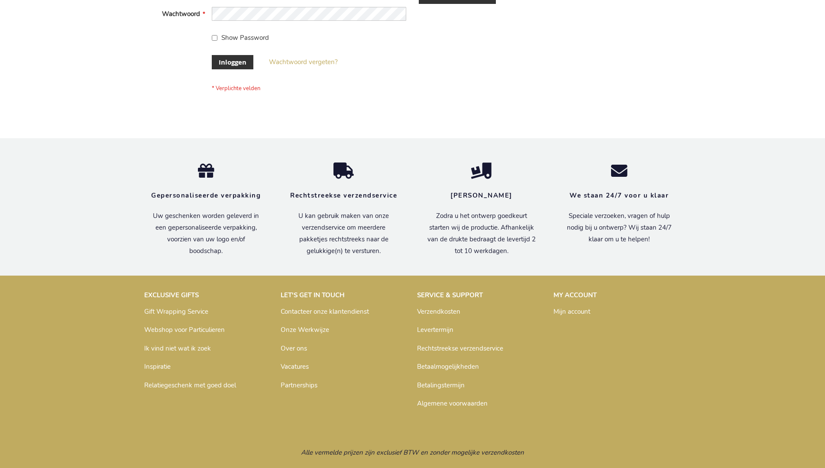
scroll to position [294, 0]
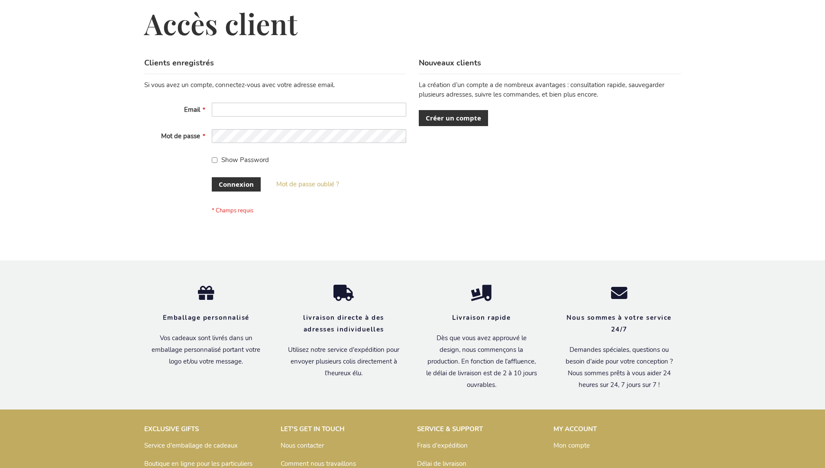
scroll to position [299, 0]
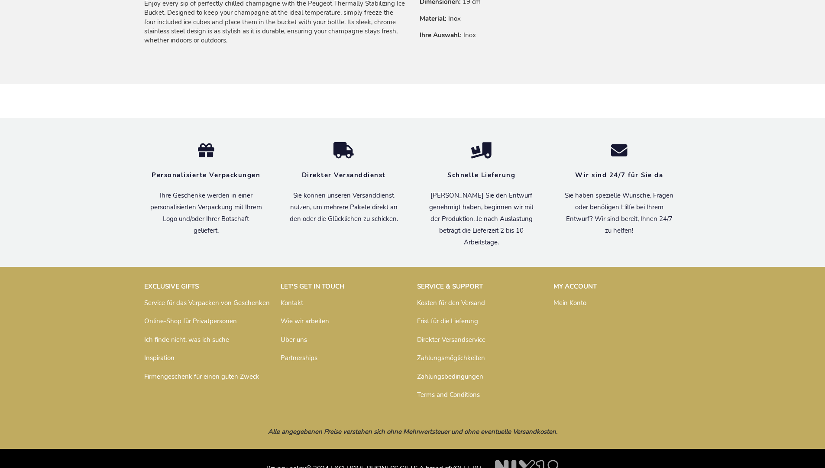
scroll to position [620, 0]
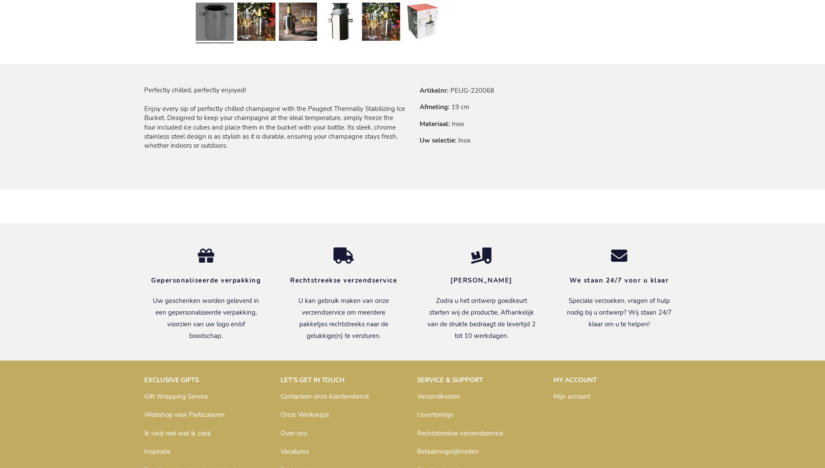
scroll to position [624, 0]
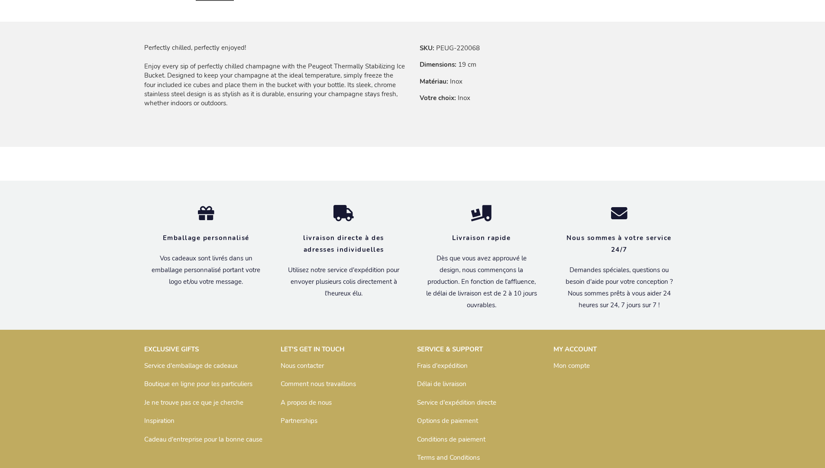
scroll to position [629, 0]
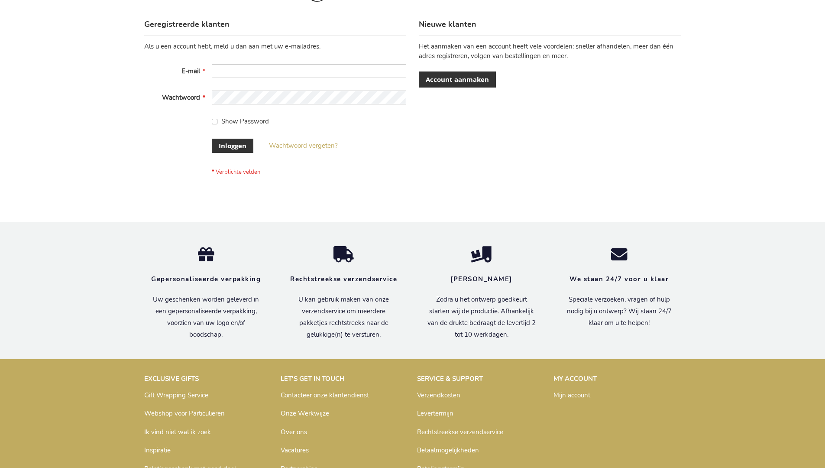
scroll to position [294, 0]
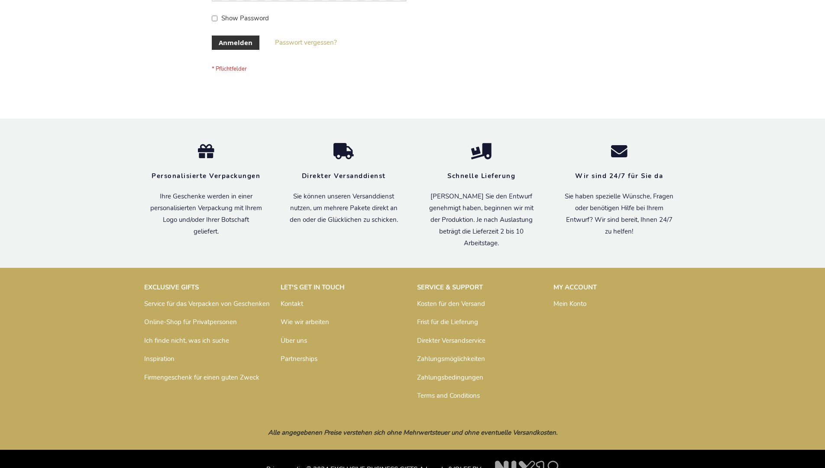
scroll to position [290, 0]
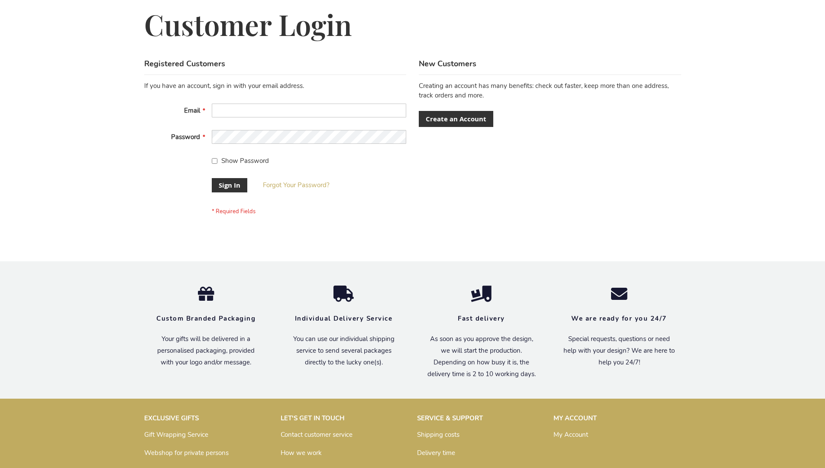
scroll to position [278, 0]
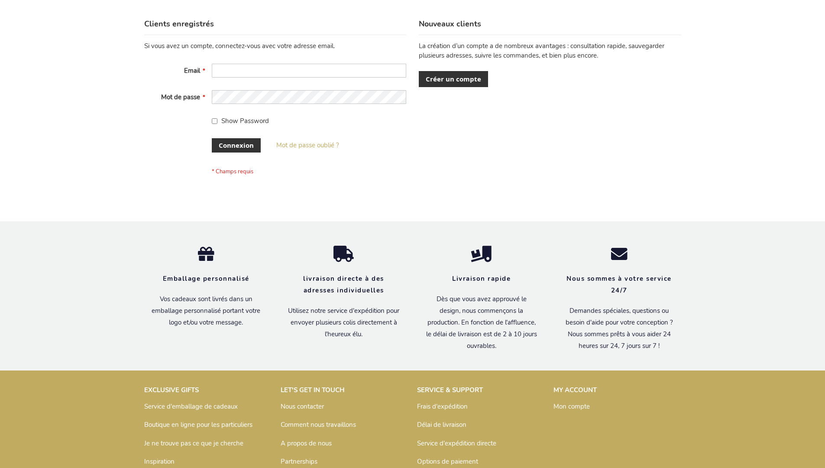
scroll to position [299, 0]
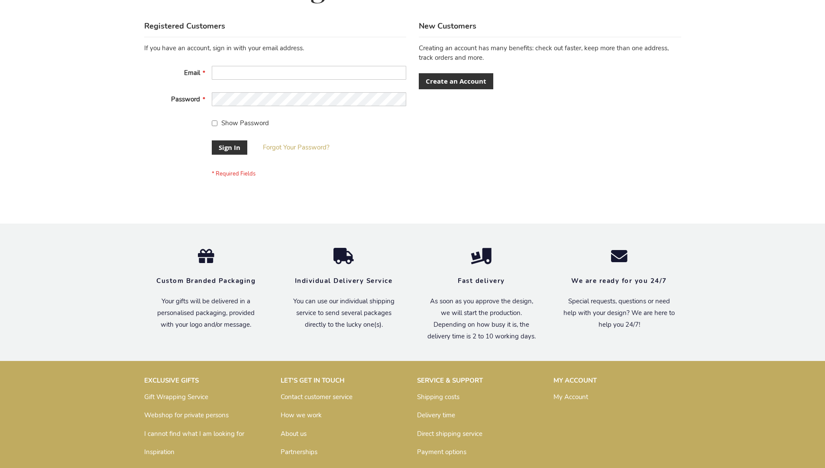
scroll to position [278, 0]
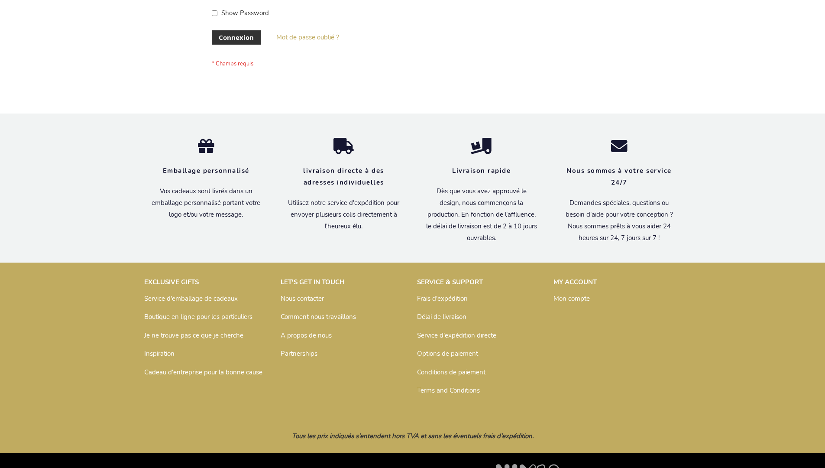
scroll to position [299, 0]
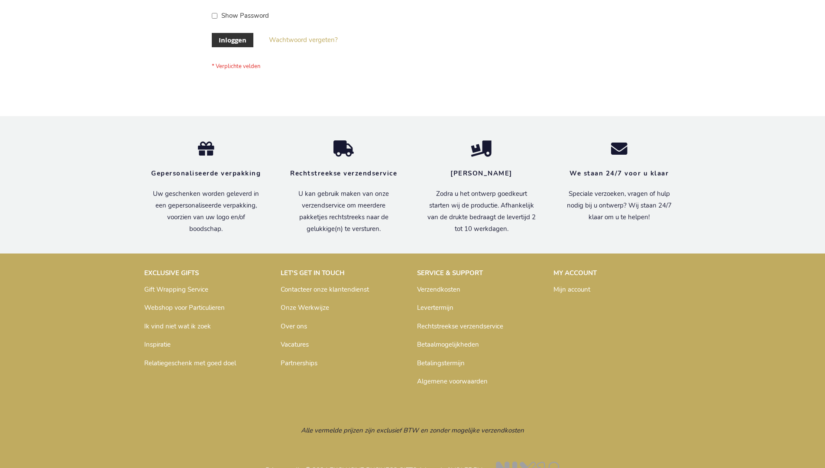
scroll to position [294, 0]
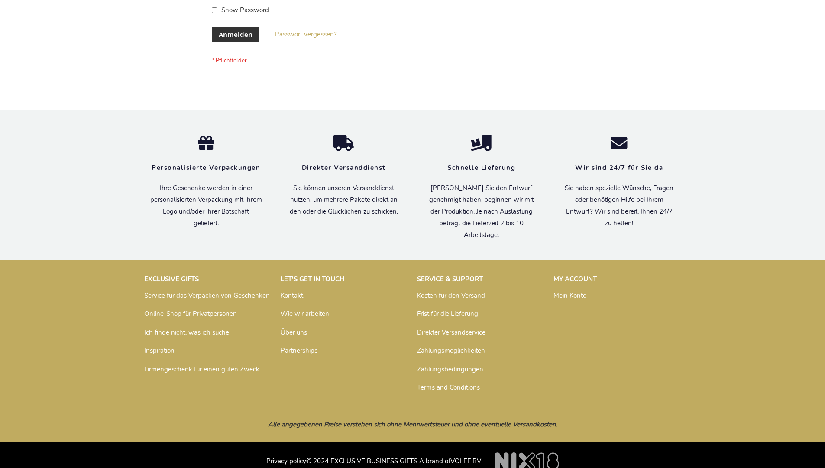
scroll to position [290, 0]
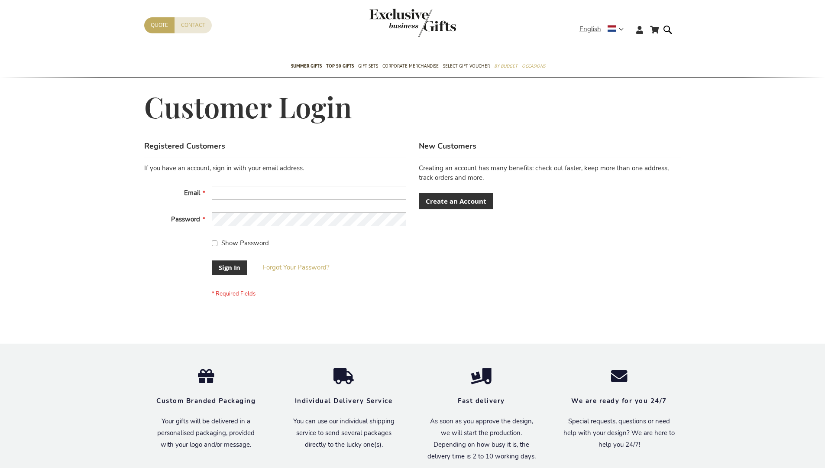
scroll to position [278, 0]
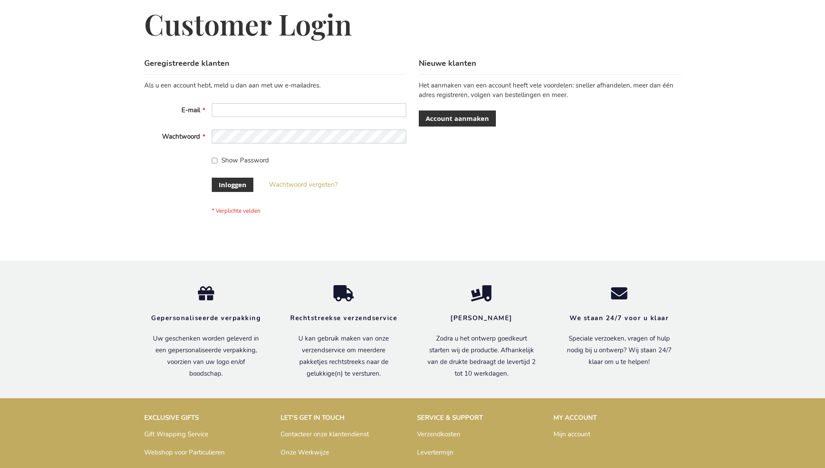
scroll to position [294, 0]
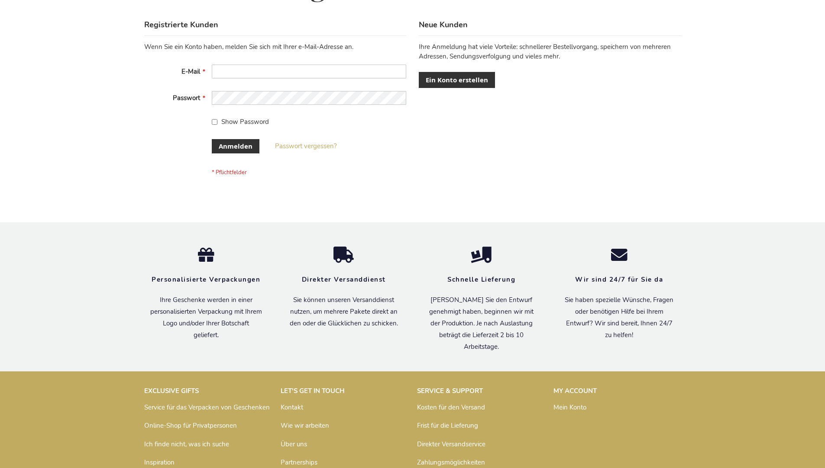
scroll to position [290, 0]
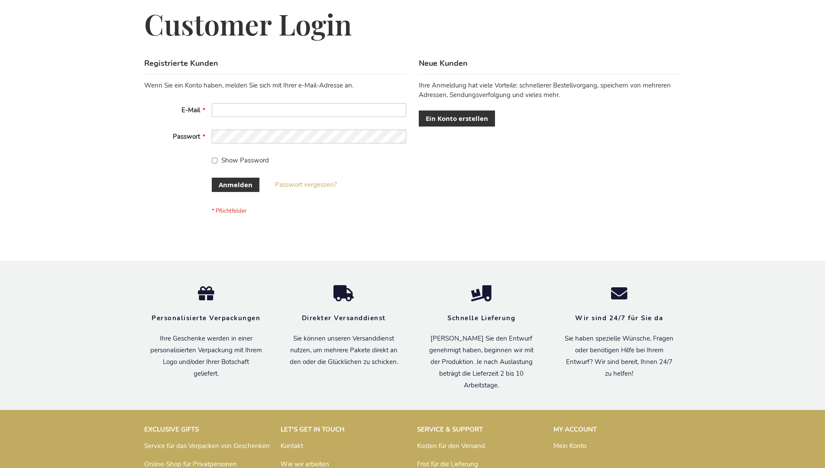
scroll to position [290, 0]
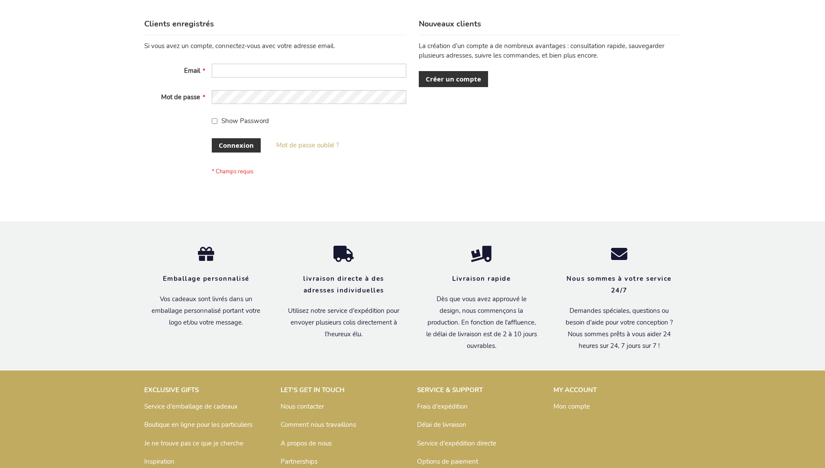
scroll to position [299, 0]
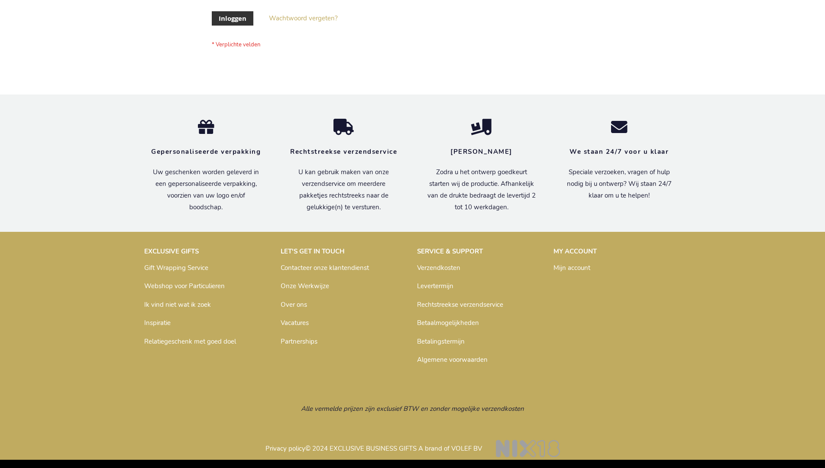
scroll to position [294, 0]
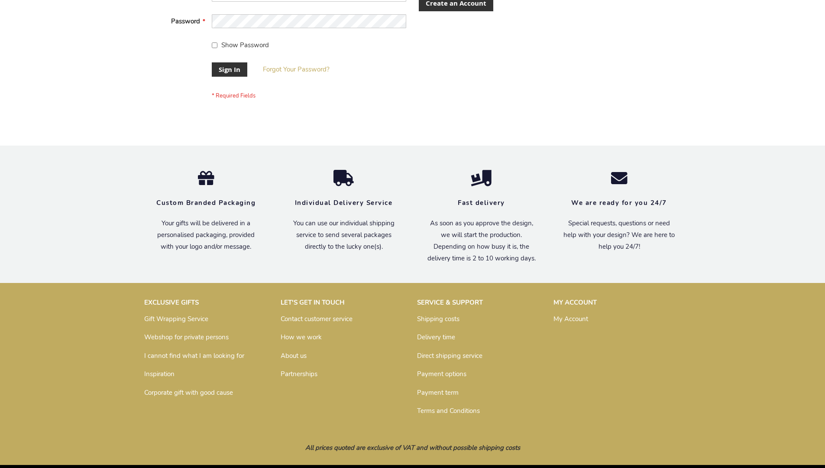
scroll to position [278, 0]
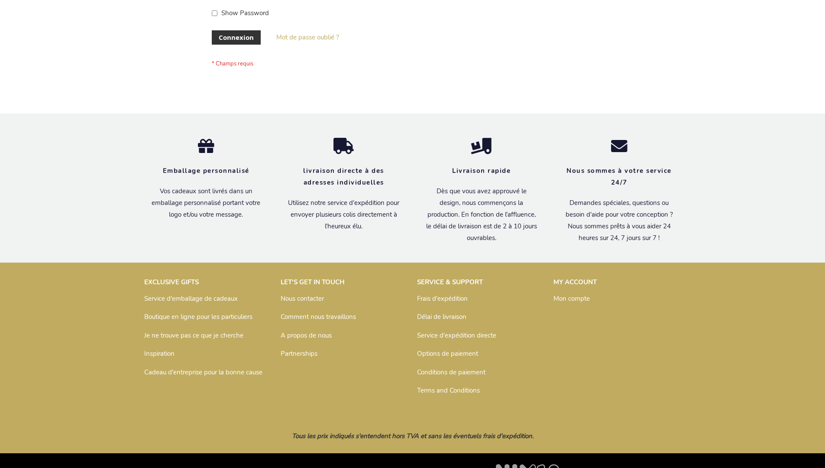
scroll to position [299, 0]
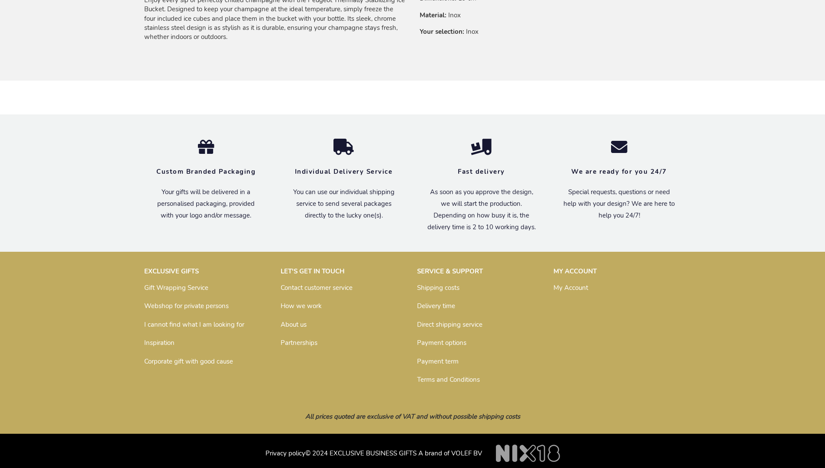
scroll to position [609, 0]
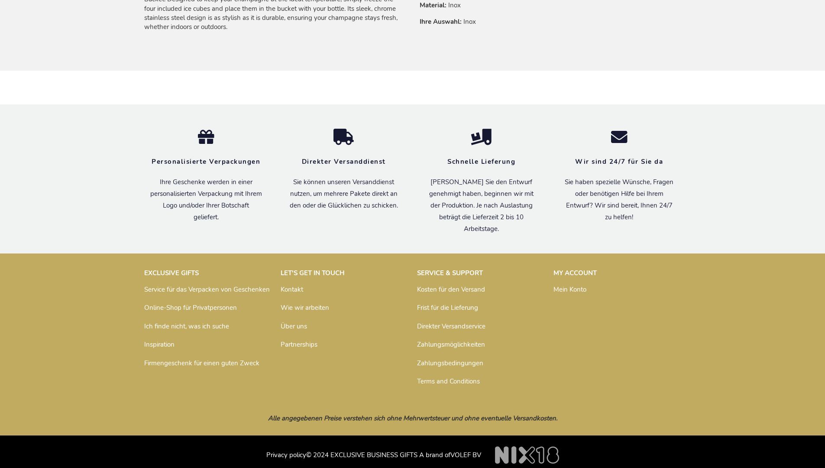
scroll to position [620, 0]
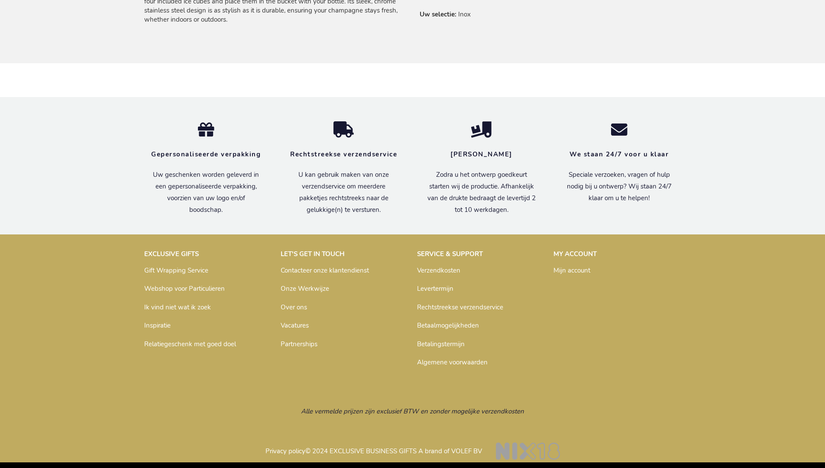
scroll to position [624, 0]
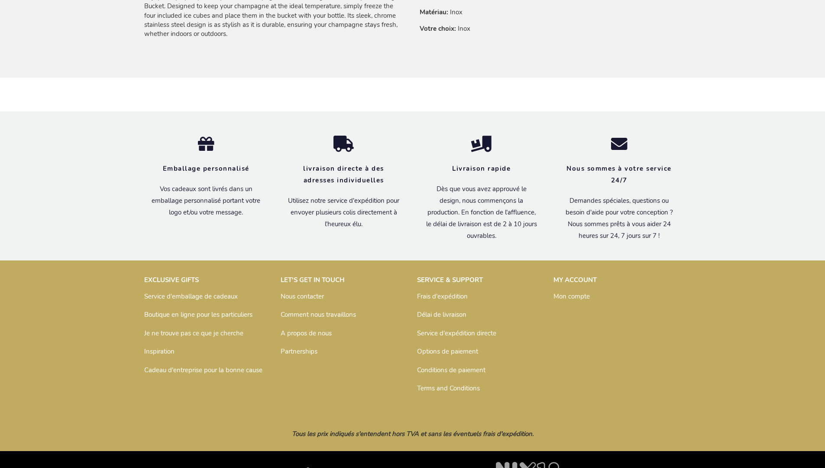
scroll to position [629, 0]
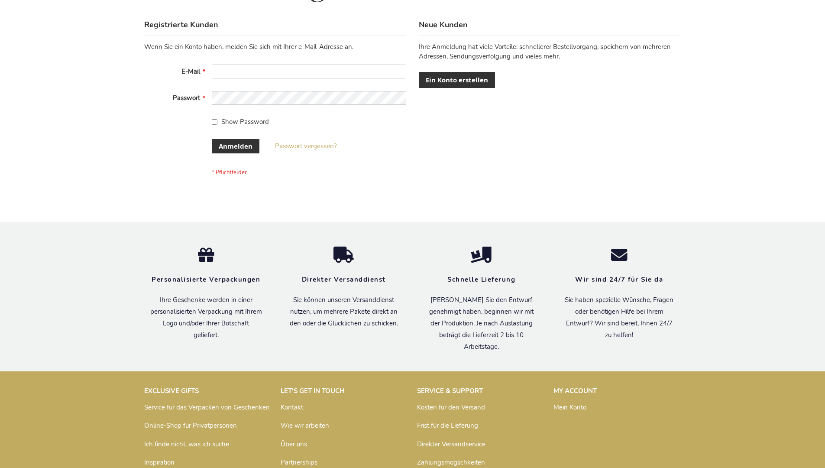
scroll to position [290, 0]
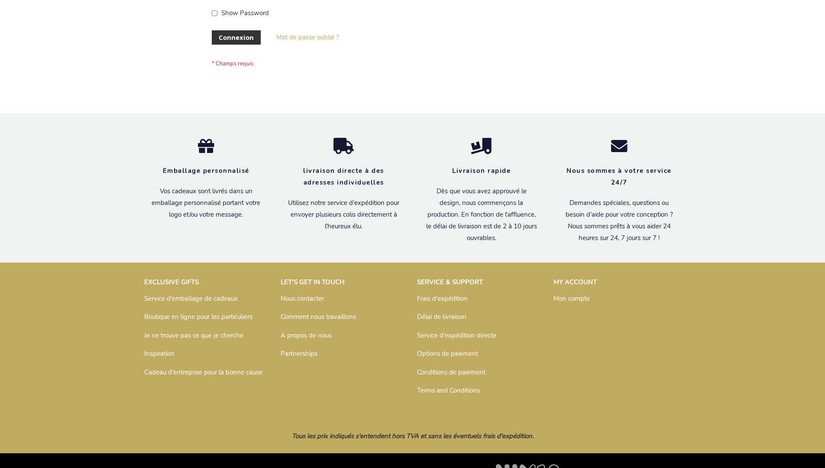
scroll to position [299, 0]
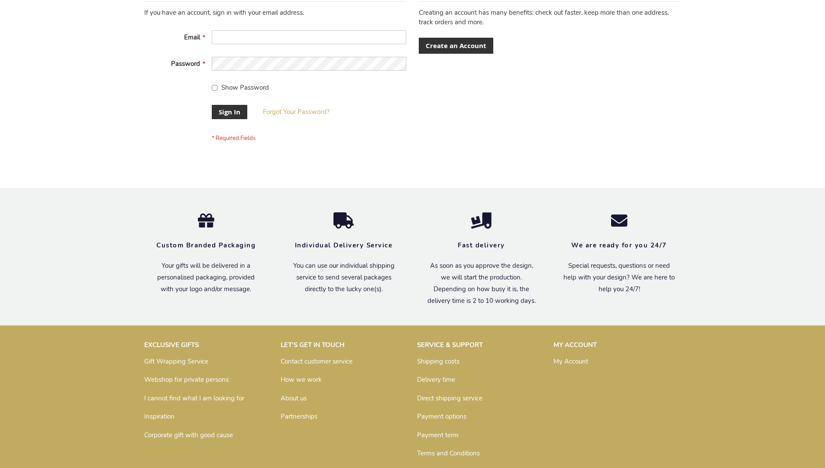
scroll to position [278, 0]
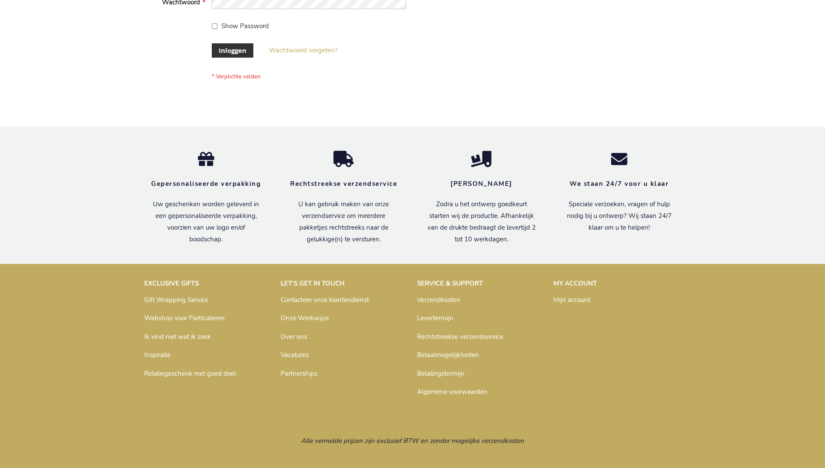
scroll to position [294, 0]
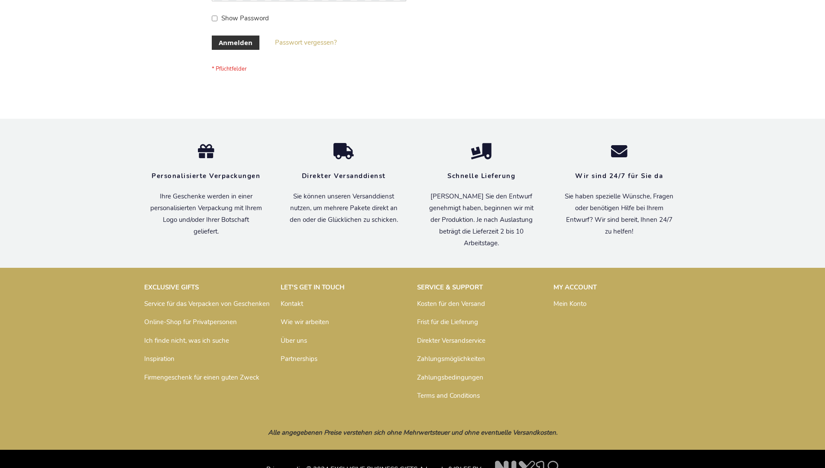
scroll to position [290, 0]
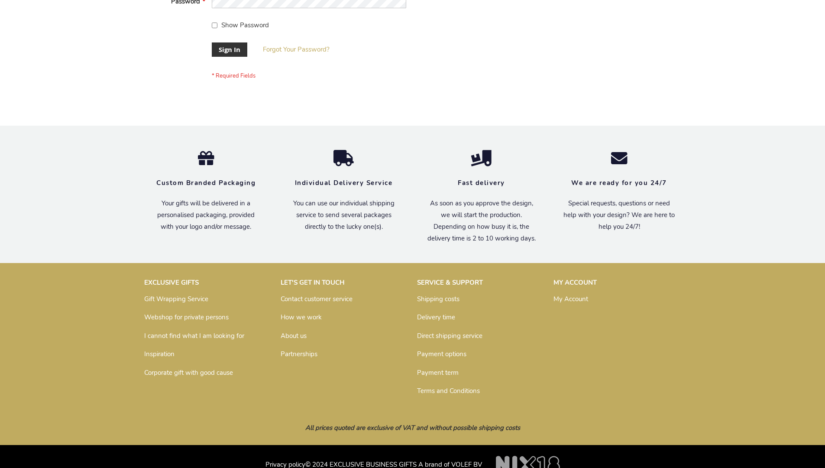
scroll to position [278, 0]
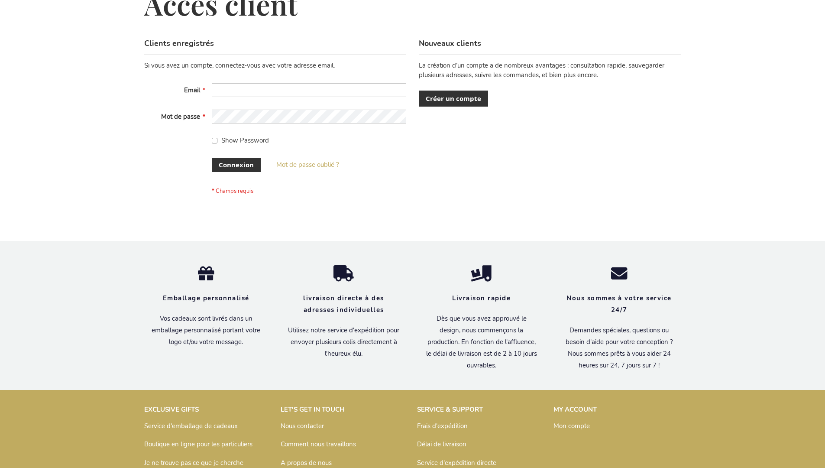
scroll to position [299, 0]
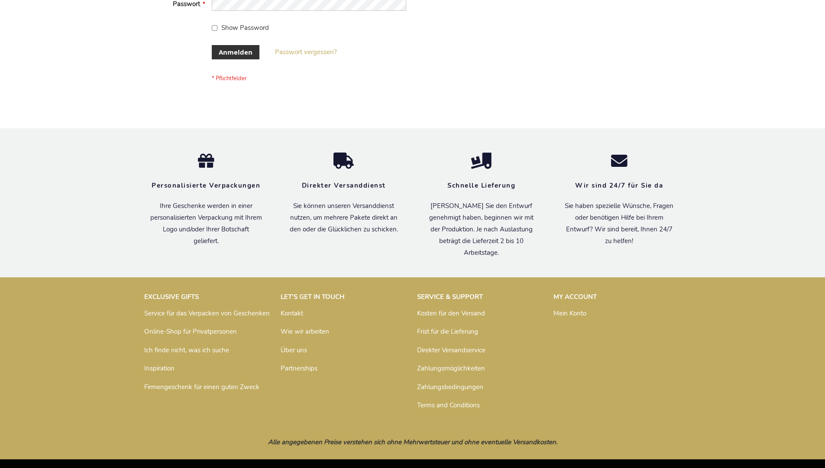
scroll to position [290, 0]
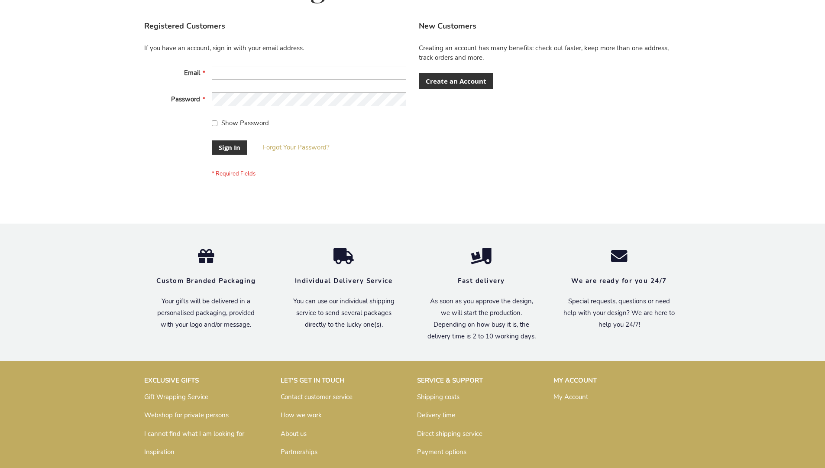
scroll to position [278, 0]
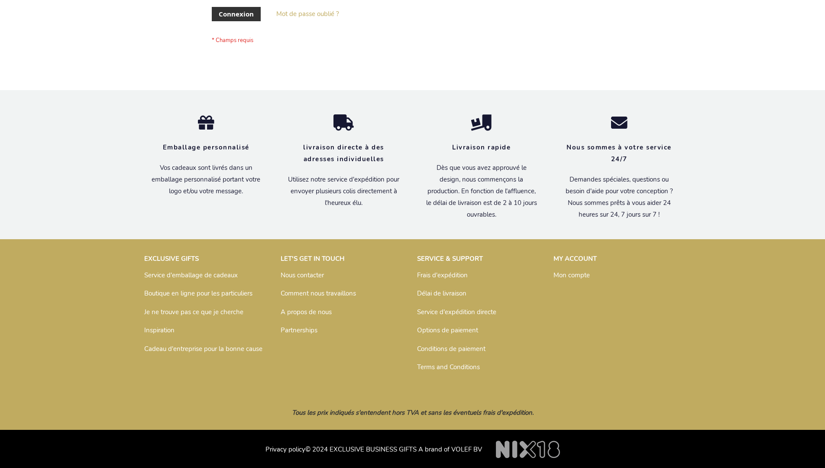
scroll to position [299, 0]
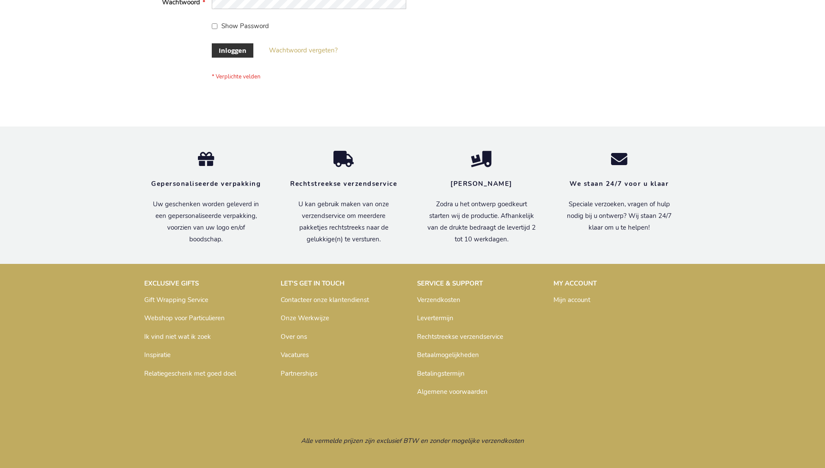
scroll to position [294, 0]
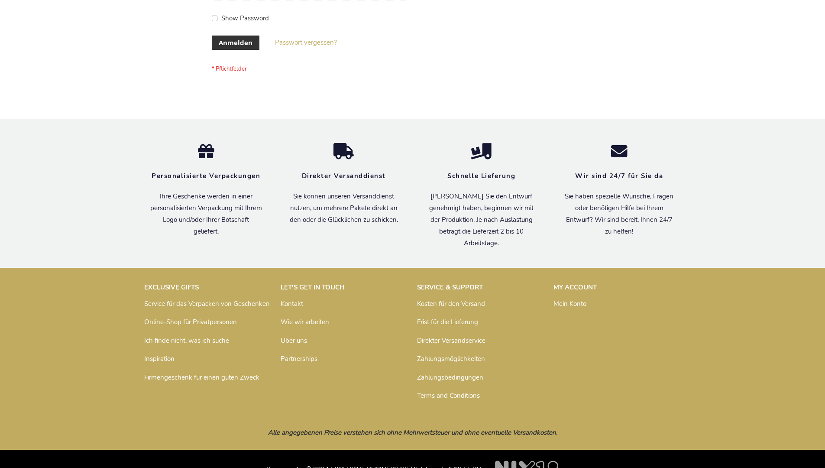
scroll to position [290, 0]
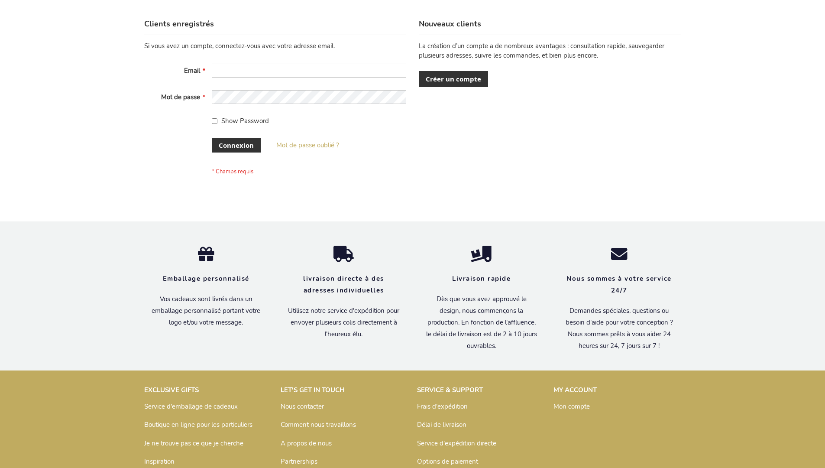
scroll to position [299, 0]
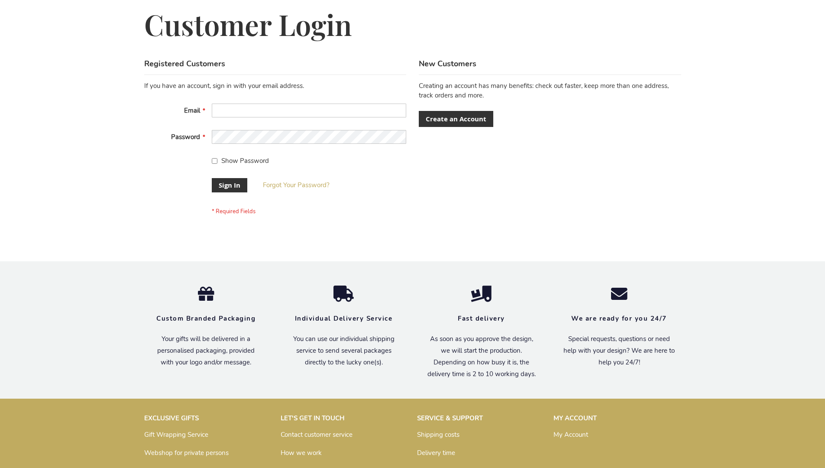
scroll to position [278, 0]
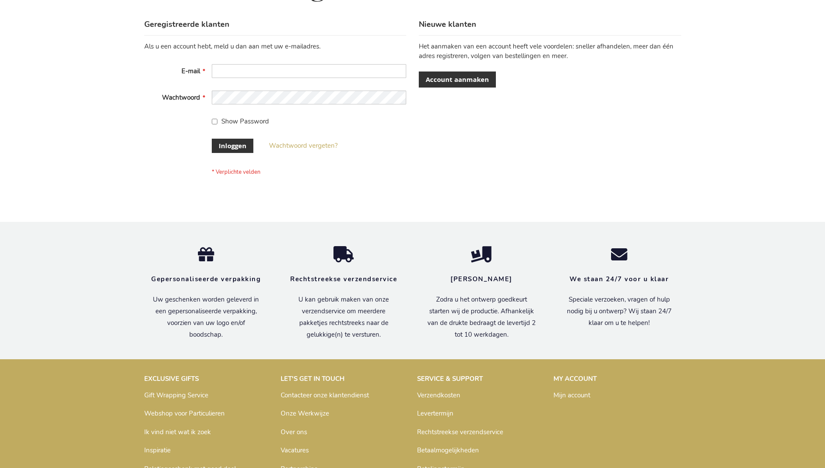
scroll to position [294, 0]
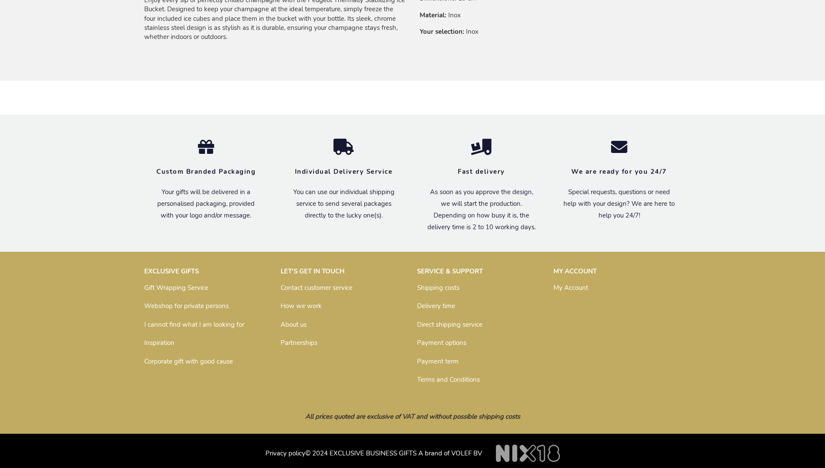
scroll to position [609, 0]
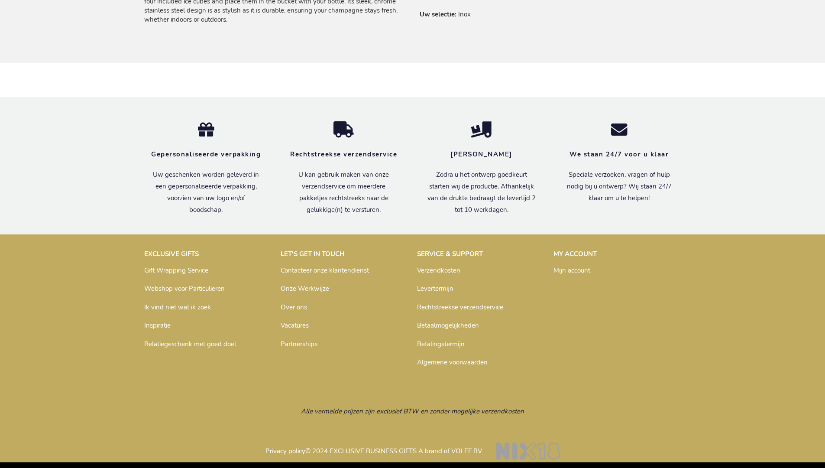
scroll to position [624, 0]
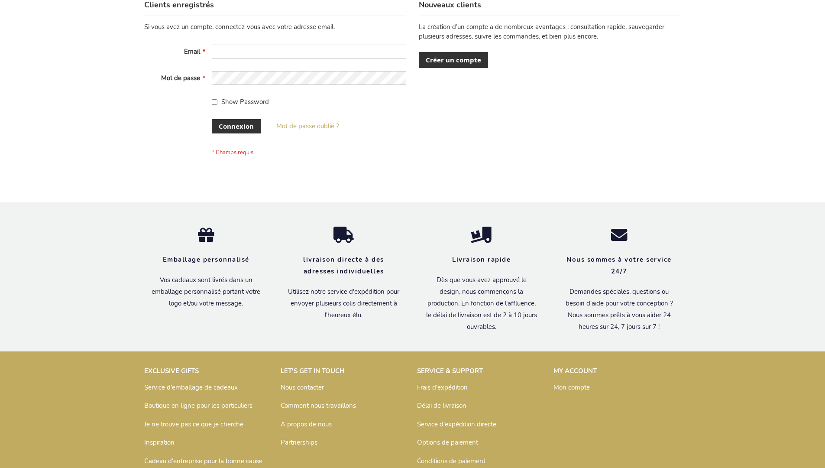
scroll to position [299, 0]
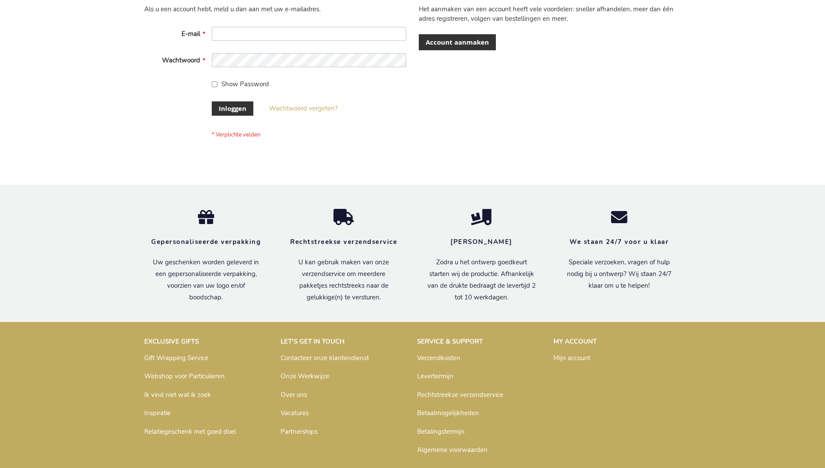
scroll to position [294, 0]
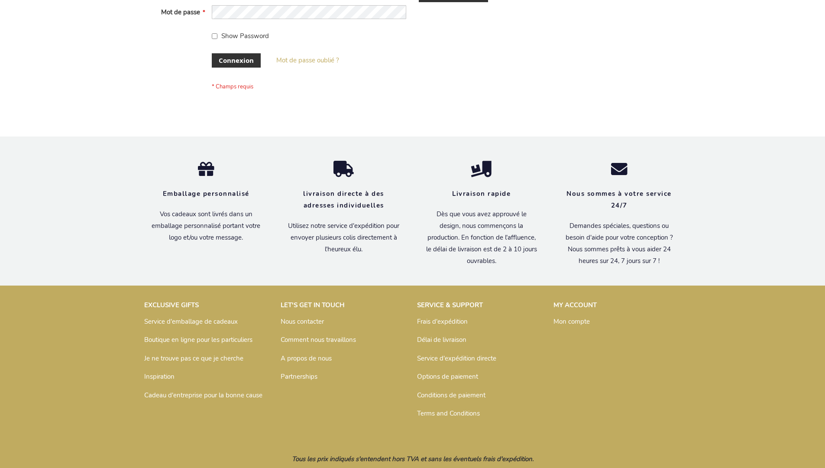
scroll to position [299, 0]
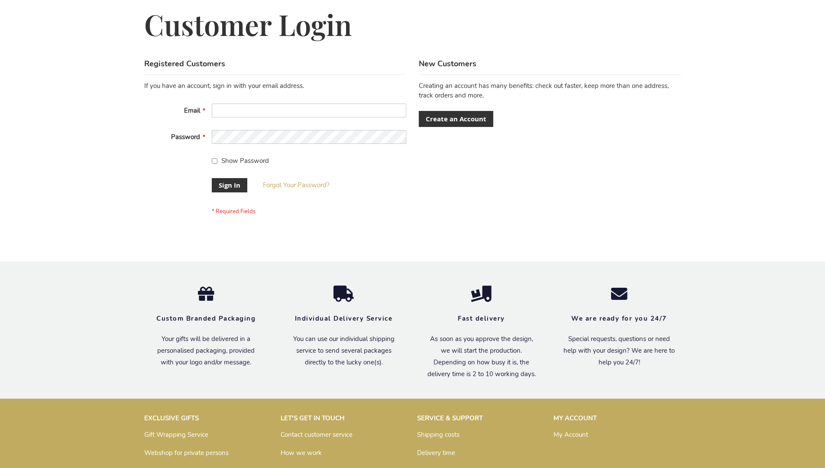
scroll to position [278, 0]
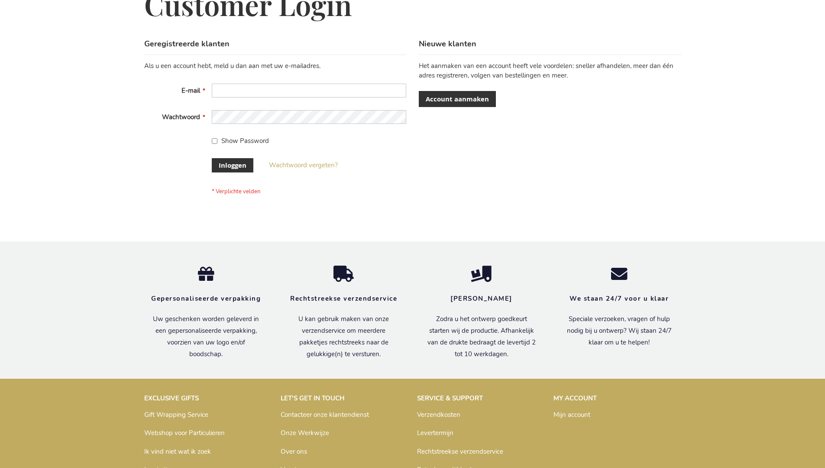
scroll to position [294, 0]
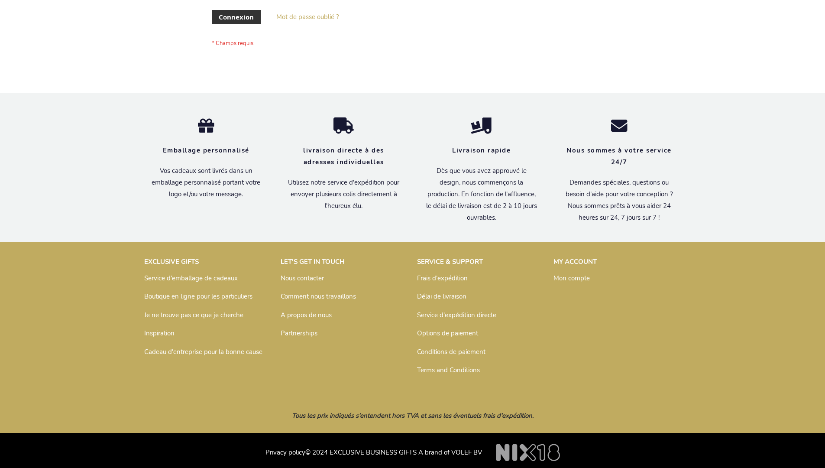
scroll to position [299, 0]
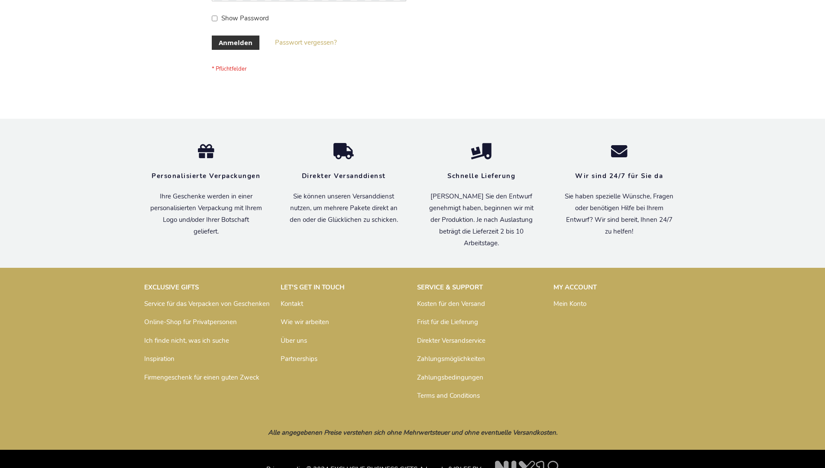
scroll to position [290, 0]
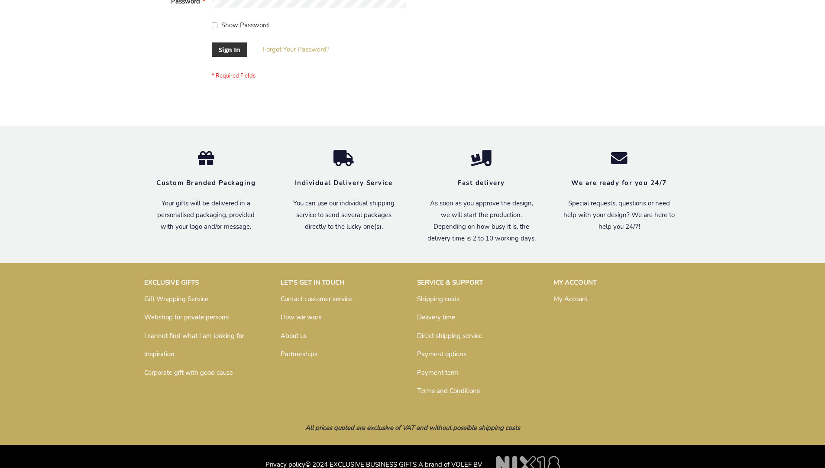
scroll to position [278, 0]
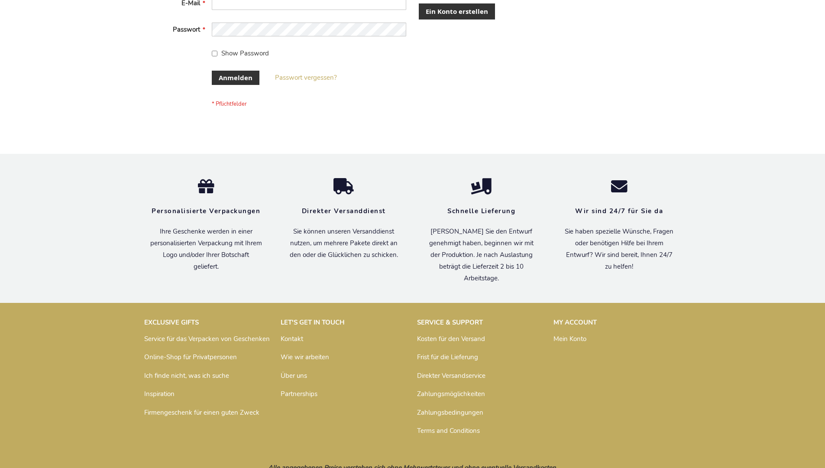
scroll to position [290, 0]
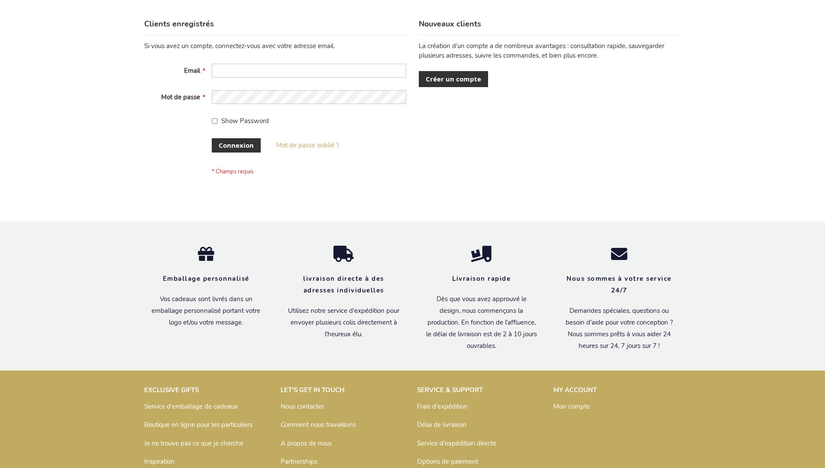
scroll to position [299, 0]
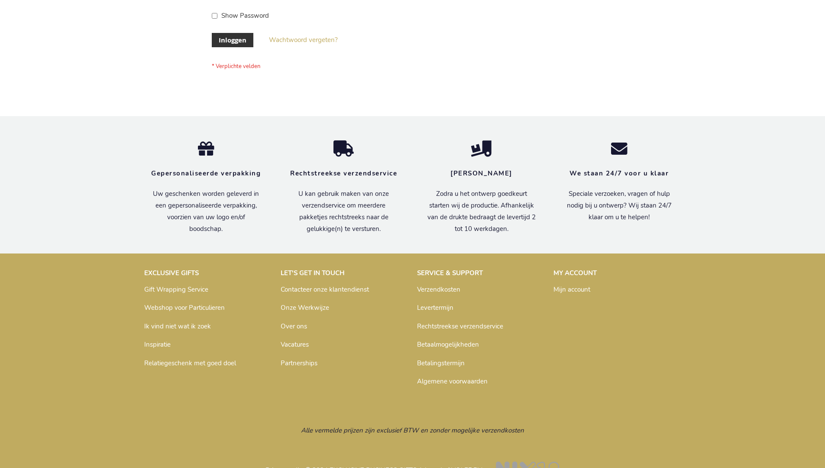
scroll to position [294, 0]
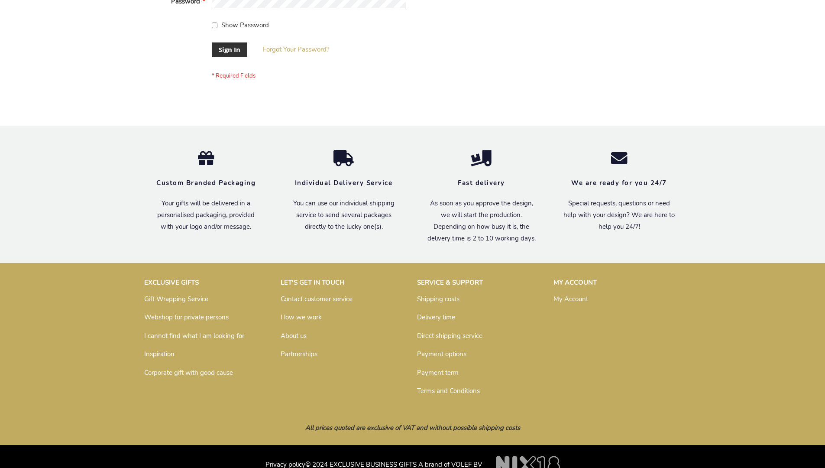
scroll to position [278, 0]
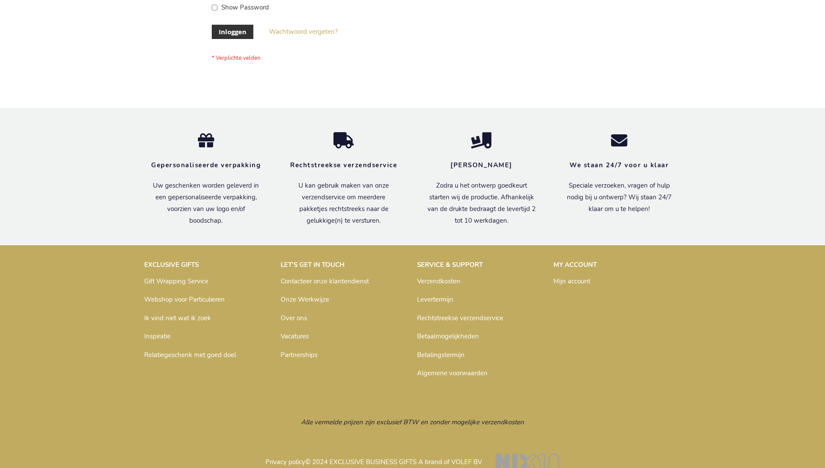
scroll to position [294, 0]
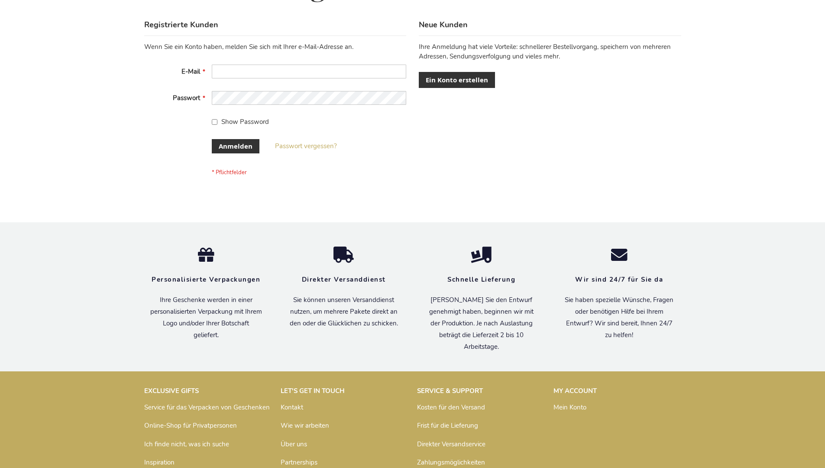
scroll to position [290, 0]
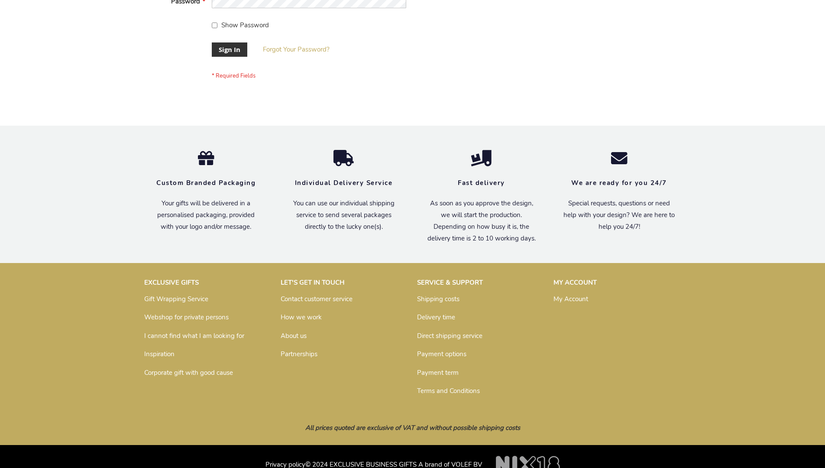
scroll to position [278, 0]
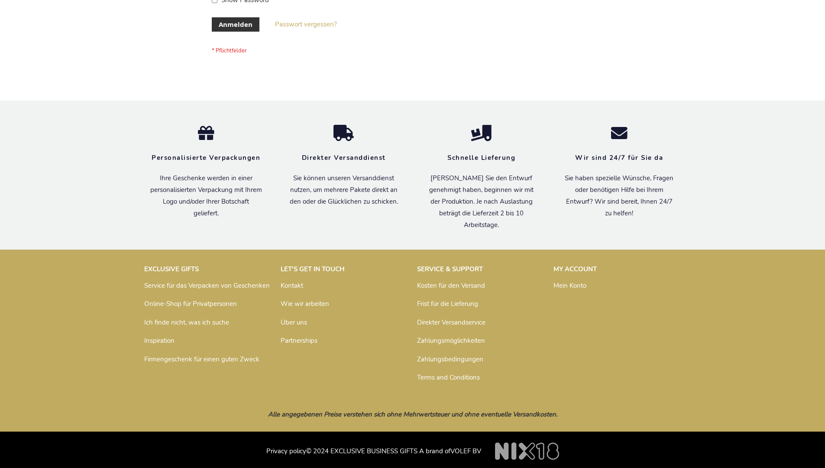
scroll to position [290, 0]
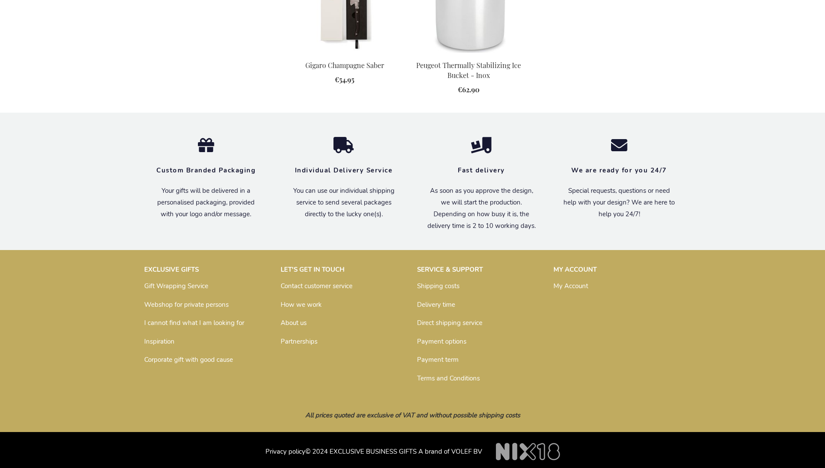
scroll to position [769, 0]
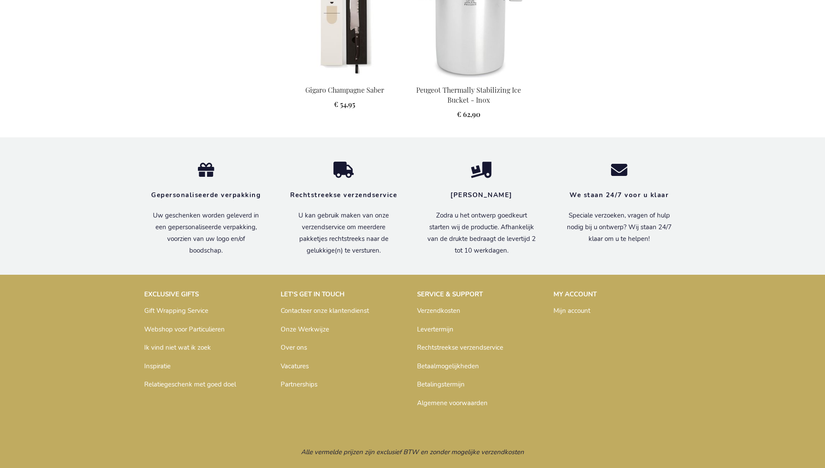
scroll to position [785, 0]
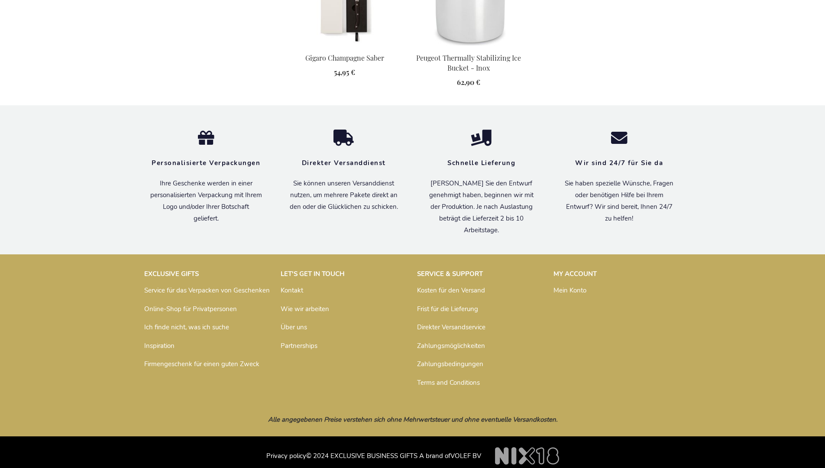
scroll to position [780, 0]
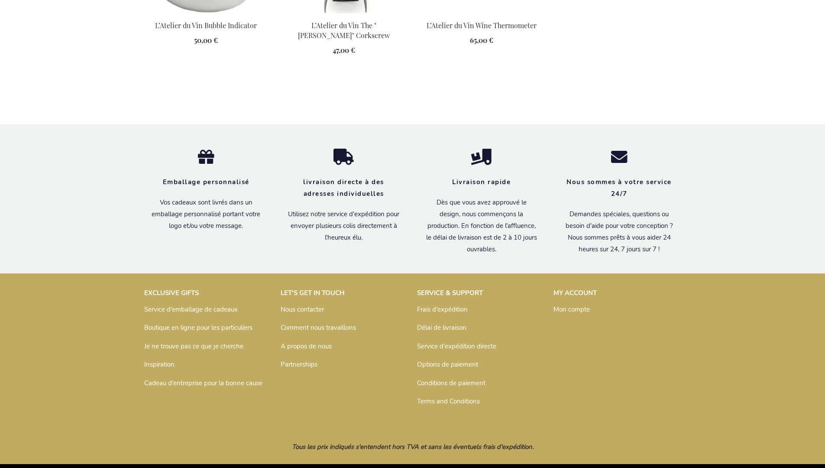
scroll to position [541, 0]
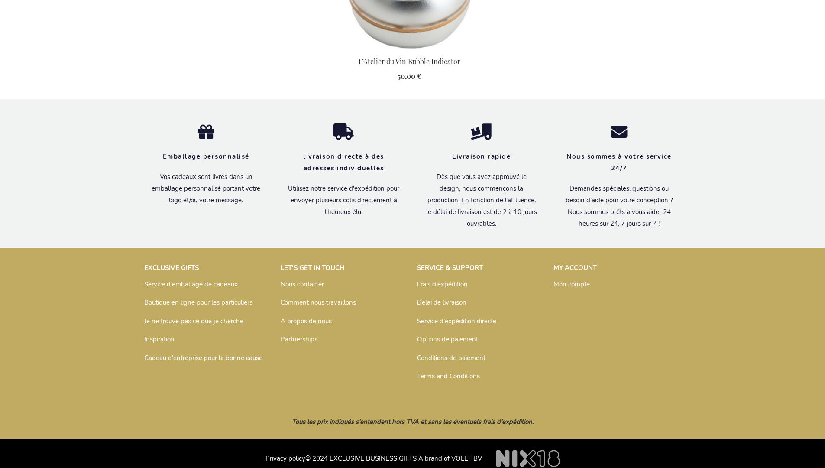
scroll to position [890, 0]
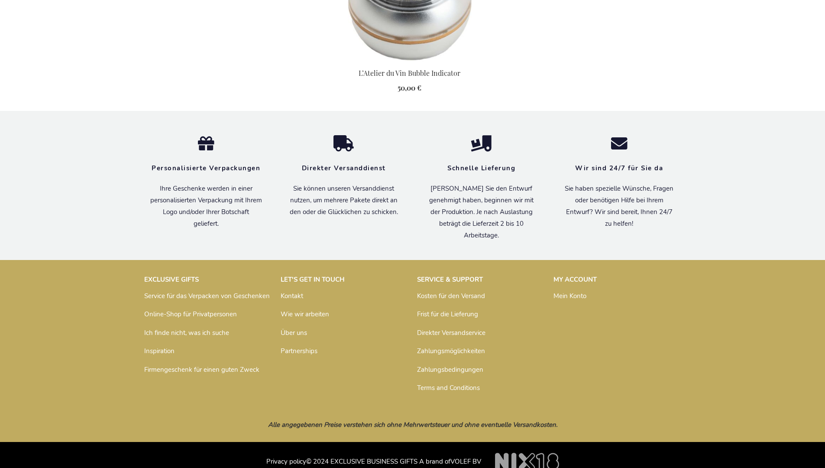
scroll to position [882, 0]
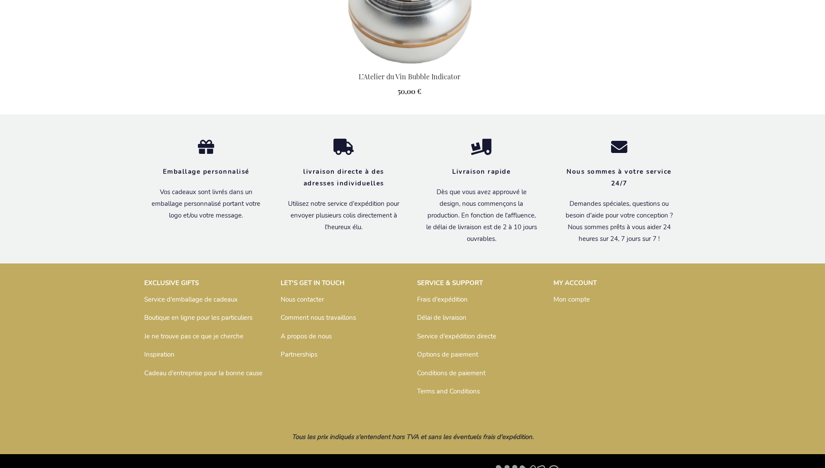
scroll to position [890, 0]
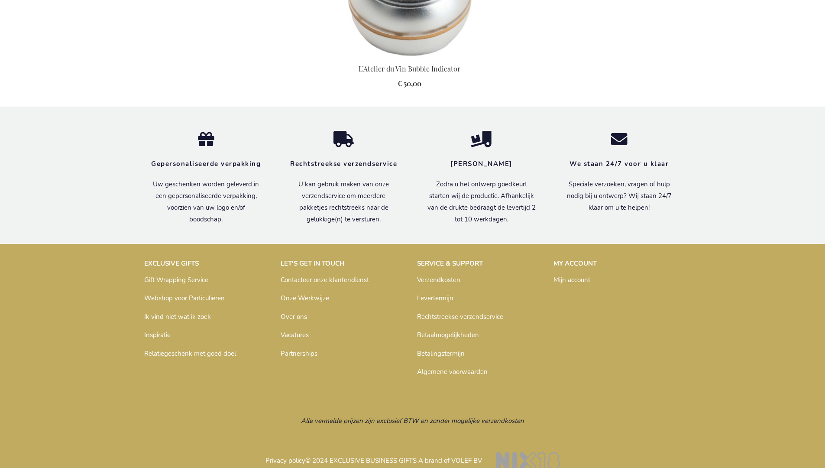
scroll to position [886, 0]
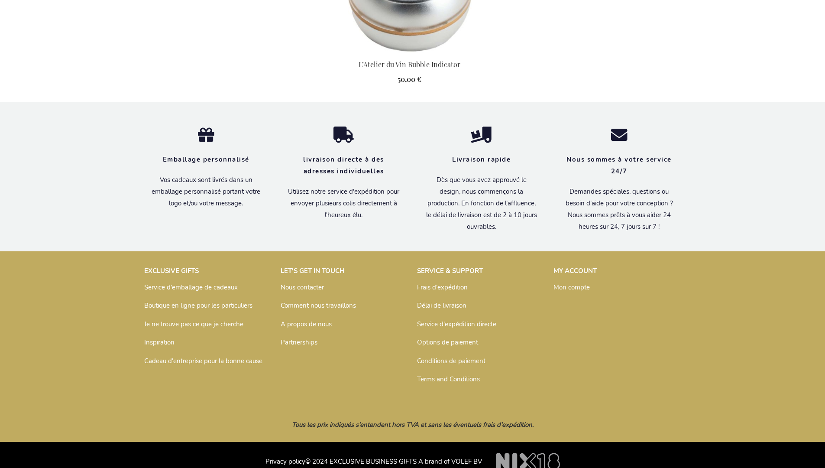
scroll to position [890, 0]
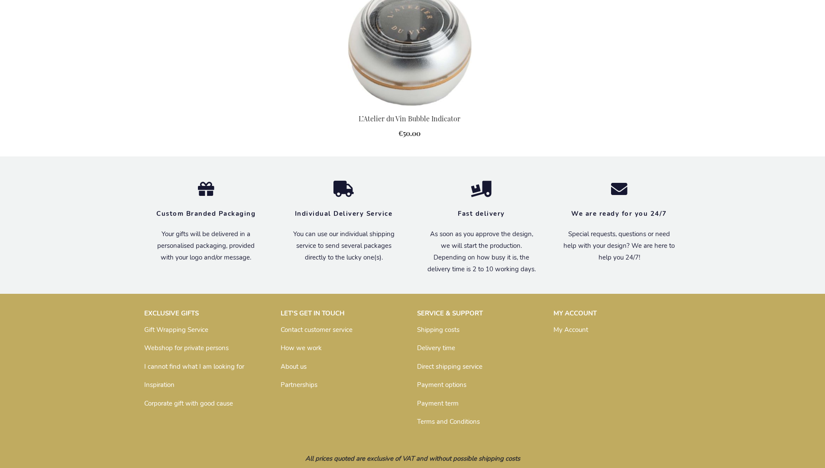
scroll to position [868, 0]
